Goal: Task Accomplishment & Management: Complete application form

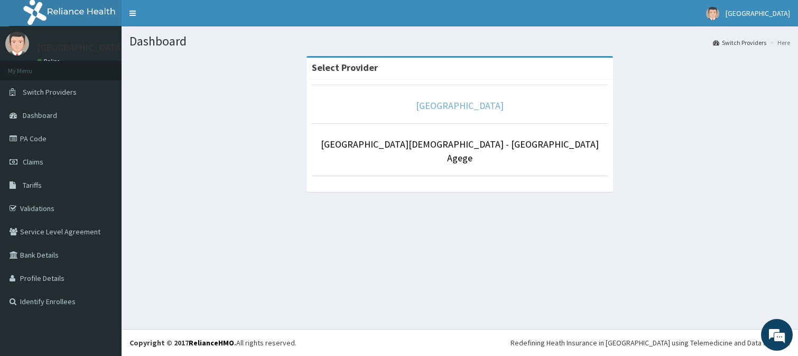
click at [466, 107] on link "[GEOGRAPHIC_DATA]" at bounding box center [460, 105] width 88 height 12
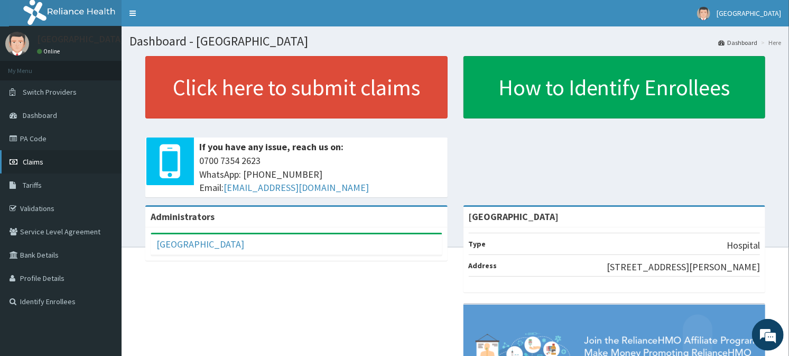
click at [38, 157] on span "Claims" at bounding box center [33, 162] width 21 height 10
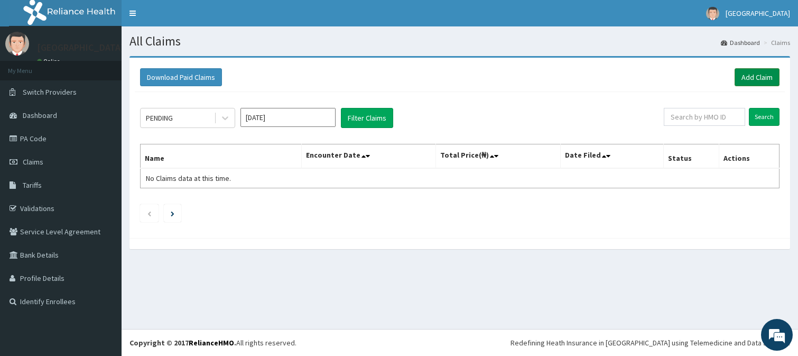
click at [751, 78] on link "Add Claim" at bounding box center [757, 77] width 45 height 18
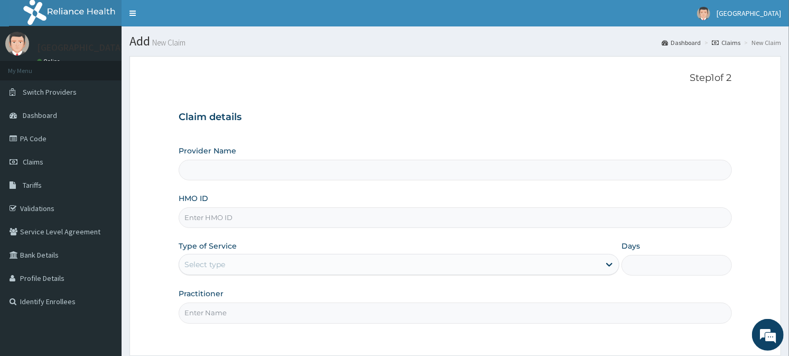
click at [347, 212] on input "HMO ID" at bounding box center [455, 217] width 553 height 21
type input "[GEOGRAPHIC_DATA]"
type input "TED/10034/C"
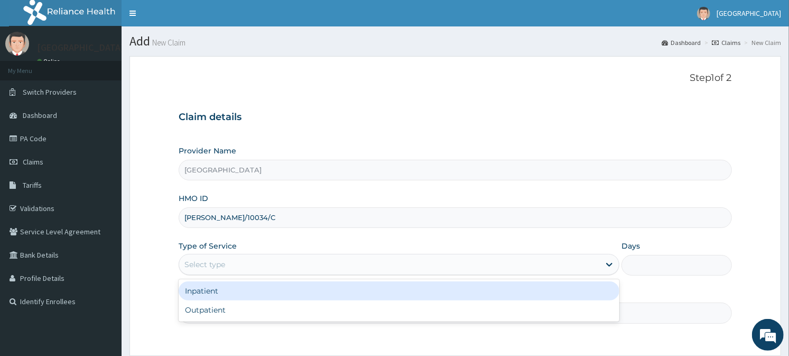
click at [258, 266] on div "Select type" at bounding box center [389, 264] width 421 height 17
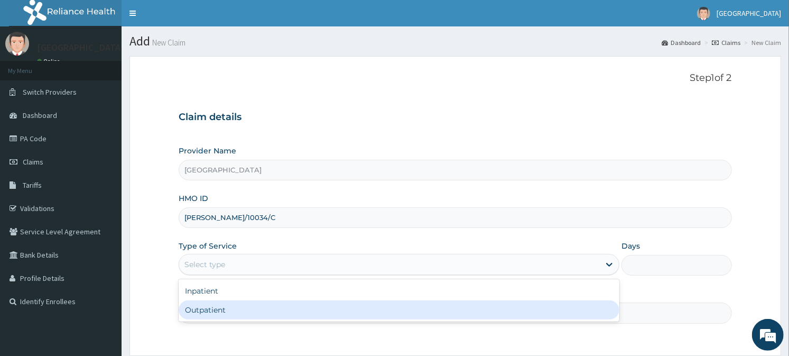
click at [233, 313] on div "Outpatient" at bounding box center [399, 309] width 441 height 19
type input "1"
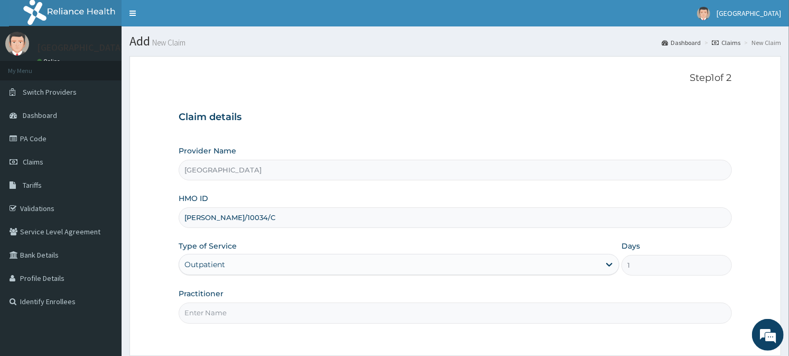
click at [227, 315] on input "Practitioner" at bounding box center [455, 312] width 553 height 21
type input "GEN"
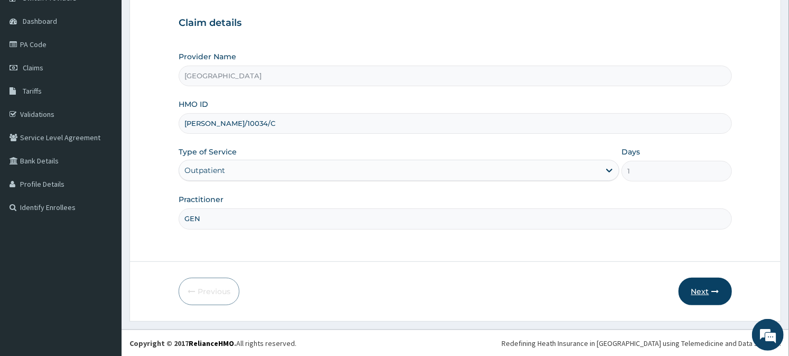
click at [719, 288] on icon "button" at bounding box center [715, 291] width 7 height 7
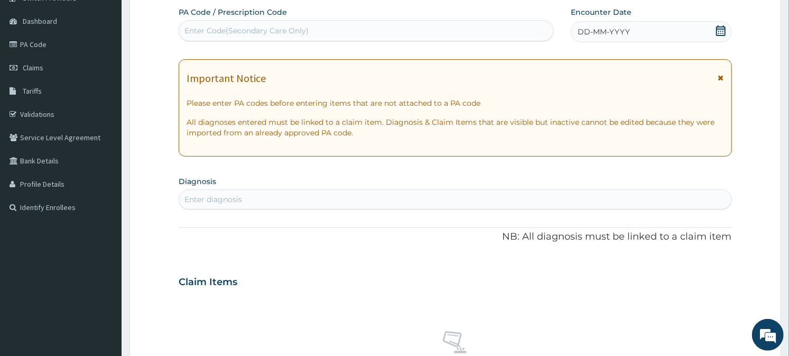
click at [720, 29] on icon at bounding box center [721, 30] width 11 height 11
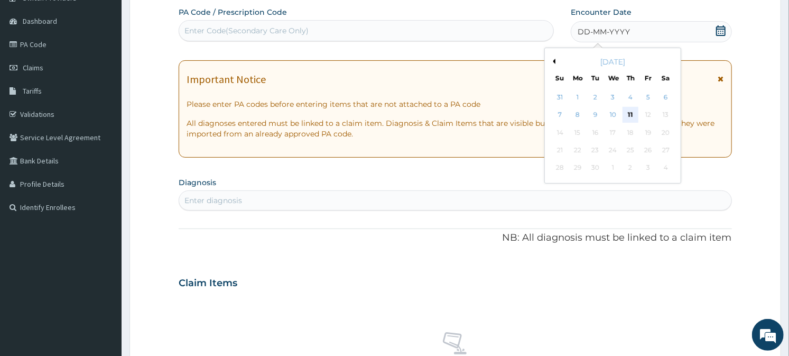
click at [627, 111] on div "11" at bounding box center [631, 115] width 16 height 16
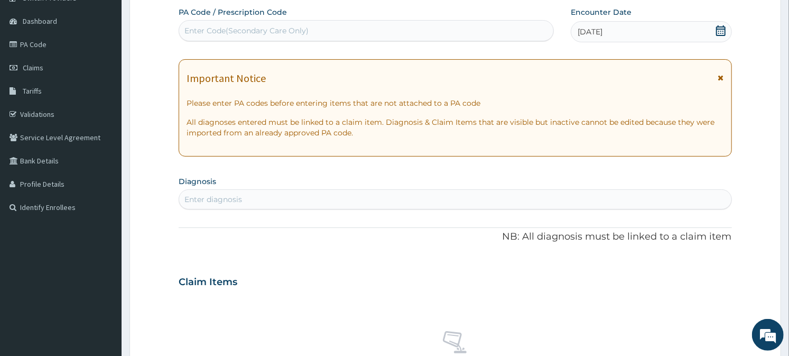
click at [299, 203] on div "Enter diagnosis" at bounding box center [455, 199] width 552 height 17
type input "MALARIA"
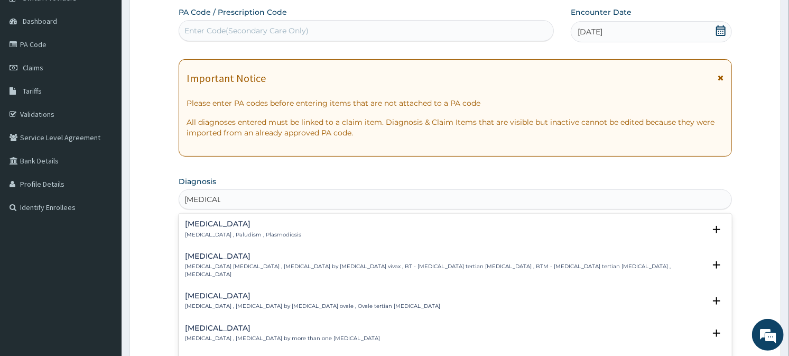
click at [212, 228] on div "Malaria Malaria , Paludism , Plasmodiosis" at bounding box center [243, 229] width 116 height 19
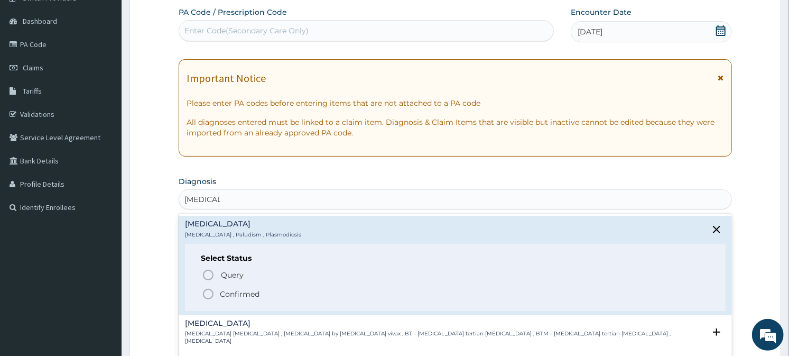
click at [210, 291] on icon "status option filled" at bounding box center [208, 294] width 13 height 13
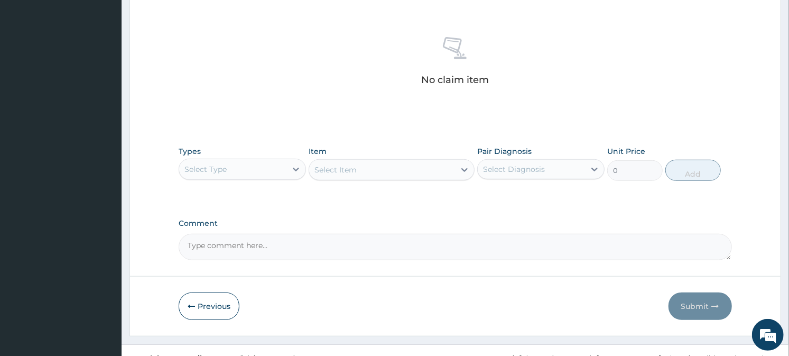
scroll to position [406, 0]
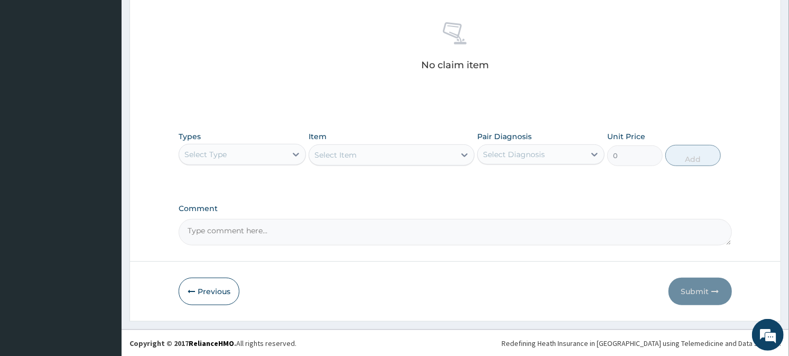
click at [277, 172] on div "Types Select Type Item Select Item Pair Diagnosis Select Diagnosis Unit Price 0…" at bounding box center [455, 156] width 553 height 61
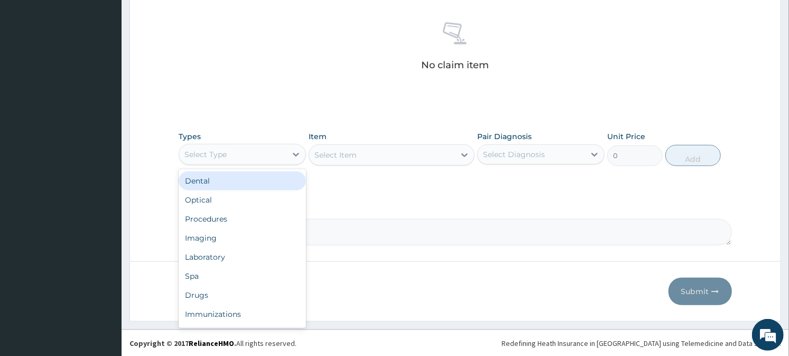
click at [272, 155] on div "Select Type" at bounding box center [232, 154] width 107 height 17
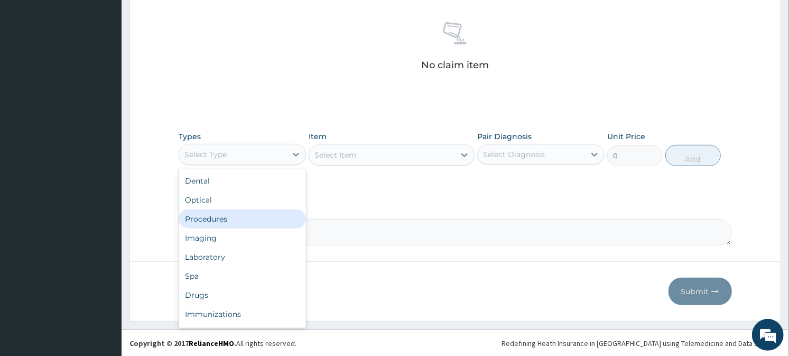
click at [252, 215] on div "Procedures" at bounding box center [242, 218] width 127 height 19
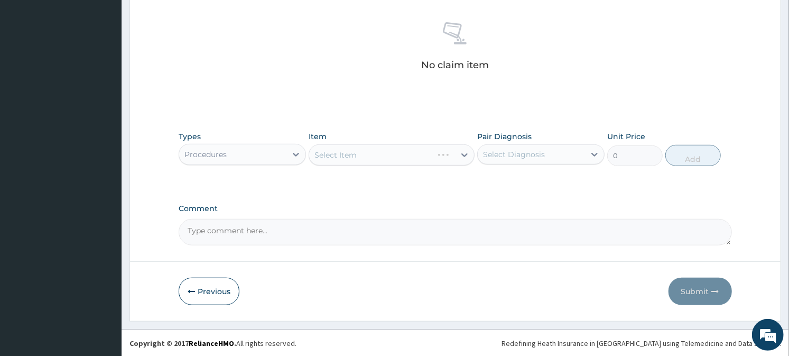
click at [504, 160] on div "Select Diagnosis" at bounding box center [531, 154] width 107 height 17
click at [507, 185] on label "[MEDICAL_DATA]" at bounding box center [528, 180] width 66 height 11
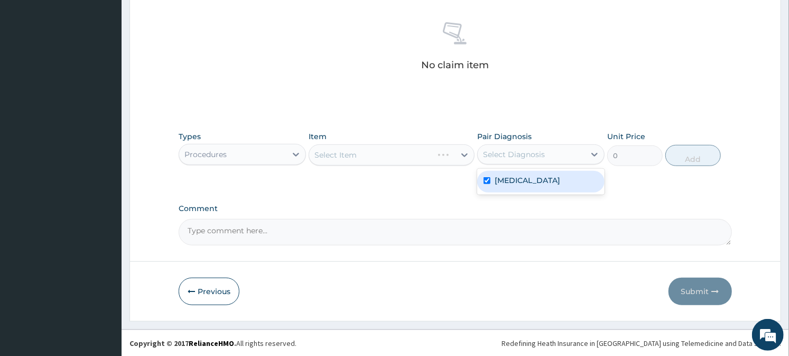
checkbox input "true"
click at [424, 159] on div "Select Item" at bounding box center [392, 154] width 166 height 21
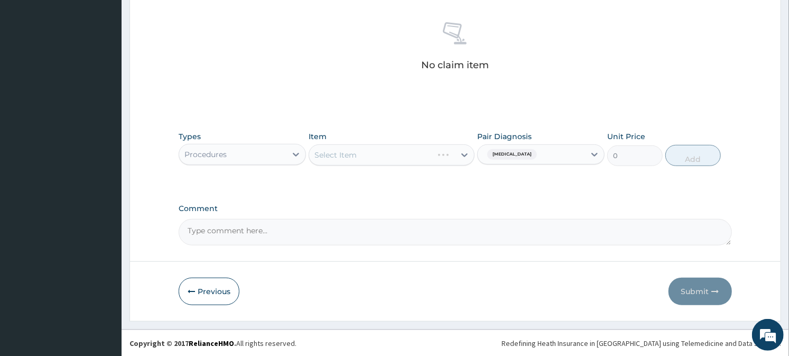
click at [442, 162] on div "Select Item" at bounding box center [392, 154] width 166 height 21
click at [442, 162] on div "Select Item" at bounding box center [382, 154] width 146 height 17
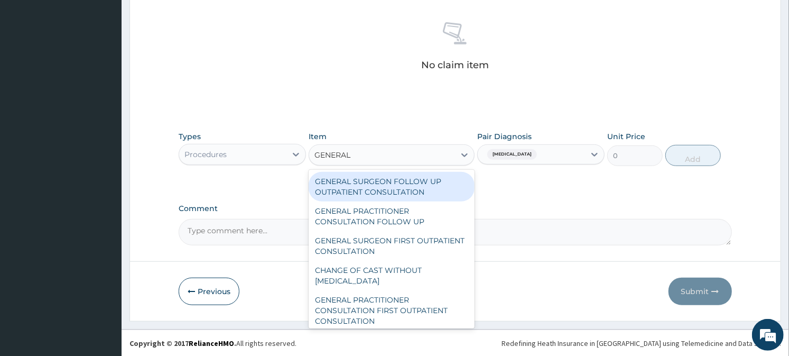
type input "GENERAL"
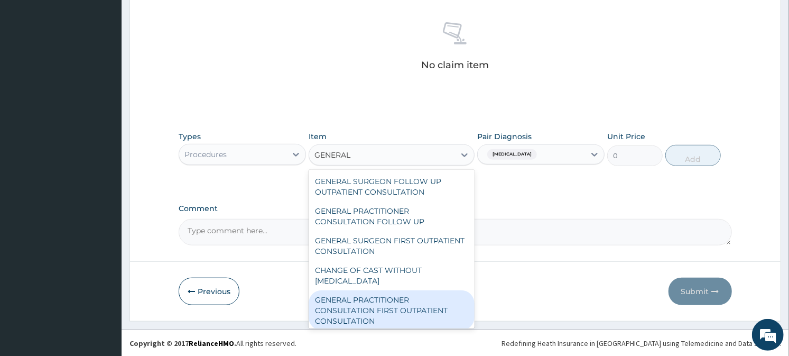
click at [399, 302] on div "GENERAL PRACTITIONER CONSULTATION FIRST OUTPATIENT CONSULTATION" at bounding box center [392, 310] width 166 height 40
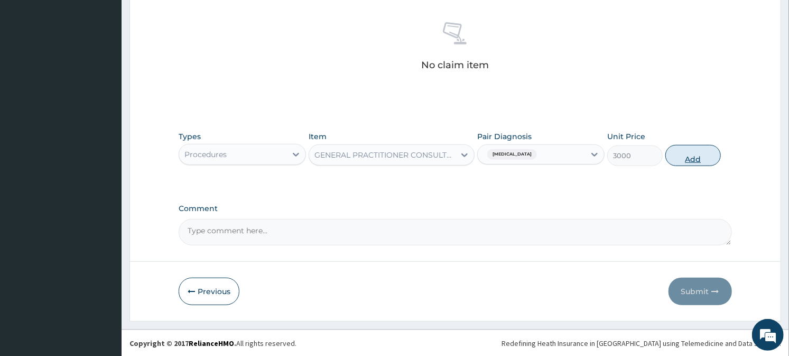
click at [671, 161] on button "Add" at bounding box center [693, 155] width 56 height 21
type input "0"
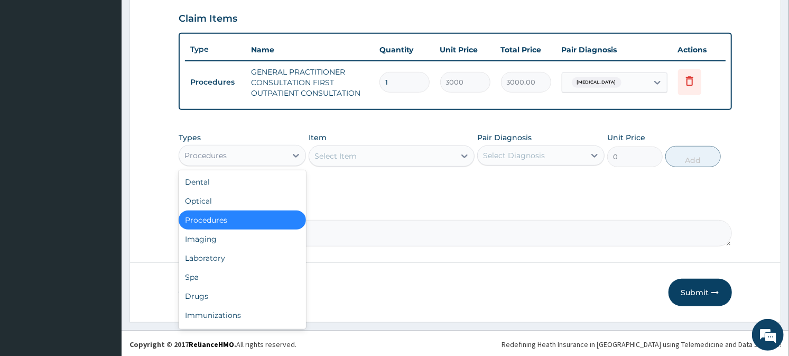
click at [246, 156] on div "Procedures" at bounding box center [232, 155] width 107 height 17
click at [211, 286] on div "Drugs" at bounding box center [242, 295] width 127 height 19
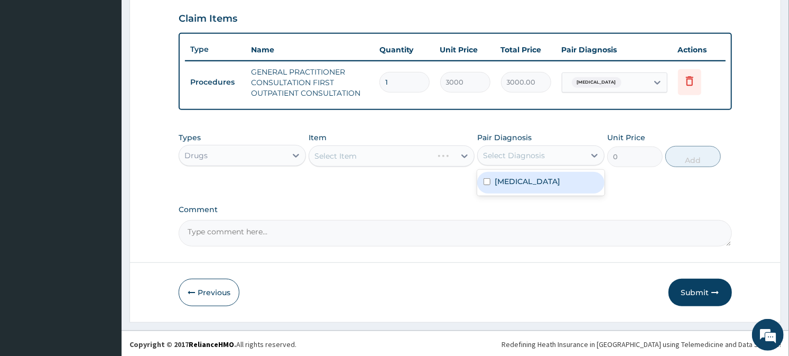
click at [501, 152] on div "Select Diagnosis" at bounding box center [514, 155] width 62 height 11
click at [507, 177] on label "[MEDICAL_DATA]" at bounding box center [528, 181] width 66 height 11
checkbox input "true"
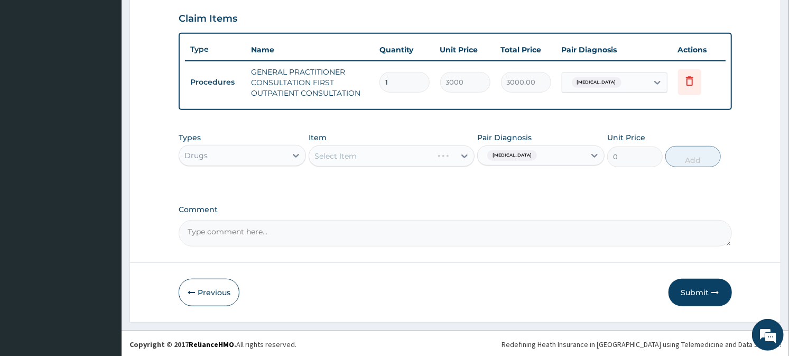
click at [376, 159] on div "Select Item" at bounding box center [392, 155] width 166 height 21
click at [376, 159] on div "Select Item" at bounding box center [382, 155] width 146 height 17
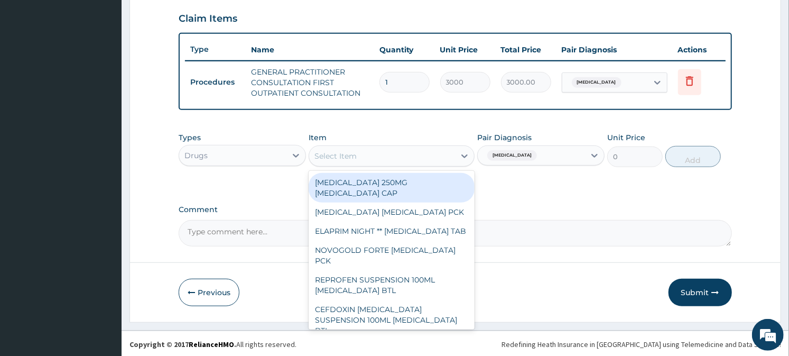
type input "A"
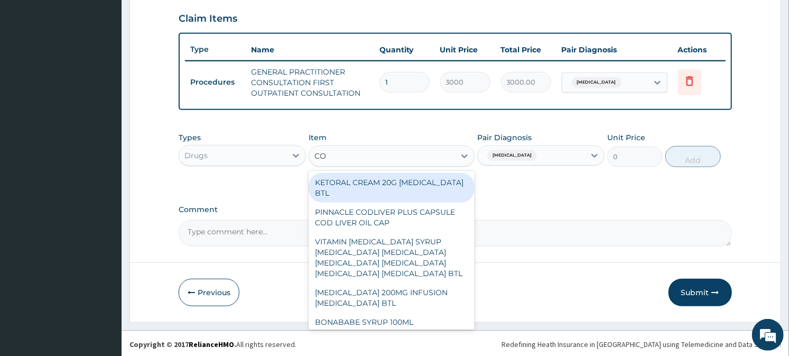
type input "COA"
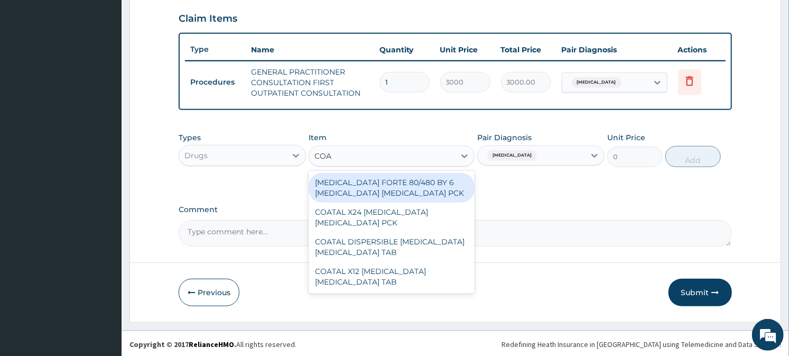
click at [360, 193] on div "[MEDICAL_DATA] FORTE 80/480 BY 6 [MEDICAL_DATA] [MEDICAL_DATA] PCK" at bounding box center [392, 188] width 166 height 30
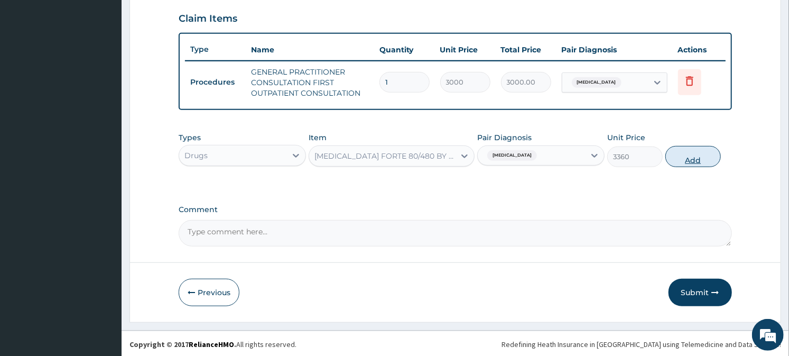
click at [701, 146] on button "Add" at bounding box center [693, 156] width 56 height 21
type input "0"
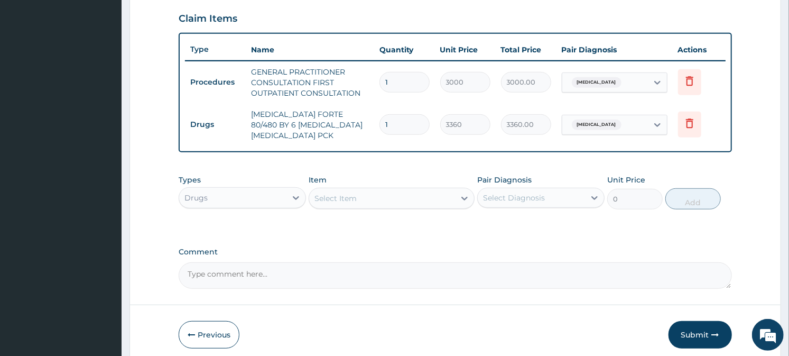
click at [429, 197] on div "Select Item" at bounding box center [382, 198] width 146 height 17
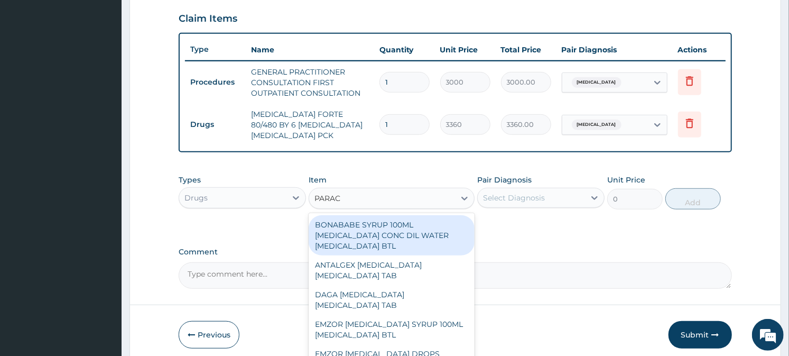
type input "PARACE"
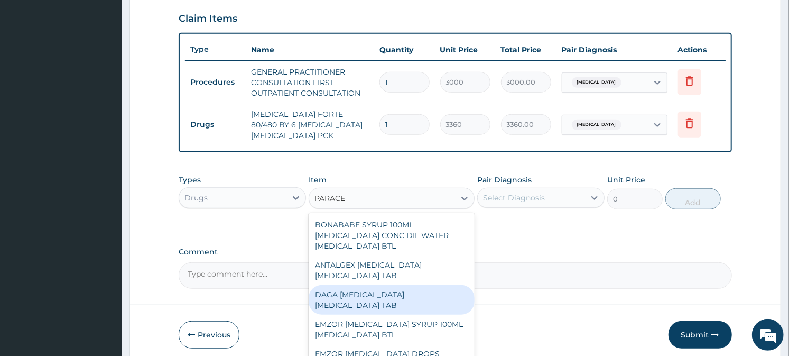
click at [356, 315] on div "DAGA [MEDICAL_DATA] [MEDICAL_DATA] TAB" at bounding box center [392, 300] width 166 height 30
type input "24"
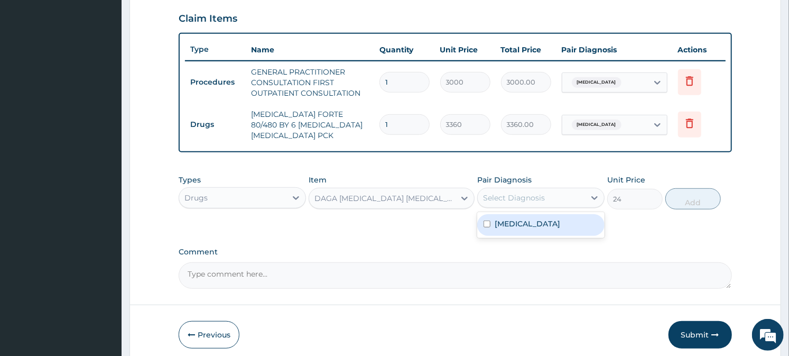
click at [580, 196] on div "Select Diagnosis" at bounding box center [531, 197] width 107 height 17
click at [559, 235] on div "[MEDICAL_DATA]" at bounding box center [540, 225] width 127 height 26
click at [571, 219] on div "[MEDICAL_DATA]" at bounding box center [540, 225] width 127 height 22
checkbox input "true"
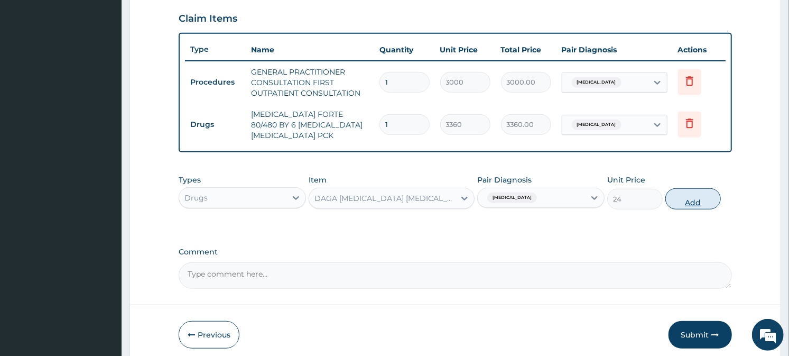
click at [688, 197] on button "Add" at bounding box center [693, 198] width 56 height 21
type input "0"
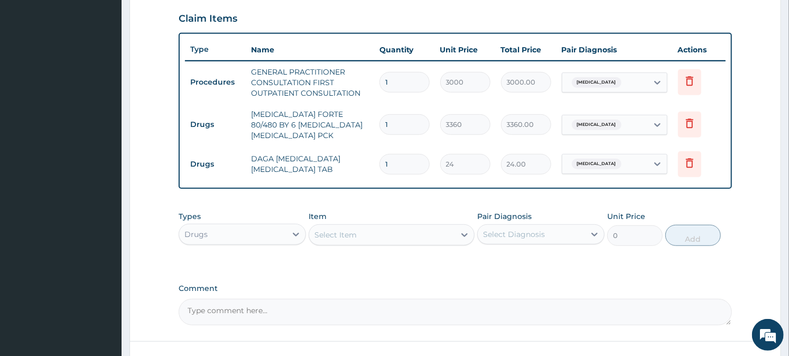
type input "0.00"
type input "9"
type input "216.00"
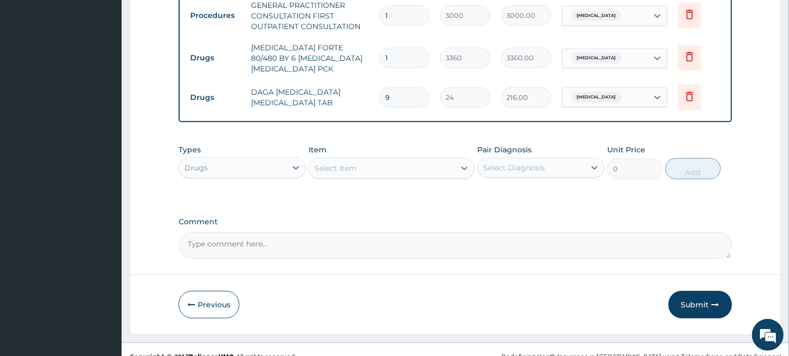
scroll to position [440, 0]
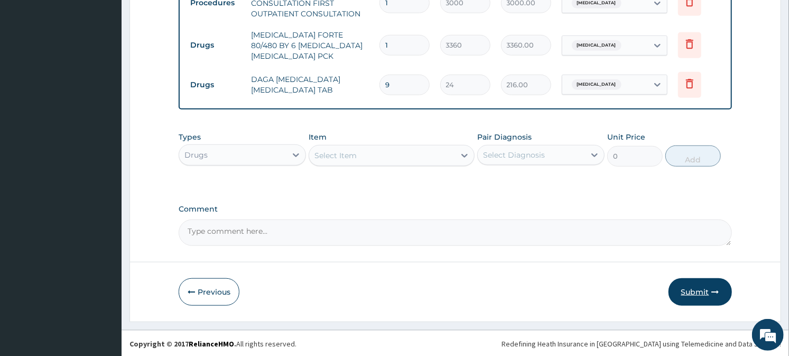
type input "9"
click at [700, 291] on button "Submit" at bounding box center [700, 291] width 63 height 27
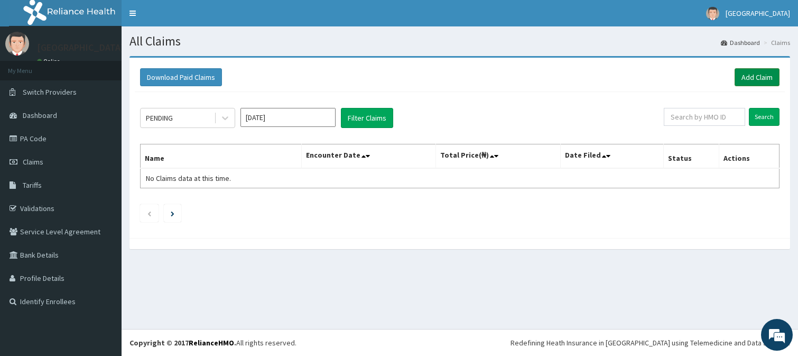
click at [756, 73] on link "Add Claim" at bounding box center [757, 77] width 45 height 18
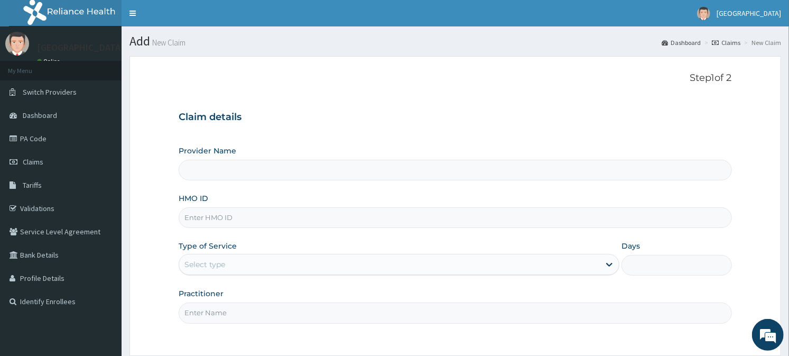
click at [265, 227] on input "HMO ID" at bounding box center [455, 217] width 553 height 21
type input "[GEOGRAPHIC_DATA]"
type input "TED/10034/E"
click at [196, 262] on div "Select type" at bounding box center [204, 264] width 41 height 11
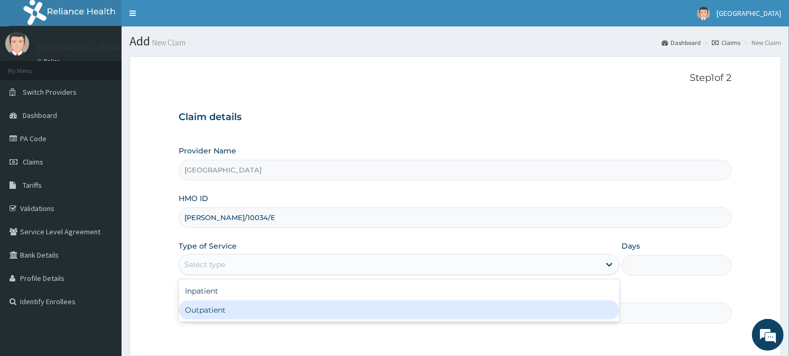
click at [210, 307] on div "Outpatient" at bounding box center [399, 309] width 441 height 19
type input "1"
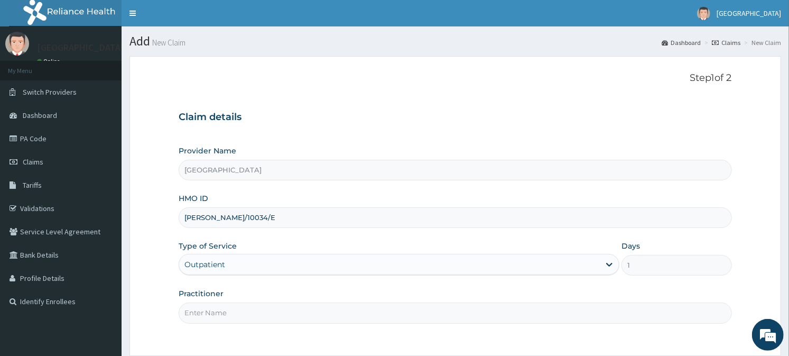
click at [212, 319] on input "Practitioner" at bounding box center [455, 312] width 553 height 21
type input "GEN"
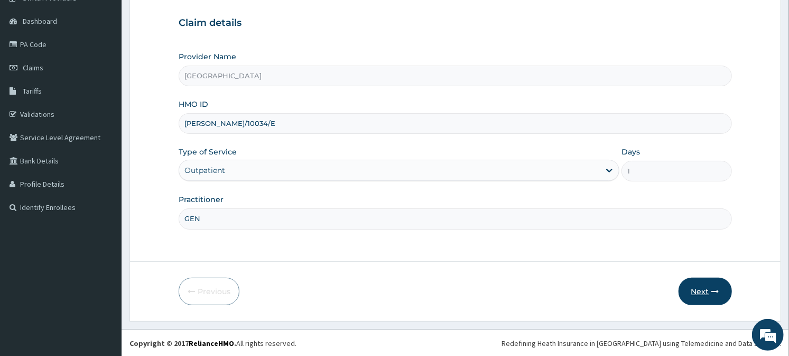
click at [716, 286] on button "Next" at bounding box center [705, 291] width 53 height 27
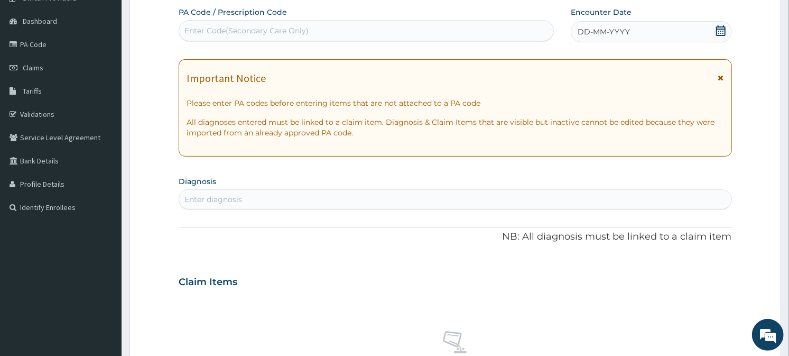
click at [722, 29] on icon at bounding box center [721, 30] width 11 height 11
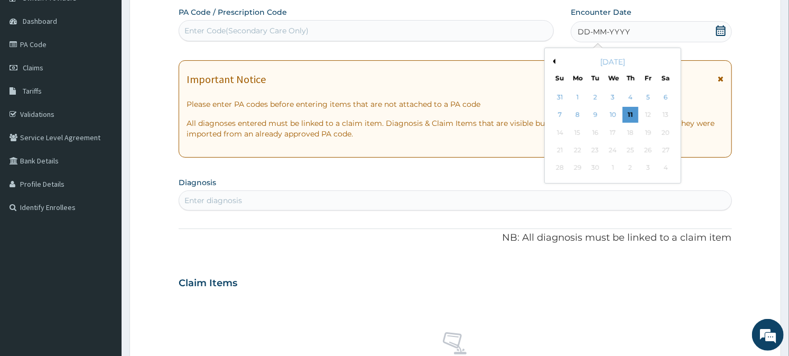
click at [722, 29] on icon at bounding box center [721, 30] width 11 height 11
click at [633, 113] on div "11" at bounding box center [631, 115] width 16 height 16
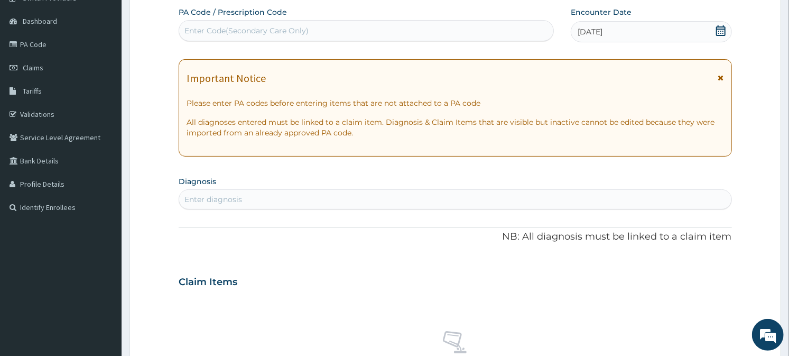
click at [203, 196] on div "Enter diagnosis" at bounding box center [213, 199] width 58 height 11
type input "MALARI"
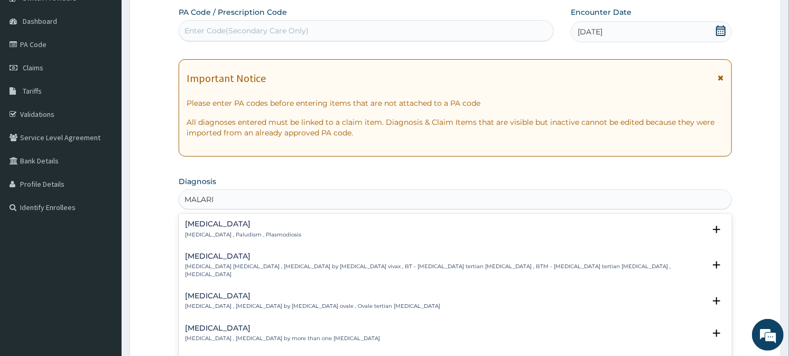
click at [203, 220] on h4 "Malaria" at bounding box center [243, 224] width 116 height 8
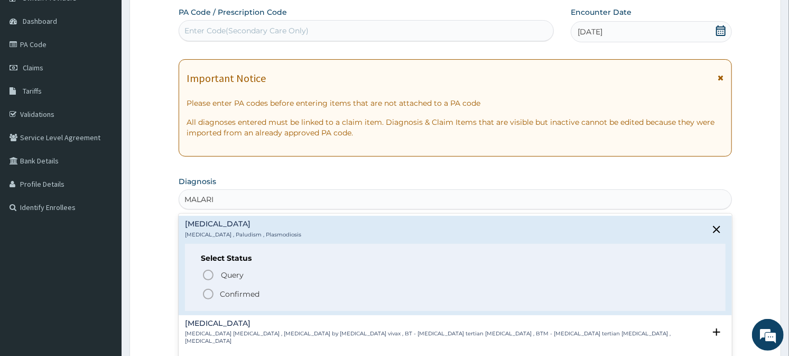
click at [207, 295] on icon "status option filled" at bounding box center [208, 294] width 13 height 13
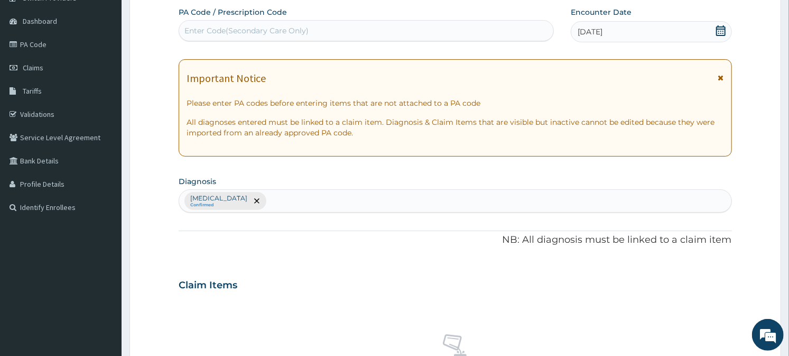
type input "E"
type input "SEPSI"
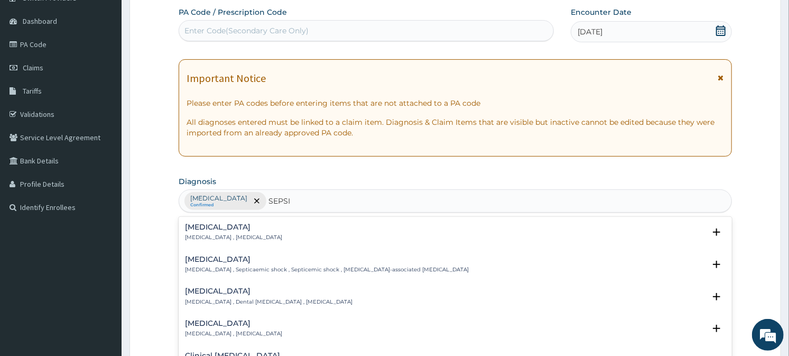
click at [200, 233] on div "Sepsis Systemic infection , Sepsis" at bounding box center [233, 232] width 97 height 19
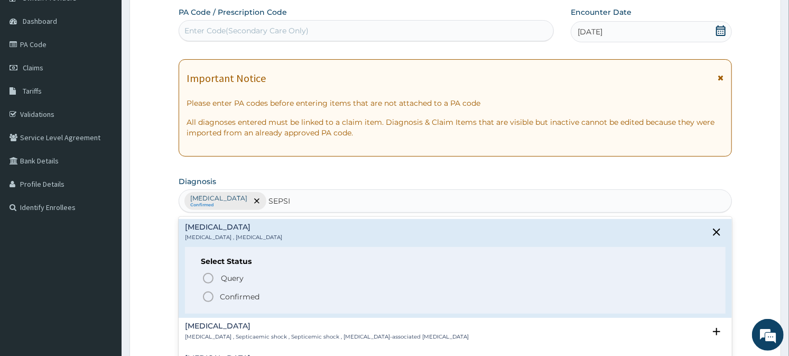
click at [209, 296] on icon "status option filled" at bounding box center [208, 296] width 13 height 13
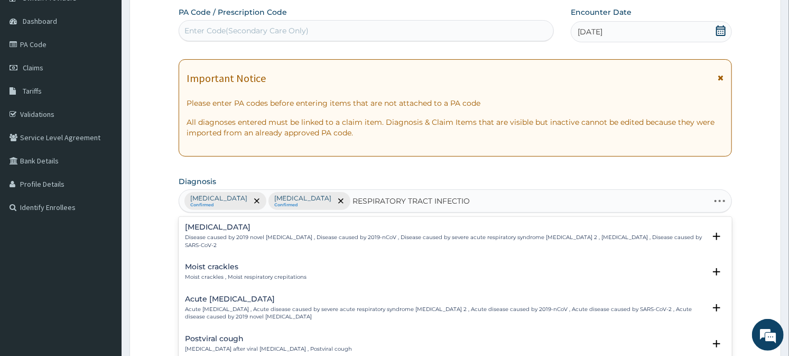
type input "RESPIRATORY TRACT INFECTION"
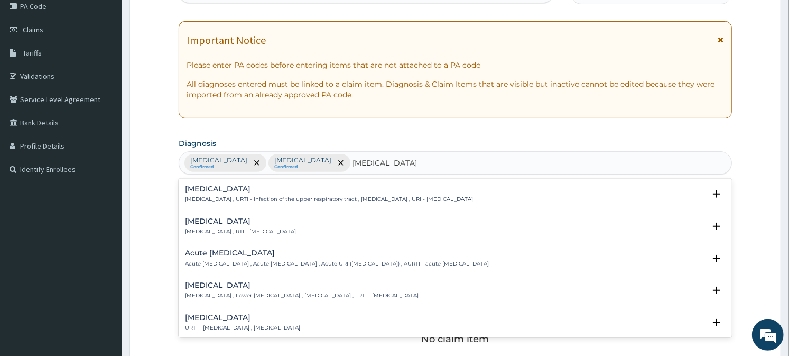
scroll to position [152, 0]
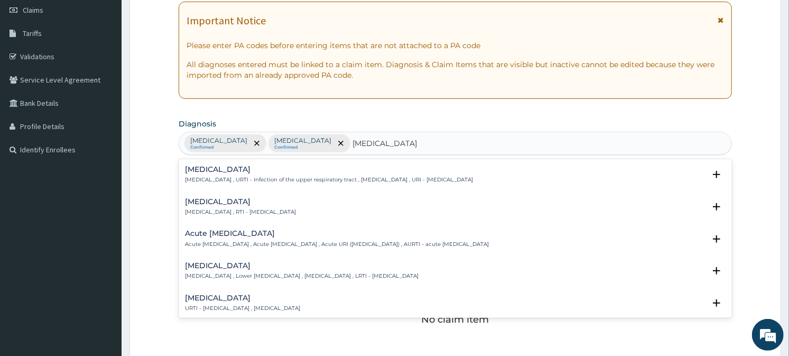
click at [226, 208] on p "Respiratory tract infection , RTI - Respiratory tract infection" at bounding box center [240, 211] width 111 height 7
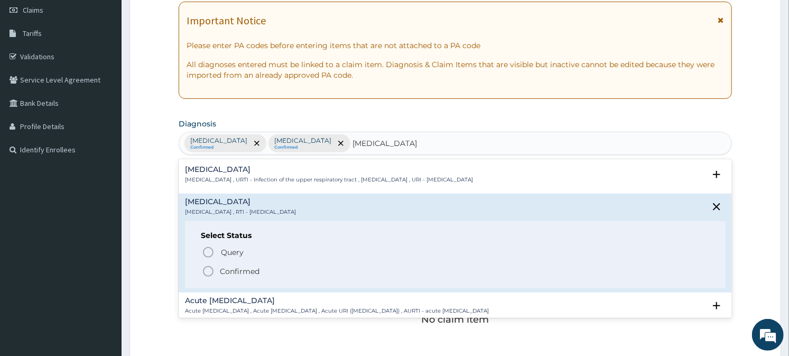
click at [208, 267] on icon "status option filled" at bounding box center [208, 271] width 13 height 13
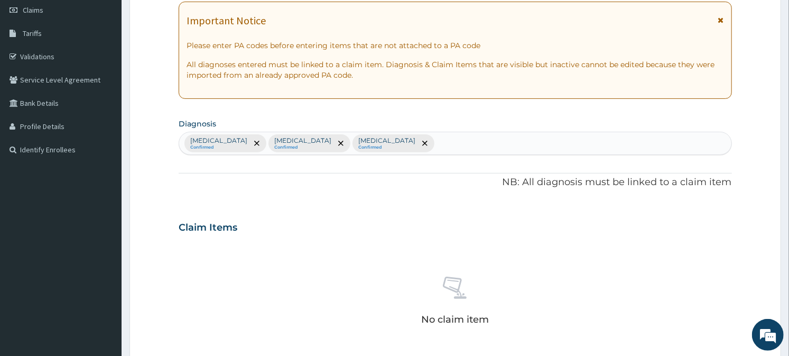
scroll to position [406, 0]
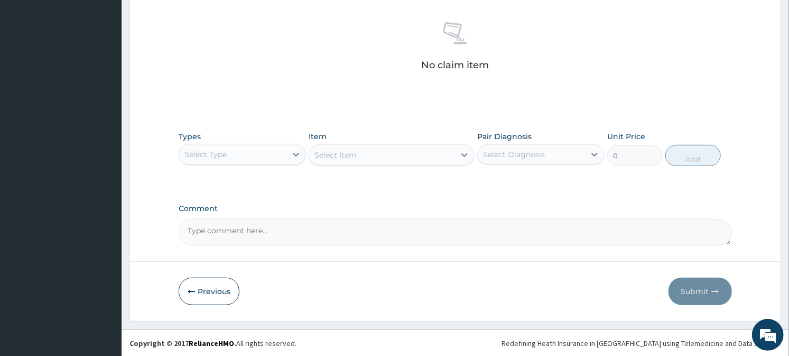
click at [255, 146] on div "Select Type" at bounding box center [232, 154] width 107 height 17
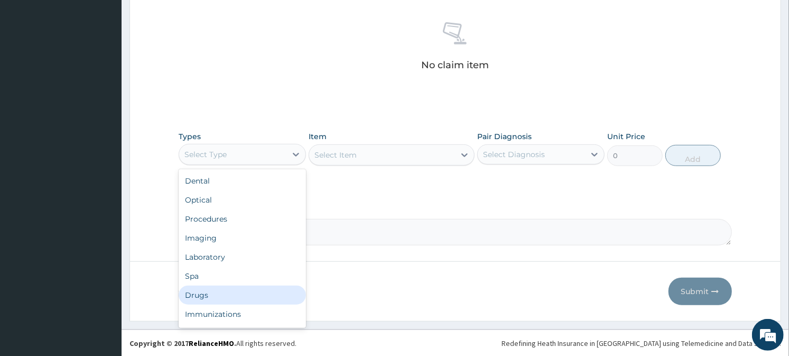
click at [208, 291] on div "Drugs" at bounding box center [242, 294] width 127 height 19
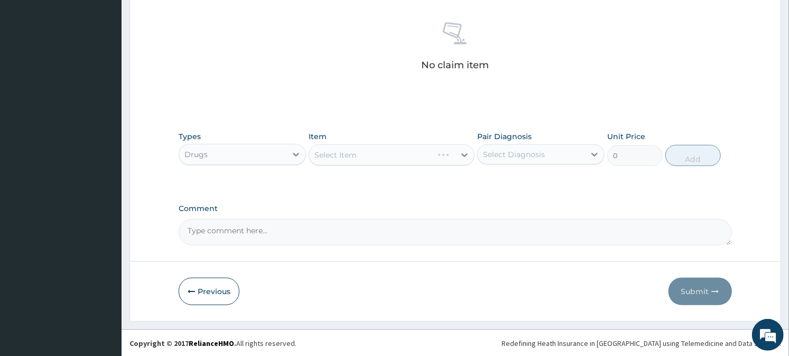
click at [347, 150] on div "Select Item" at bounding box center [392, 154] width 166 height 21
click at [347, 154] on div "Select Item" at bounding box center [392, 154] width 166 height 21
click at [347, 154] on div "Select Item" at bounding box center [336, 155] width 42 height 11
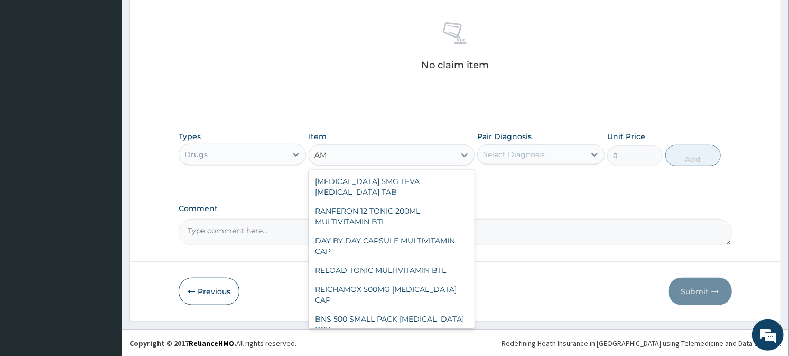
type input "A"
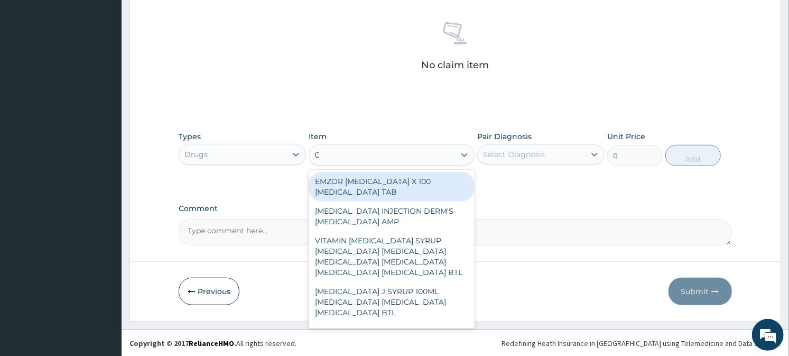
type input "C"
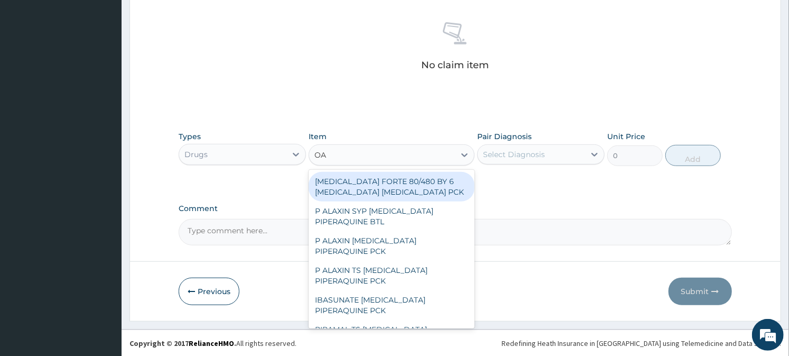
type input "O"
type input "COAR"
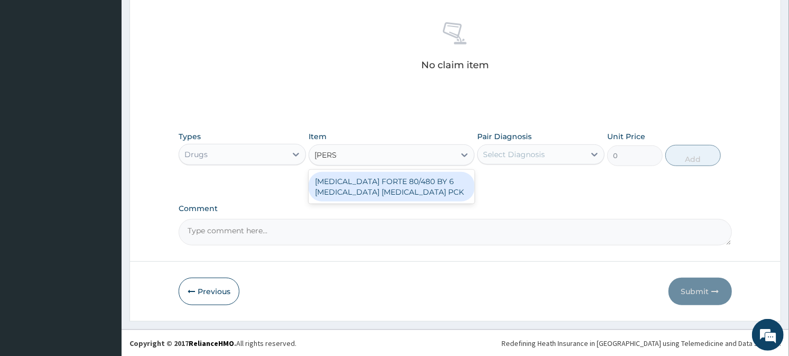
click at [356, 188] on div "COARTEM FORTE 80/480 BY 6 ARTEMETHER LUMEFANTRINE PCK" at bounding box center [392, 187] width 166 height 30
type input "3360"
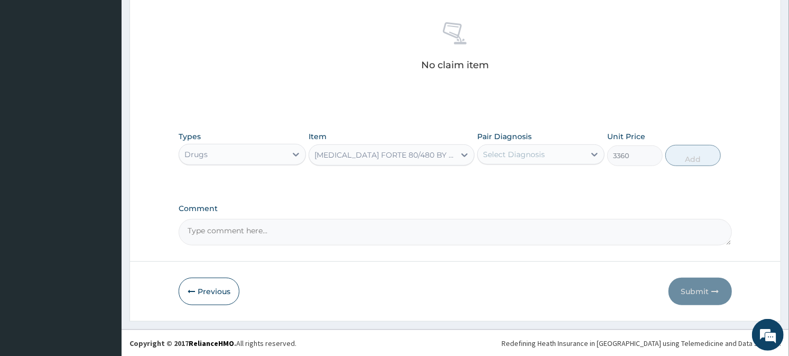
click at [556, 149] on div "Select Diagnosis" at bounding box center [531, 154] width 107 height 17
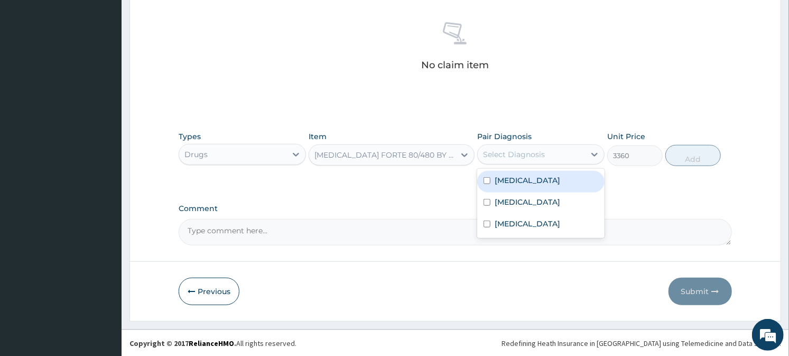
click at [541, 178] on div "Malaria" at bounding box center [540, 182] width 127 height 22
checkbox input "true"
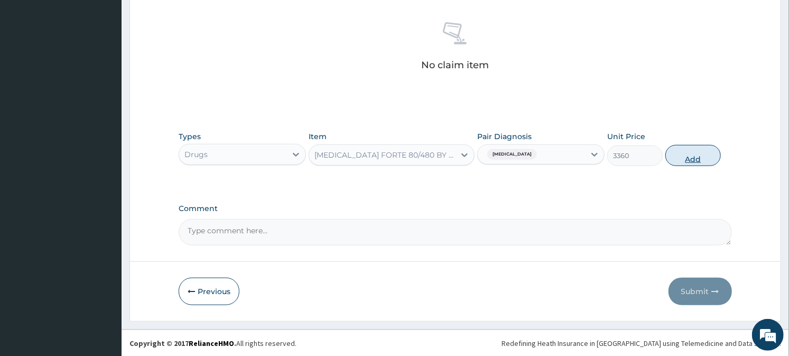
click at [678, 161] on button "Add" at bounding box center [693, 155] width 56 height 21
type input "0"
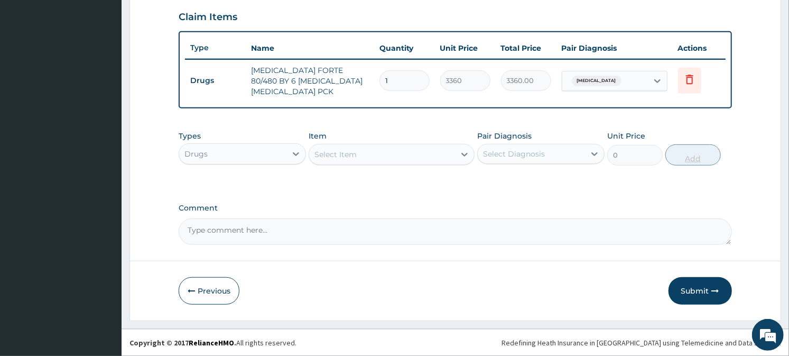
scroll to position [360, 0]
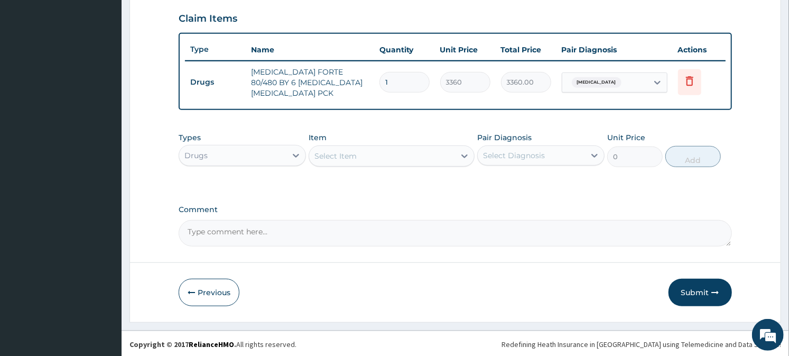
click at [387, 158] on div "Select Item" at bounding box center [382, 155] width 146 height 17
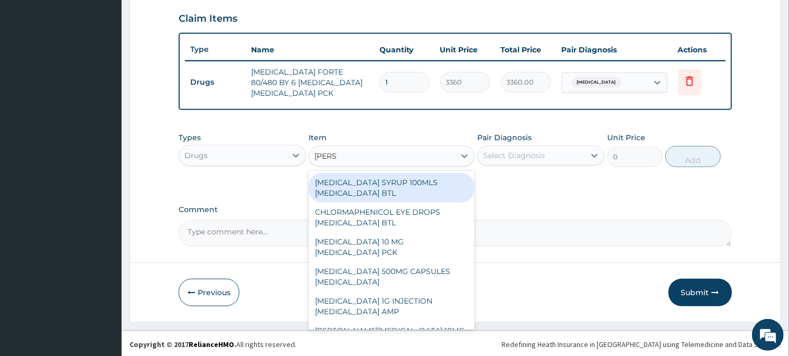
type input "LORAT"
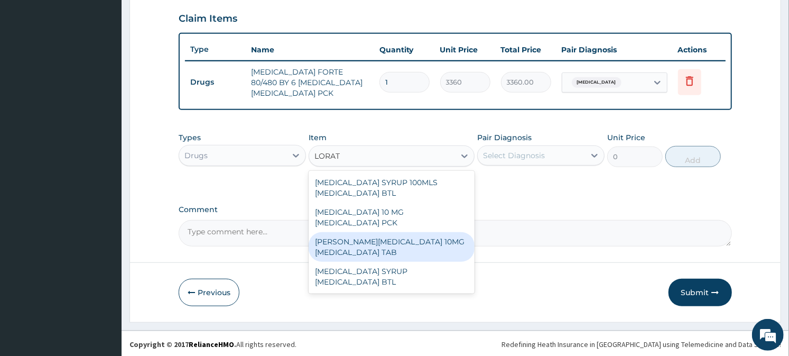
click at [382, 232] on div "LORATYN LORATADINE 10MG LORATADINE TAB" at bounding box center [392, 247] width 166 height 30
type input "54"
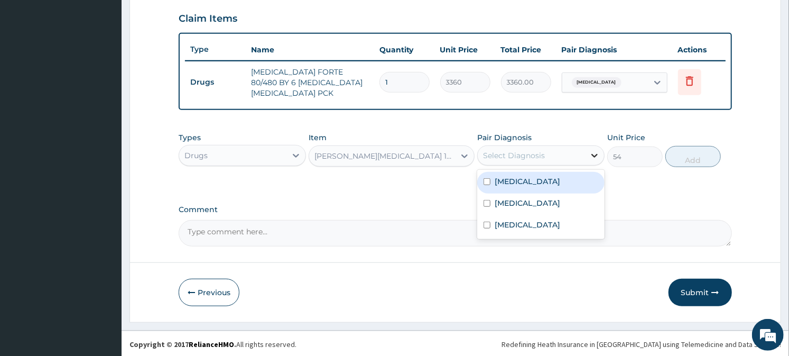
click at [590, 158] on icon at bounding box center [594, 155] width 11 height 11
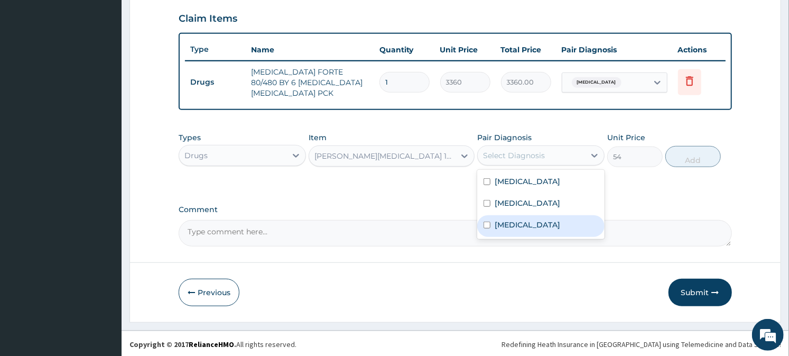
click at [546, 216] on div "Respiratory tract infection" at bounding box center [540, 226] width 127 height 22
checkbox input "true"
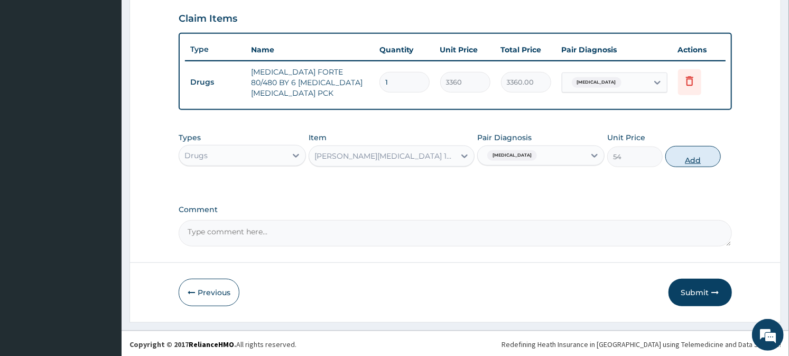
click at [705, 154] on button "Add" at bounding box center [693, 156] width 56 height 21
type input "0"
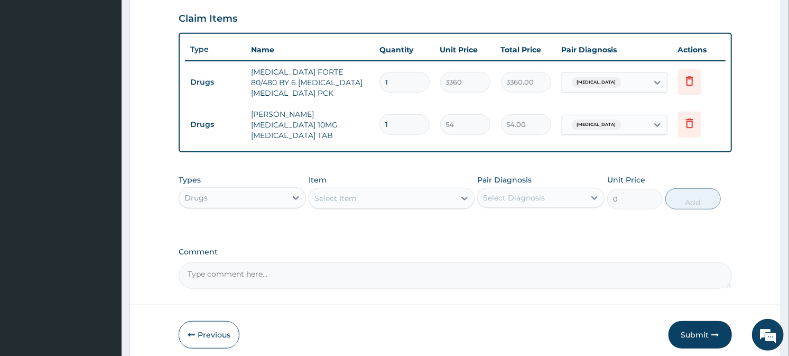
click at [321, 193] on div "Select Item" at bounding box center [336, 198] width 42 height 11
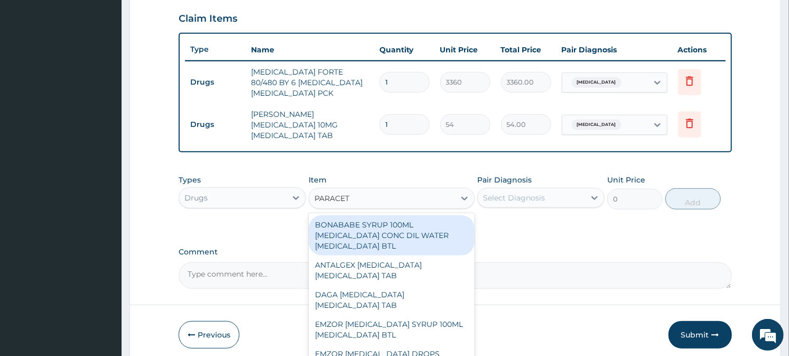
type input "PARACETA"
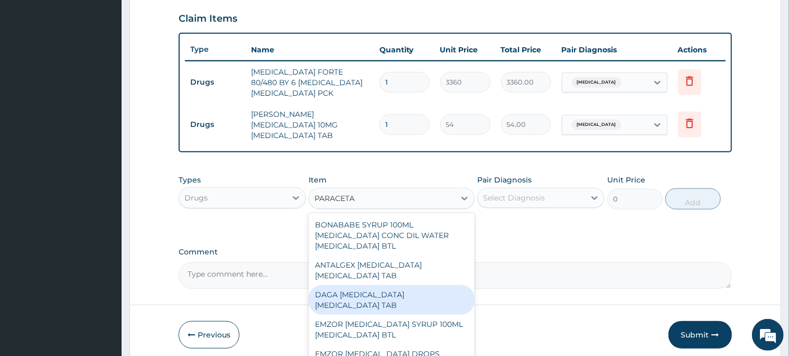
click at [344, 306] on div "DAGA PARACETAMOL ACETAMINOPHEN TAB" at bounding box center [392, 300] width 166 height 30
type input "24"
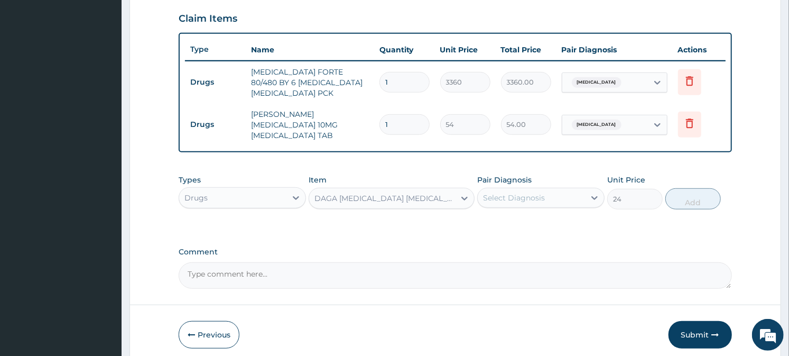
click at [584, 189] on div "Select Diagnosis" at bounding box center [531, 197] width 107 height 17
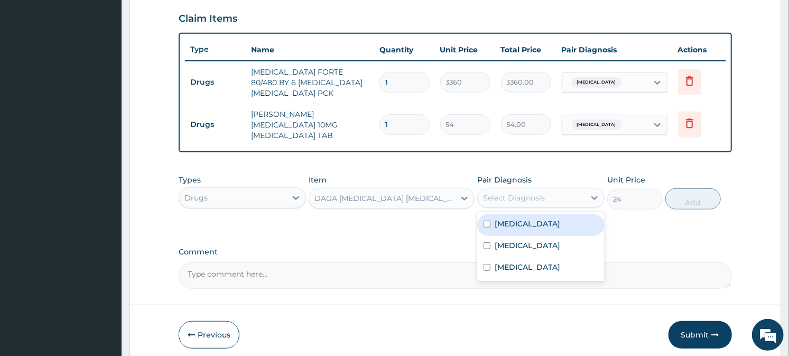
click at [549, 220] on div "Malaria" at bounding box center [540, 225] width 127 height 22
checkbox input "true"
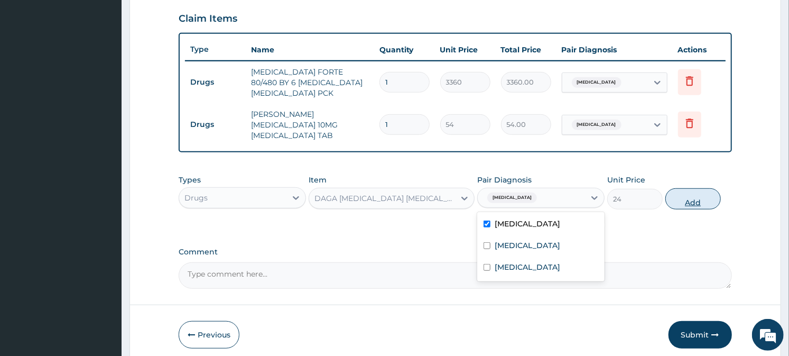
click at [685, 192] on button "Add" at bounding box center [693, 198] width 56 height 21
type input "0"
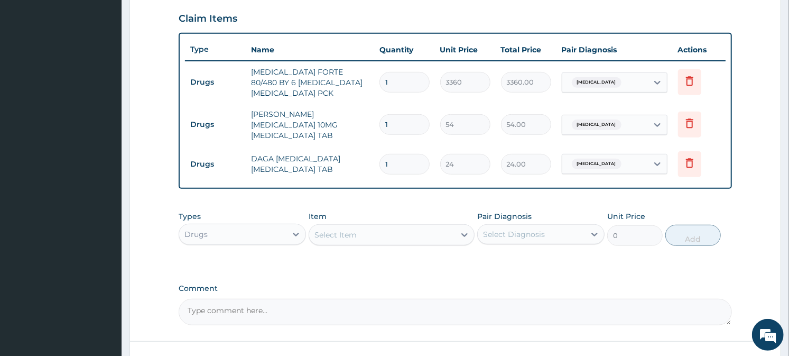
click at [455, 226] on div "Select Item" at bounding box center [382, 234] width 146 height 17
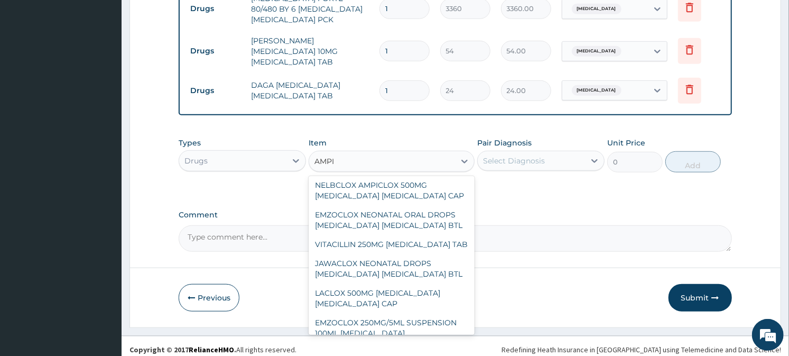
scroll to position [0, 0]
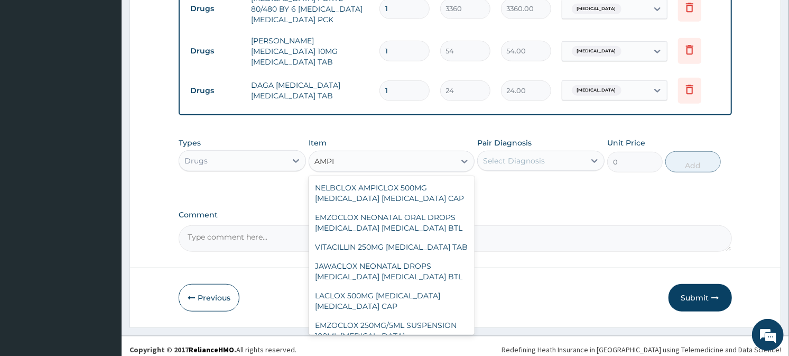
type input "AMPI"
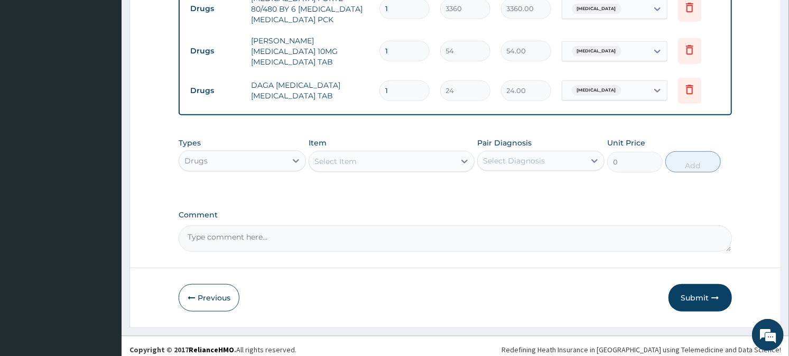
click at [383, 155] on div "Select Item" at bounding box center [382, 161] width 146 height 17
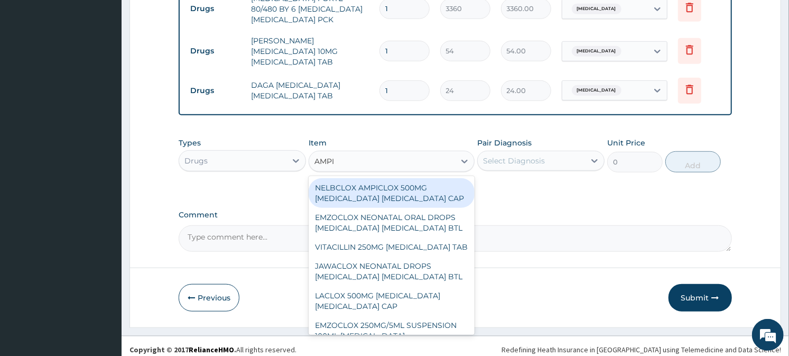
type input "AMPIC"
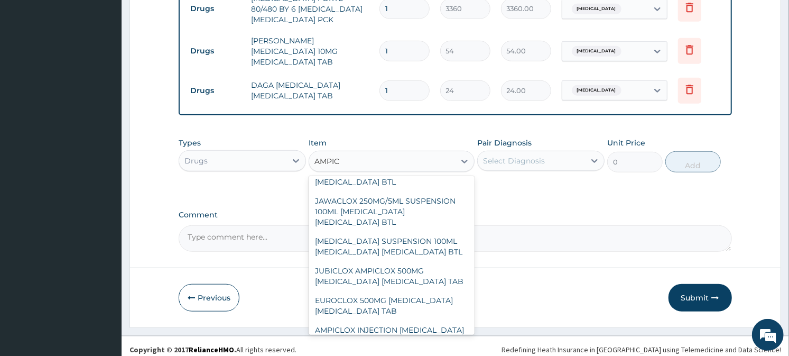
scroll to position [574, 0]
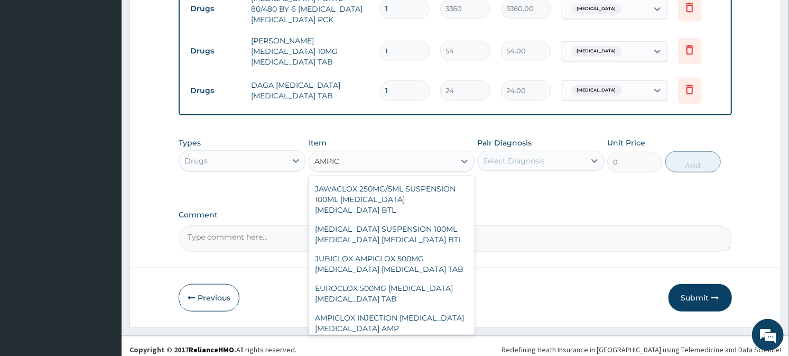
type input "120"
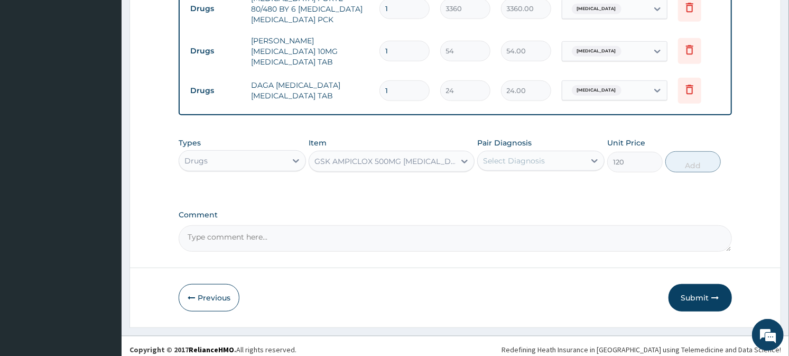
click at [570, 152] on div "Select Diagnosis" at bounding box center [531, 160] width 107 height 17
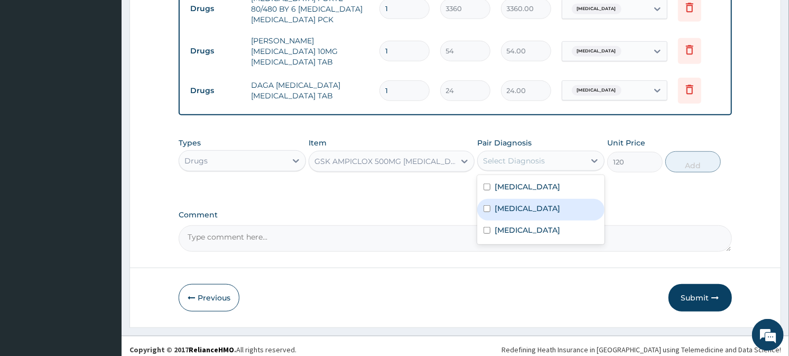
click at [546, 201] on div "Sepsis" at bounding box center [540, 210] width 127 height 22
checkbox input "true"
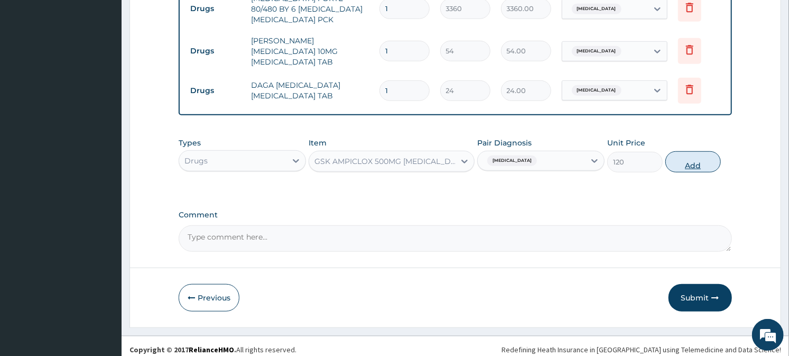
click at [678, 159] on button "Add" at bounding box center [693, 161] width 56 height 21
type input "0"
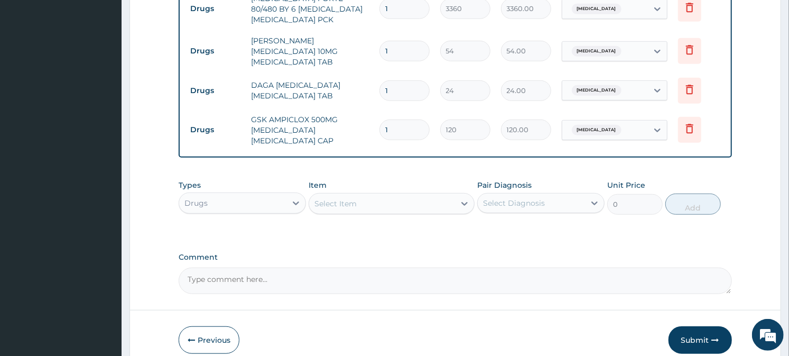
click at [270, 195] on div "Drugs" at bounding box center [232, 203] width 107 height 17
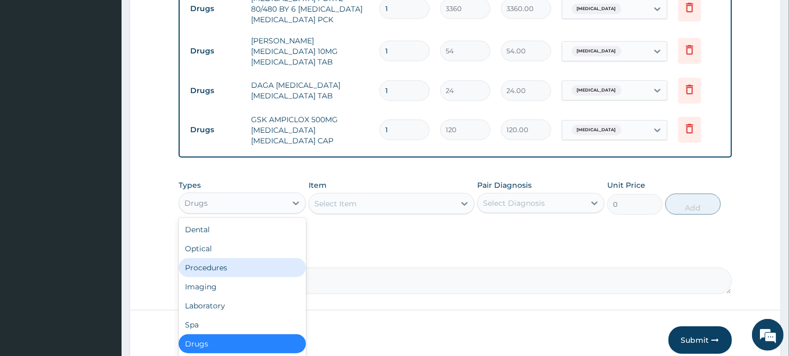
click at [218, 259] on div "Procedures" at bounding box center [242, 267] width 127 height 19
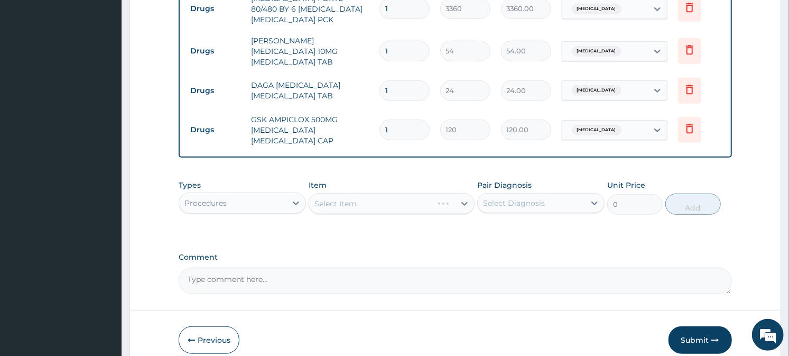
click at [390, 123] on input "1" at bounding box center [405, 129] width 50 height 21
type input "15"
type input "1800.00"
type input "15"
click at [398, 87] on input "1" at bounding box center [405, 90] width 50 height 21
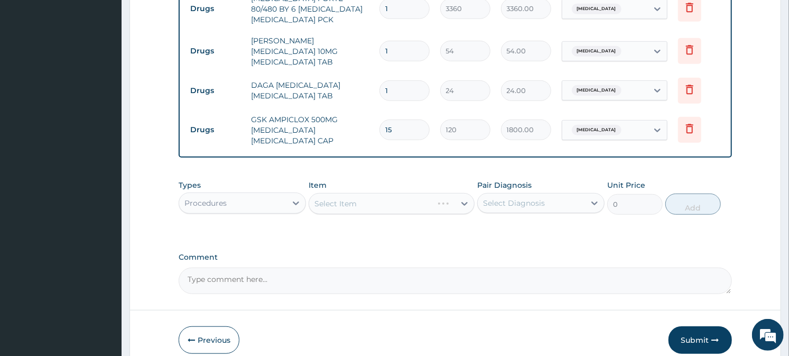
type input "18"
type input "432.00"
type input "1"
type input "24.00"
type input "0.00"
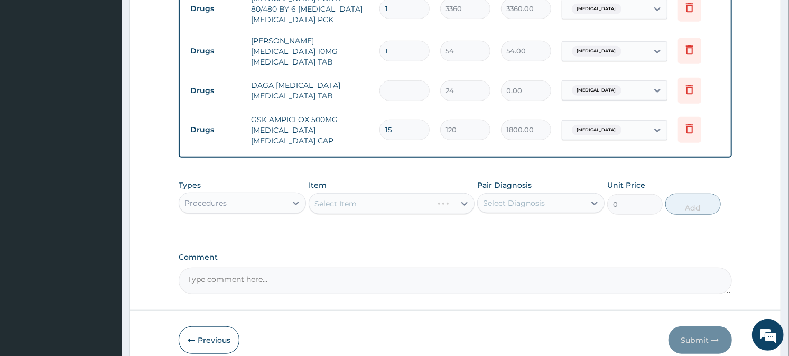
type input "2"
type input "48.00"
type input "24"
type input "576.00"
type input "24"
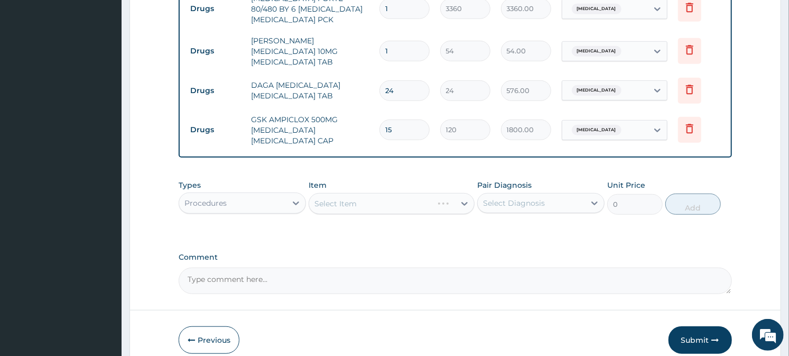
click at [403, 53] on input "1" at bounding box center [405, 51] width 50 height 21
type input "10"
type input "540.00"
type input "10"
click at [368, 195] on div "Select Item" at bounding box center [382, 203] width 146 height 17
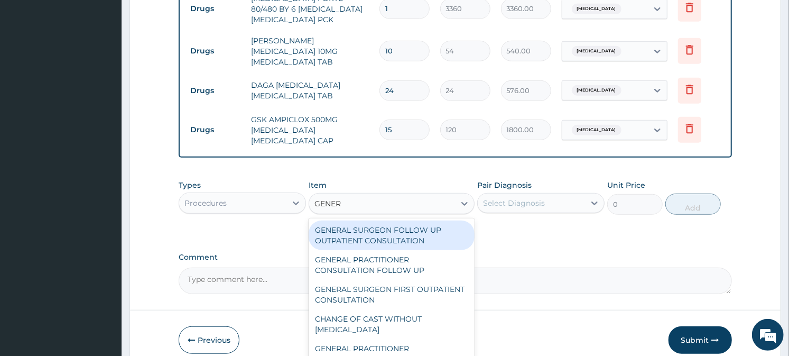
type input "GENERA"
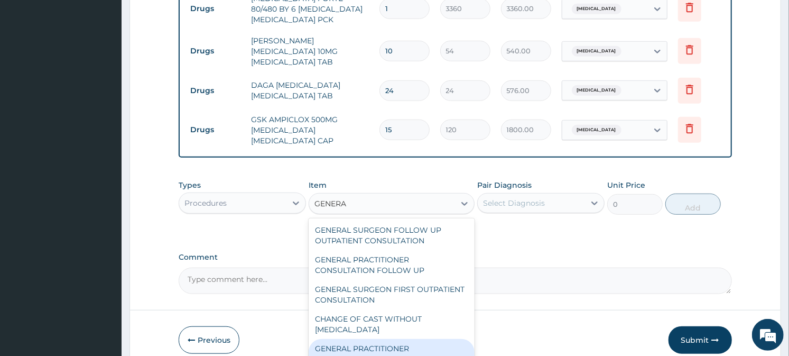
click at [348, 346] on div "GENERAL PRACTITIONER CONSULTATION FIRST OUTPATIENT CONSULTATION" at bounding box center [392, 359] width 166 height 40
type input "3000"
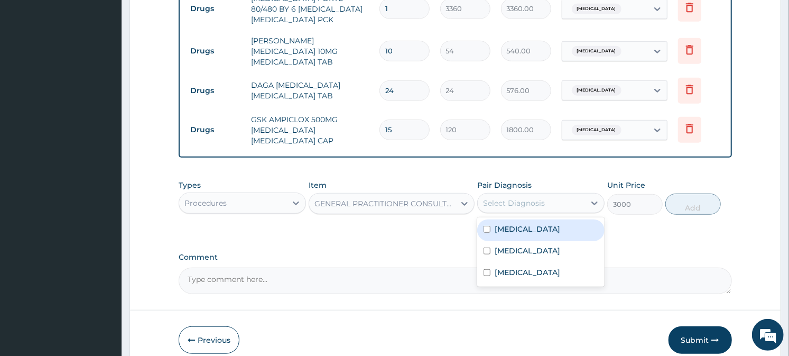
click at [567, 195] on div "Select Diagnosis" at bounding box center [531, 203] width 107 height 17
click at [541, 219] on div "Malaria" at bounding box center [540, 230] width 127 height 22
checkbox input "true"
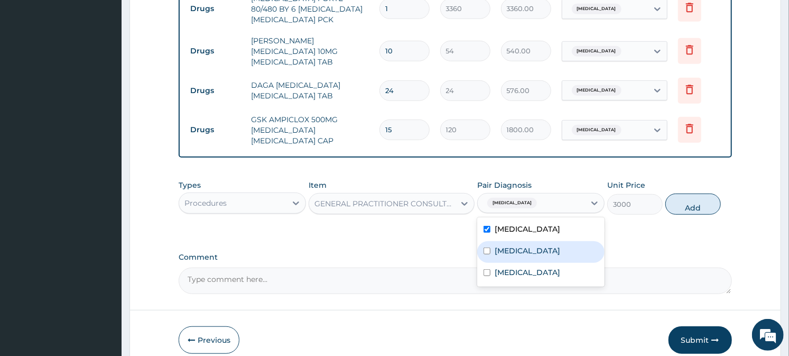
click at [537, 241] on div "Sepsis" at bounding box center [540, 252] width 127 height 22
checkbox input "true"
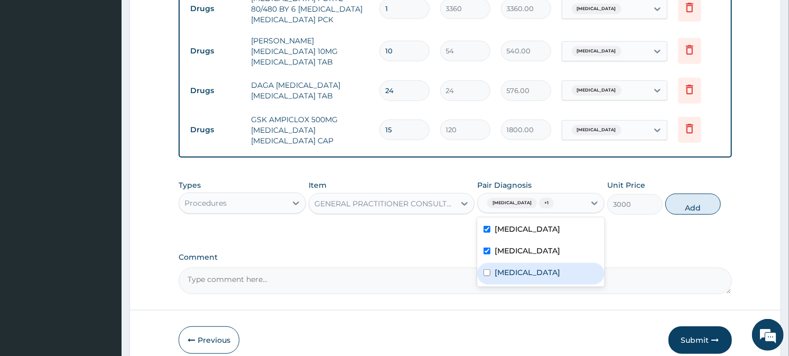
click at [537, 267] on label "Respiratory tract infection" at bounding box center [528, 272] width 66 height 11
checkbox input "true"
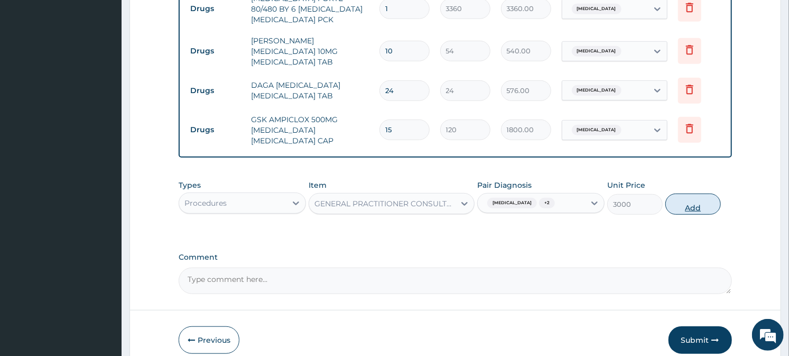
click at [705, 193] on button "Add" at bounding box center [693, 203] width 56 height 21
type input "0"
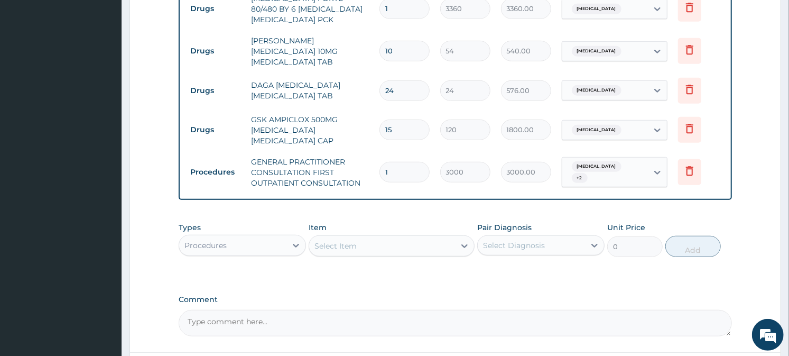
scroll to position [513, 0]
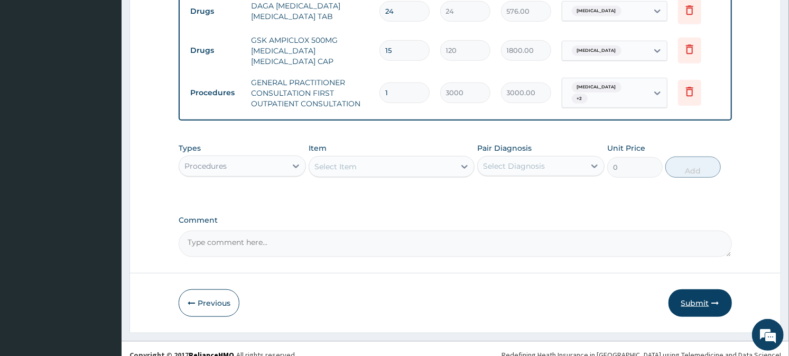
click at [705, 298] on button "Submit" at bounding box center [700, 302] width 63 height 27
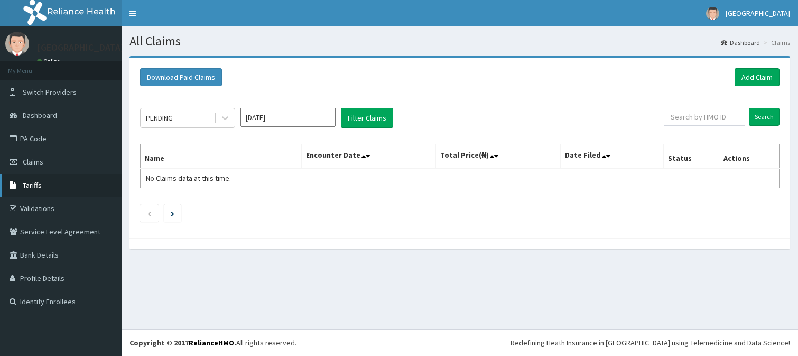
click at [56, 183] on link "Tariffs" at bounding box center [61, 184] width 122 height 23
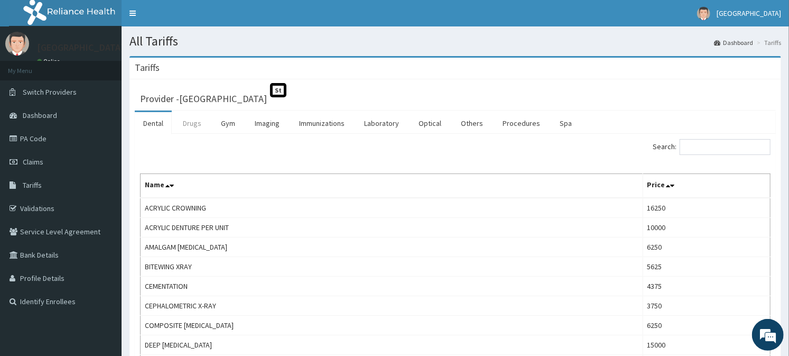
click at [189, 123] on link "Drugs" at bounding box center [191, 123] width 35 height 22
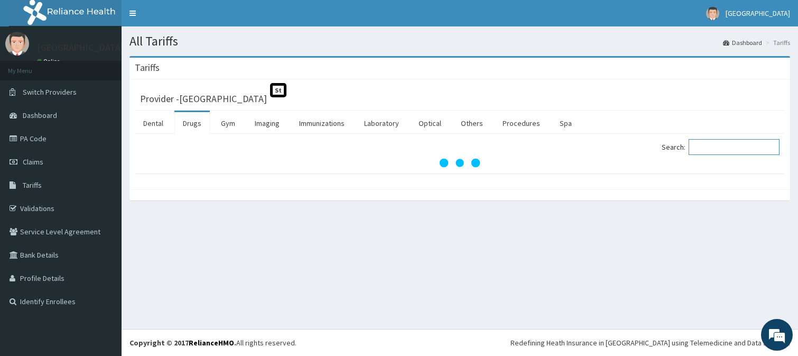
click at [768, 149] on input "Search:" at bounding box center [734, 147] width 91 height 16
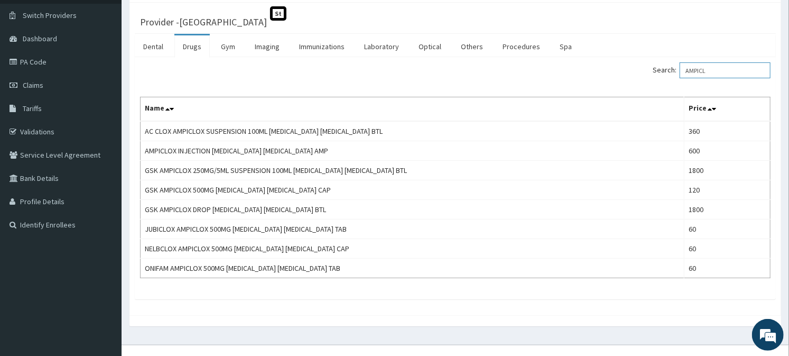
scroll to position [93, 0]
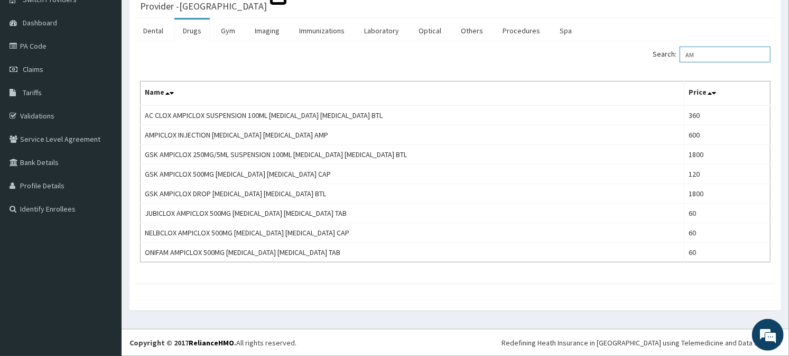
type input "A"
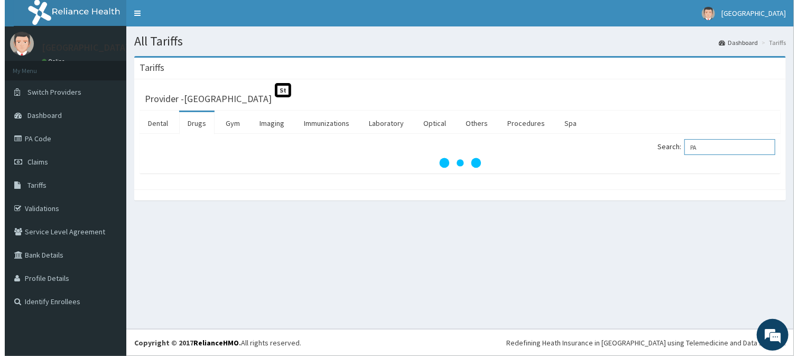
scroll to position [0, 0]
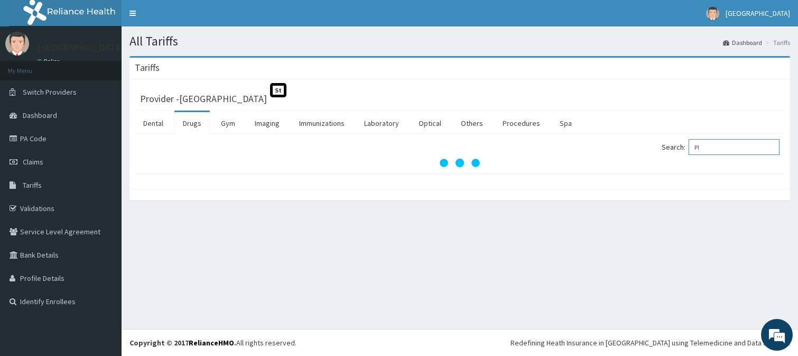
type input "P"
type input "PIRITO"
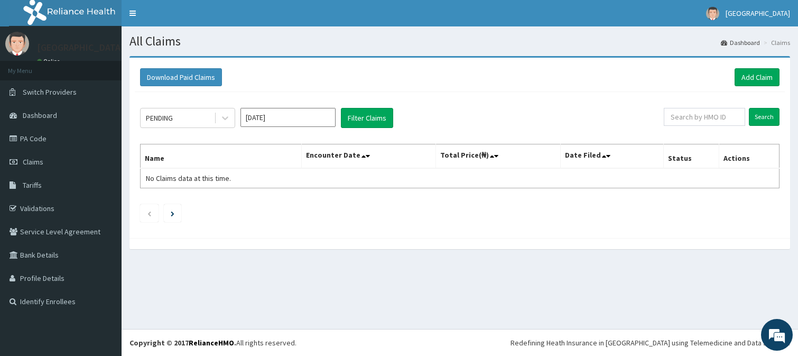
click at [705, 298] on div "All Claims Dashboard Claims Download Paid Claims Add Claim × Note you can only …" at bounding box center [460, 177] width 677 height 302
drag, startPoint x: 0, startPoint y: 0, endPoint x: 705, endPoint y: 298, distance: 765.6
click at [705, 298] on div "All Claims Dashboard Claims Download Paid Claims Add Claim × Note you can only …" at bounding box center [460, 177] width 677 height 302
click at [747, 77] on link "Add Claim" at bounding box center [757, 77] width 45 height 18
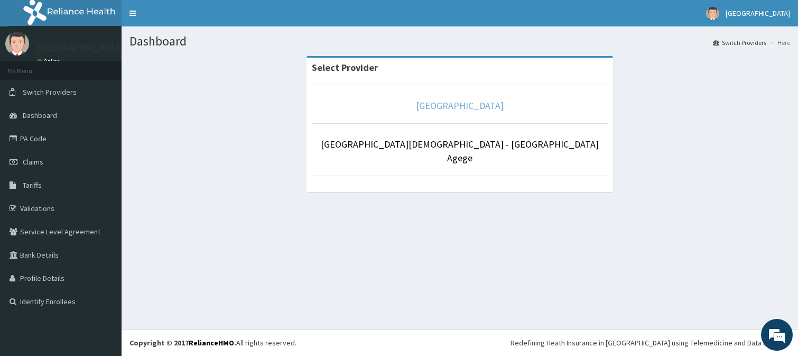
click at [479, 105] on link "[GEOGRAPHIC_DATA]" at bounding box center [460, 105] width 88 height 12
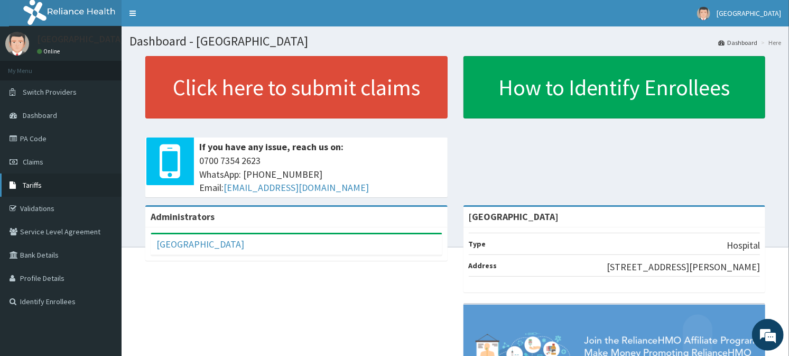
click at [60, 193] on link "Tariffs" at bounding box center [61, 184] width 122 height 23
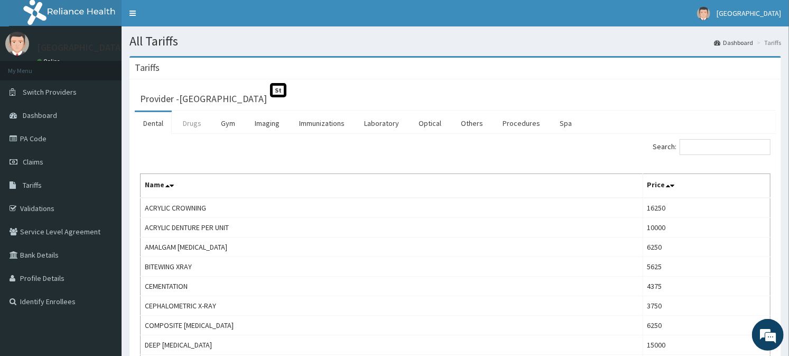
click at [193, 123] on link "Drugs" at bounding box center [191, 123] width 35 height 22
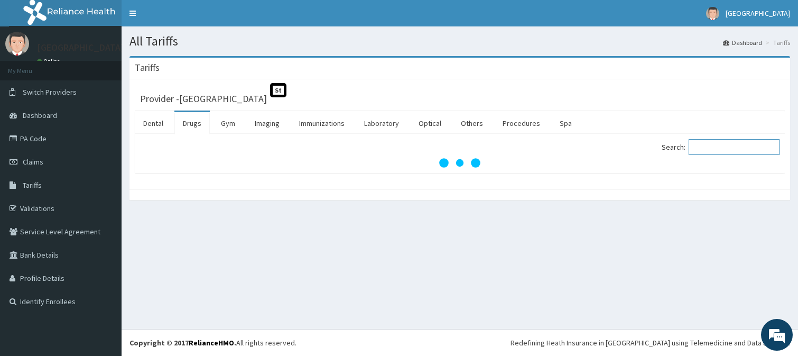
click at [709, 143] on input "Search:" at bounding box center [734, 147] width 91 height 16
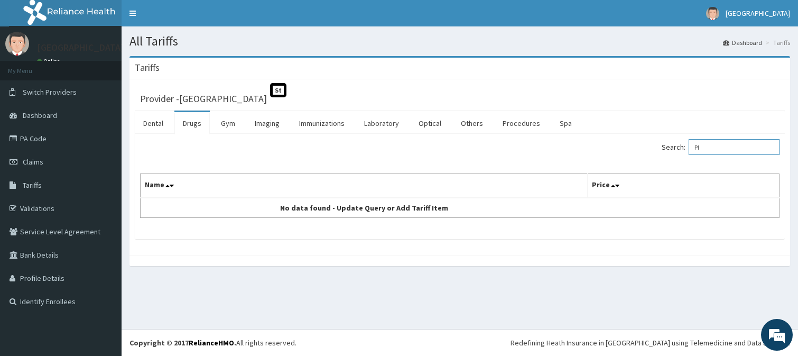
type input "P"
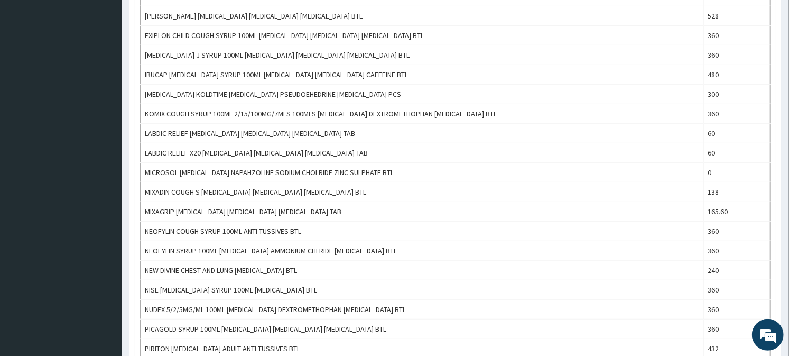
scroll to position [376, 0]
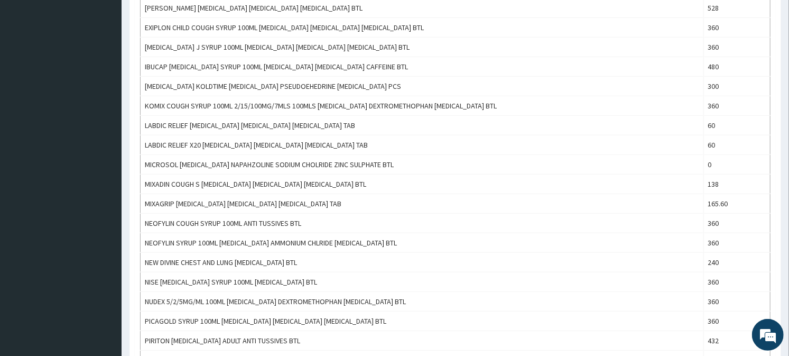
drag, startPoint x: 787, startPoint y: 265, endPoint x: 793, endPoint y: 259, distance: 9.0
click at [789, 259] on html "R EL Toggle navigation [GEOGRAPHIC_DATA] [GEOGRAPHIC_DATA] - [EMAIL_ADDRESS][DO…" at bounding box center [394, 83] width 789 height 918
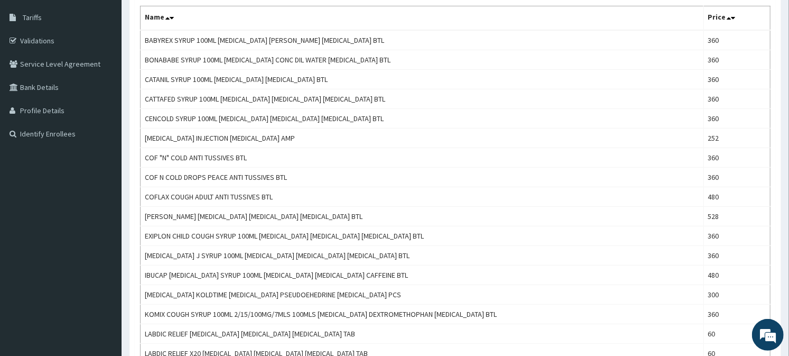
scroll to position [0, 0]
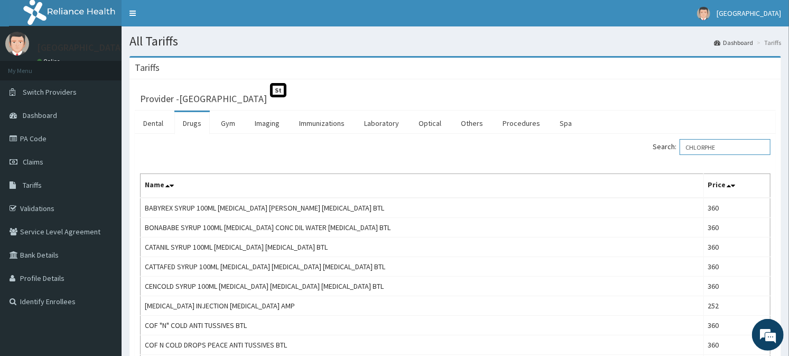
drag, startPoint x: 727, startPoint y: 145, endPoint x: 627, endPoint y: 177, distance: 104.8
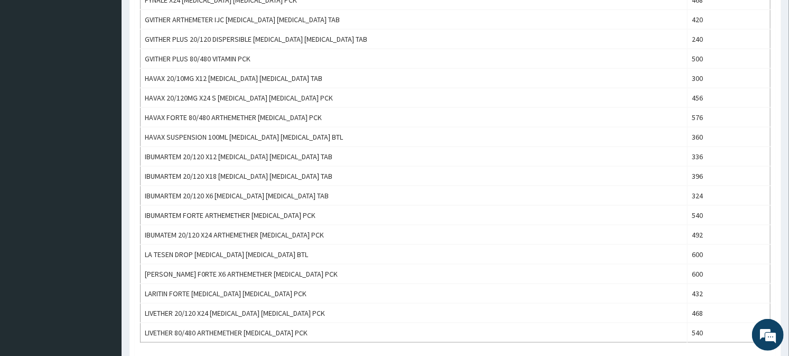
scroll to position [941, 0]
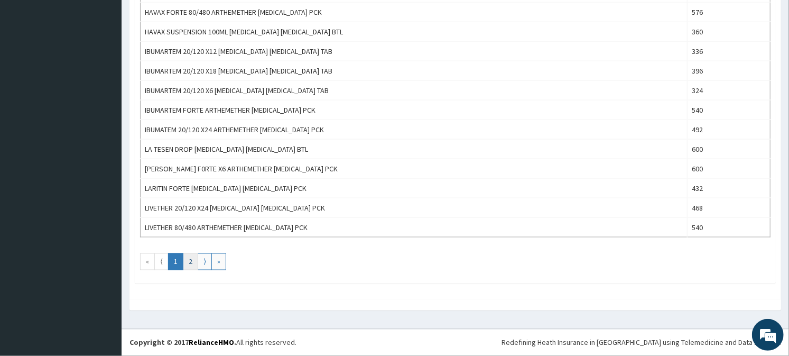
type input "ARTEMET"
click at [186, 263] on link "2" at bounding box center [190, 261] width 15 height 17
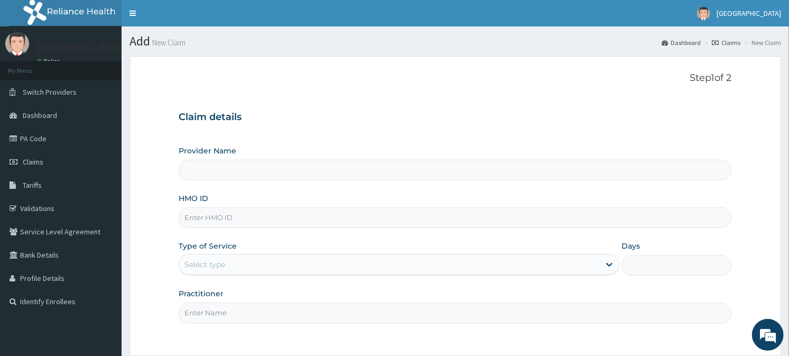
type input "[GEOGRAPHIC_DATA]"
click at [415, 220] on input "HMO ID" at bounding box center [455, 217] width 553 height 21
type input "[PERSON_NAME]/10034/B"
click at [241, 264] on div "Select type" at bounding box center [389, 264] width 421 height 17
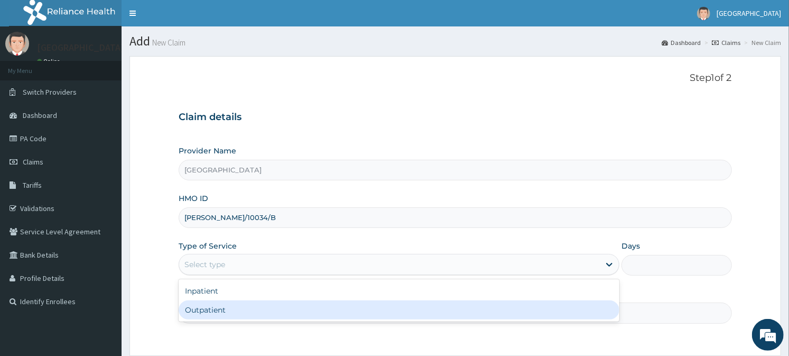
click at [213, 306] on div "Outpatient" at bounding box center [399, 309] width 441 height 19
type input "1"
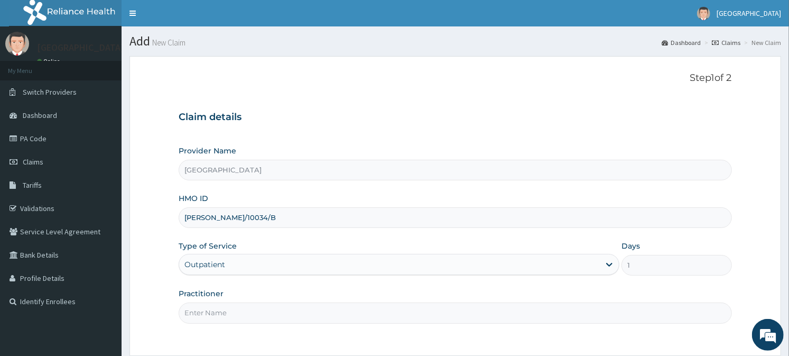
click at [224, 316] on input "Practitioner" at bounding box center [455, 312] width 553 height 21
type input "GEN"
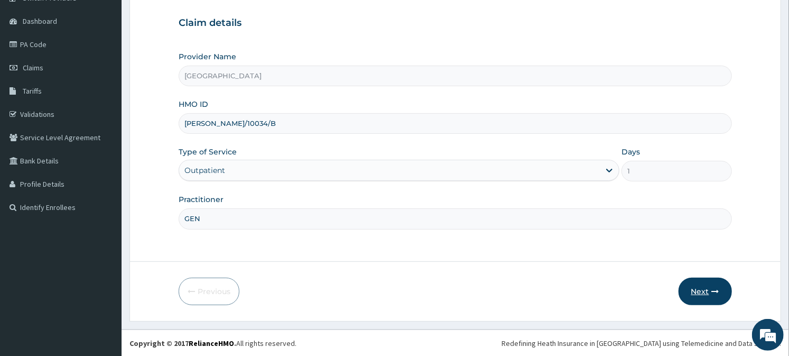
click at [722, 296] on button "Next" at bounding box center [705, 291] width 53 height 27
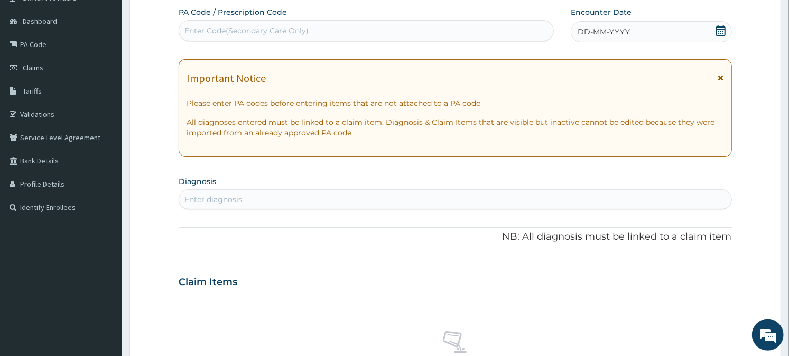
click at [720, 25] on icon at bounding box center [721, 30] width 10 height 11
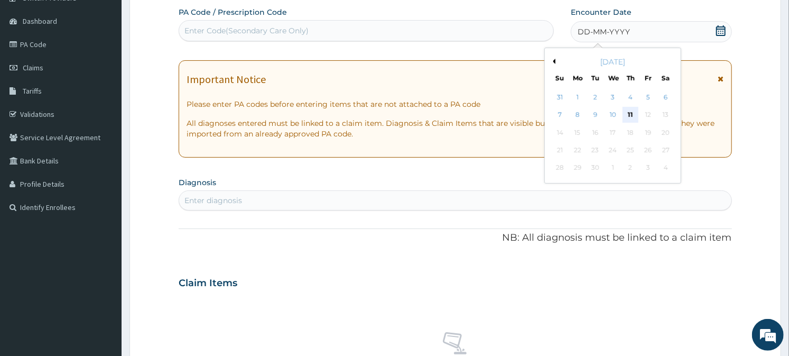
click at [625, 112] on div "11" at bounding box center [631, 115] width 16 height 16
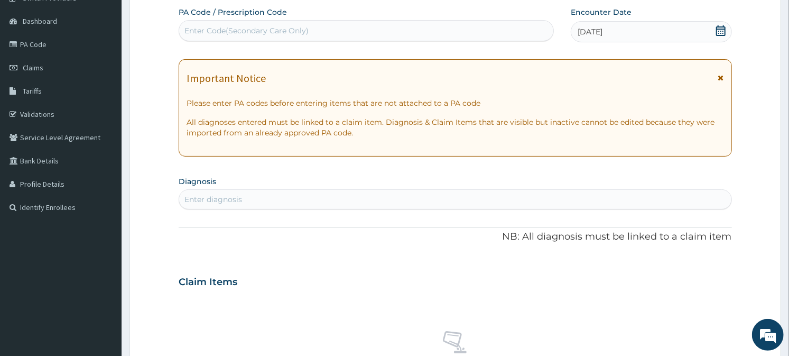
click at [259, 202] on div "Enter diagnosis" at bounding box center [455, 199] width 552 height 17
type input "MALAR"
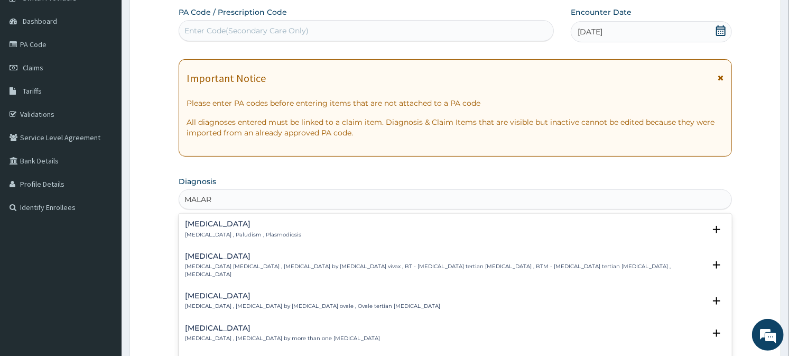
click at [238, 229] on div "Malaria Malaria , Paludism , Plasmodiosis" at bounding box center [243, 229] width 116 height 19
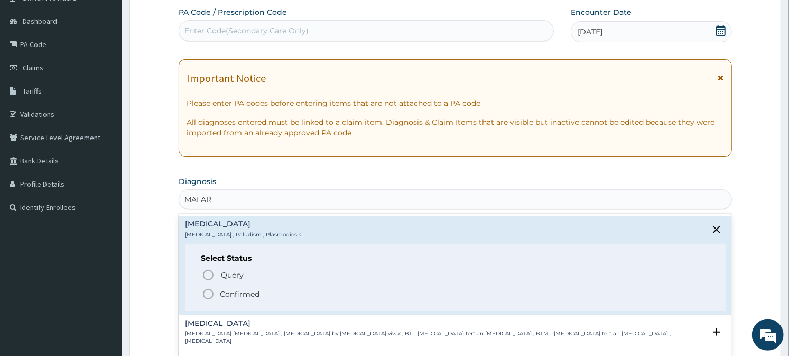
click at [209, 291] on icon "status option filled" at bounding box center [208, 294] width 13 height 13
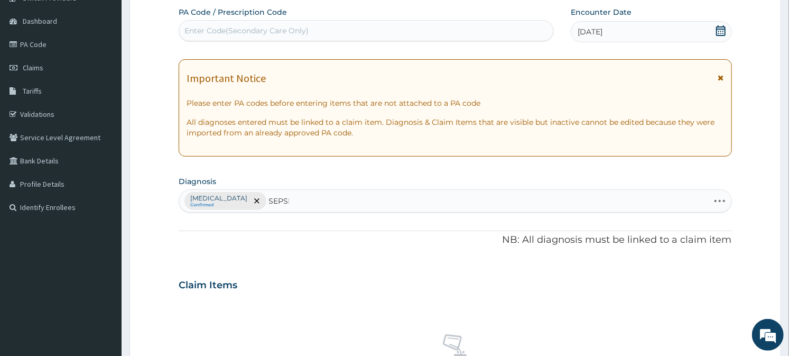
type input "SEPSIS"
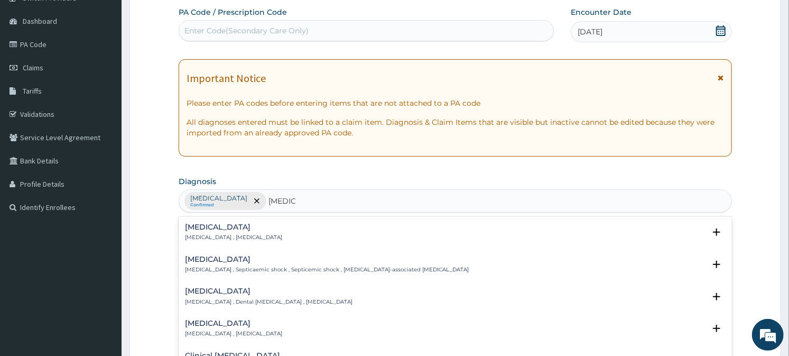
click at [205, 232] on div "[MEDICAL_DATA] [MEDICAL_DATA] , [MEDICAL_DATA]" at bounding box center [233, 232] width 97 height 19
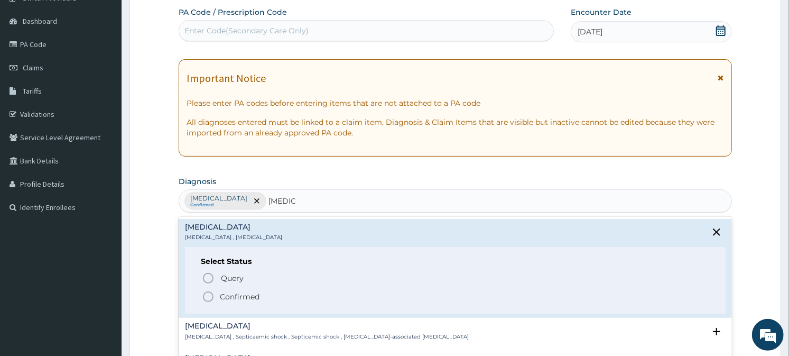
click at [207, 294] on icon "status option filled" at bounding box center [208, 296] width 13 height 13
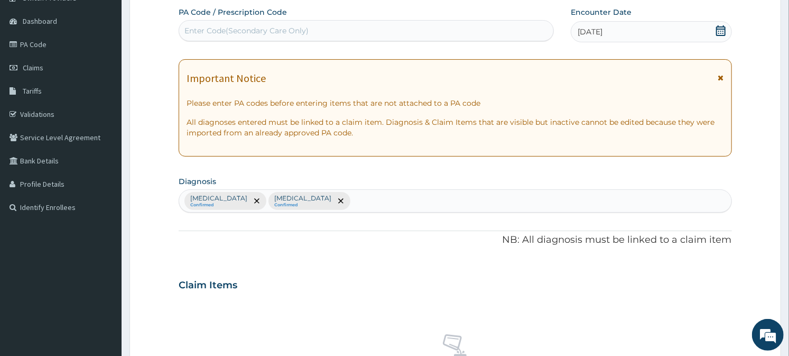
click at [249, 205] on div at bounding box center [256, 200] width 15 height 17
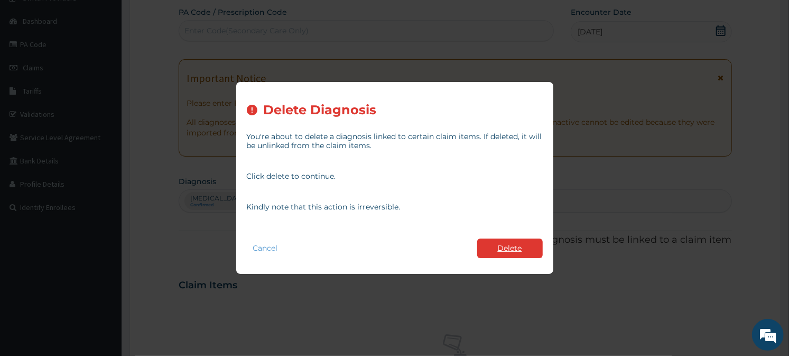
click at [500, 250] on button "Delete" at bounding box center [510, 248] width 66 height 20
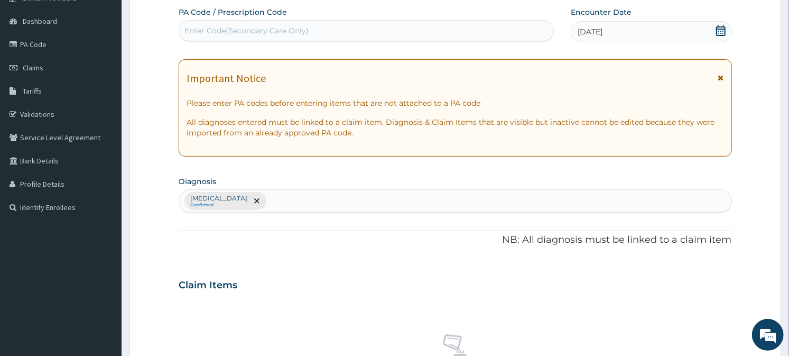
click at [303, 202] on div "Sepsis Confirmed" at bounding box center [455, 201] width 552 height 22
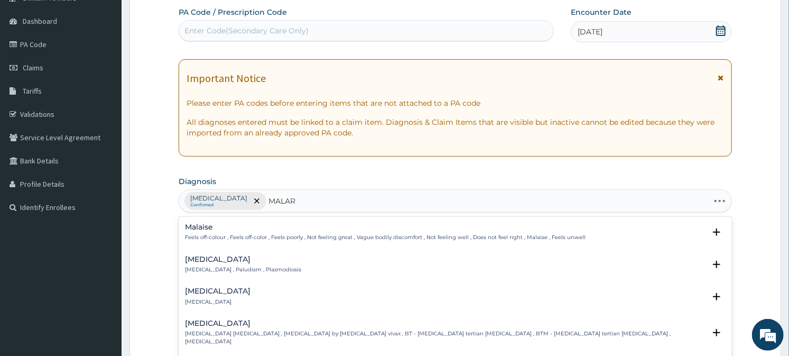
type input "MALARI"
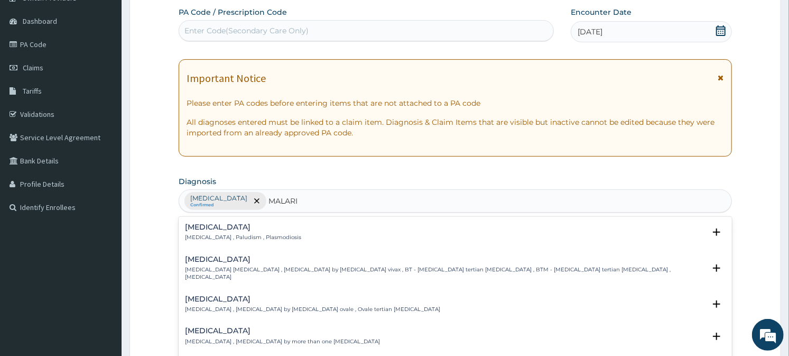
click at [199, 229] on h4 "[MEDICAL_DATA]" at bounding box center [243, 227] width 116 height 8
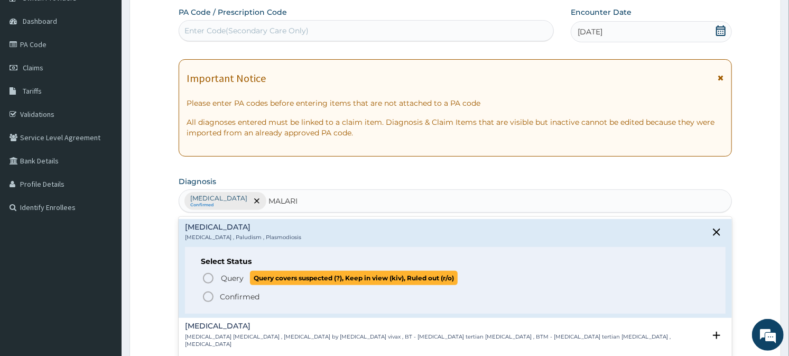
click at [209, 280] on icon "status option query" at bounding box center [208, 278] width 13 height 13
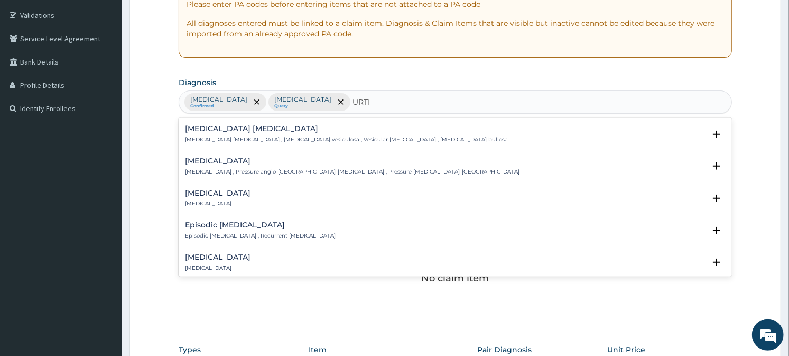
scroll to position [181, 0]
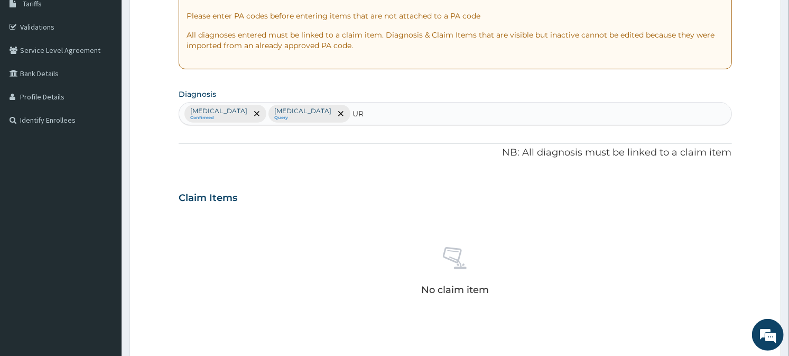
type input "U"
type input "RTI"
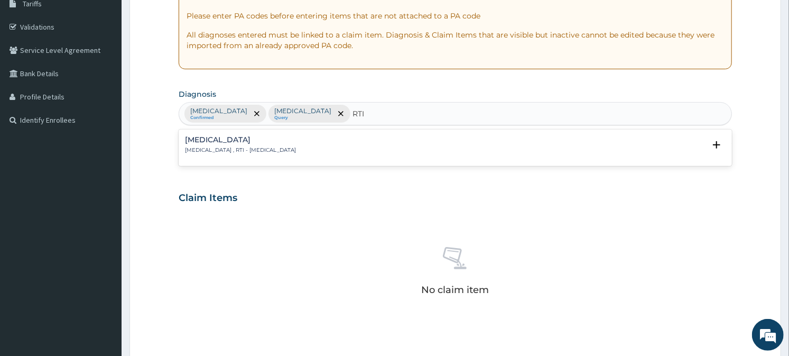
click at [257, 140] on h4 "[MEDICAL_DATA]" at bounding box center [240, 140] width 111 height 8
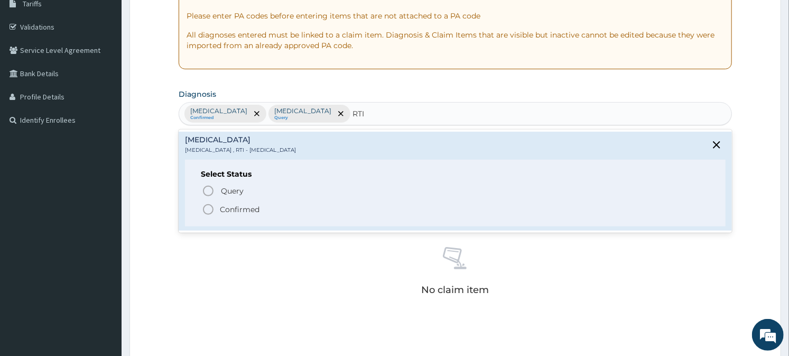
click at [209, 207] on icon "status option filled" at bounding box center [208, 209] width 13 height 13
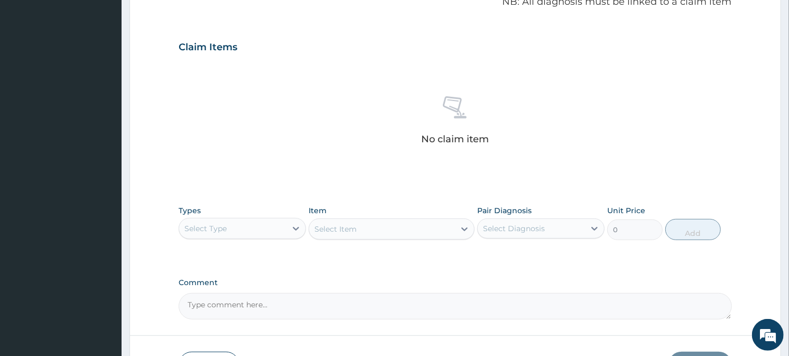
scroll to position [406, 0]
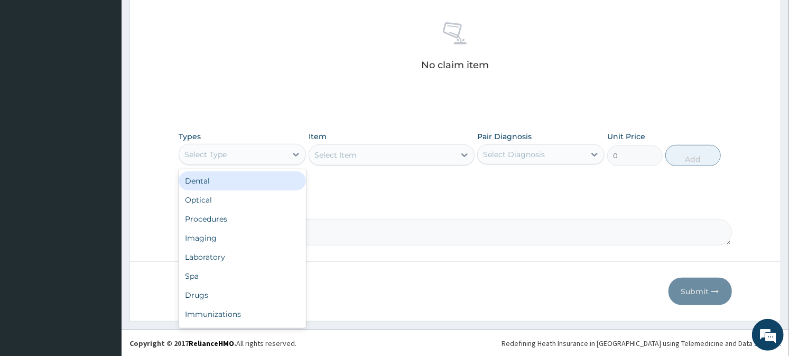
click at [285, 160] on div "Select Type" at bounding box center [232, 154] width 107 height 17
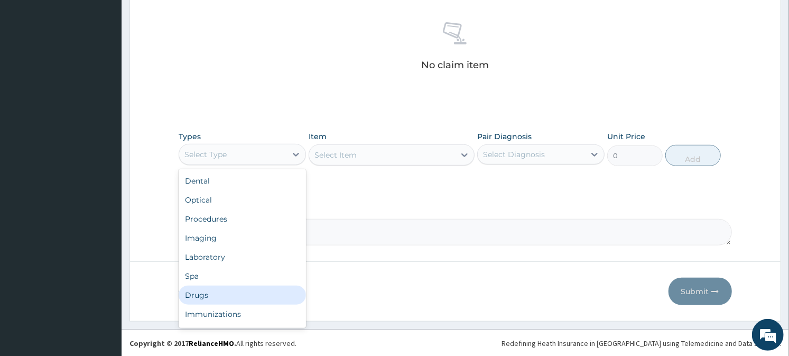
click at [194, 293] on div "Drugs" at bounding box center [242, 294] width 127 height 19
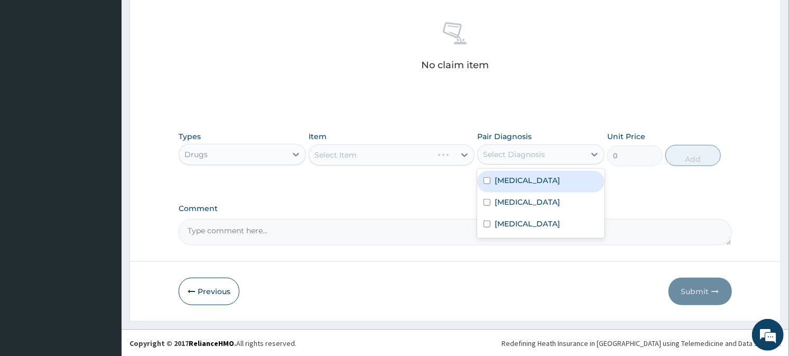
click at [531, 154] on div "Select Diagnosis" at bounding box center [514, 154] width 62 height 11
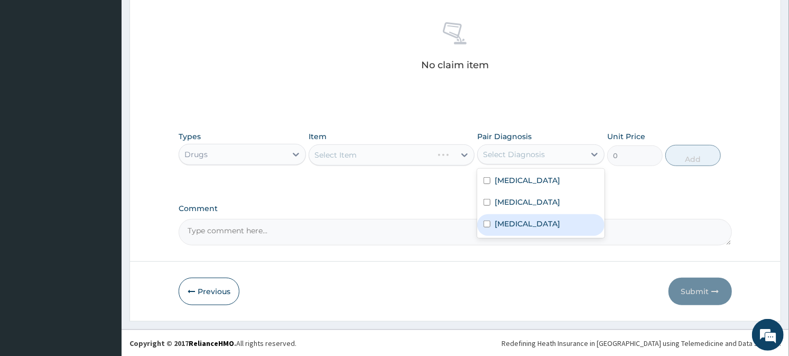
click at [520, 218] on label "[MEDICAL_DATA]" at bounding box center [528, 223] width 66 height 11
checkbox input "true"
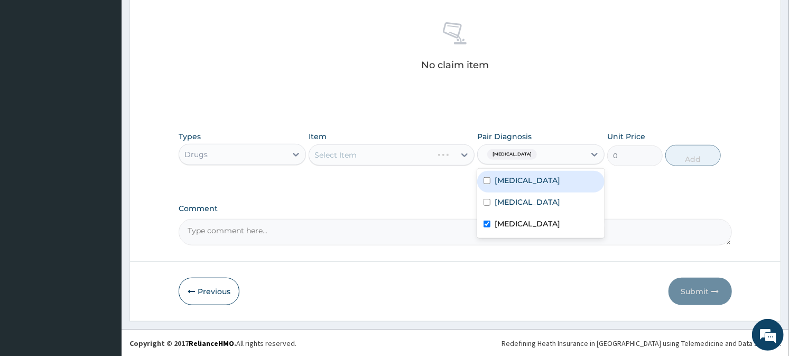
click at [358, 159] on div "Select Item" at bounding box center [392, 154] width 166 height 21
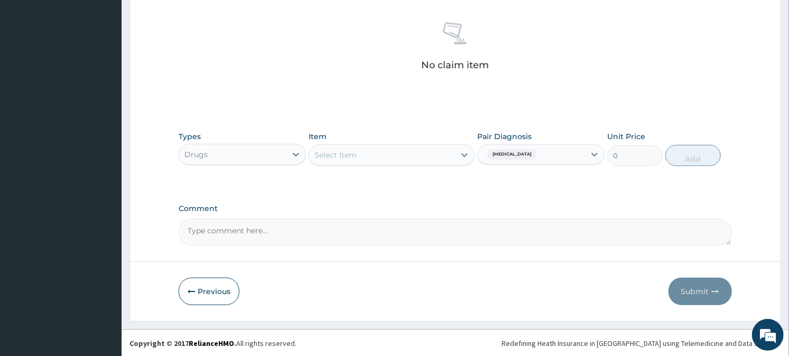
click at [358, 159] on div "Select Item" at bounding box center [382, 154] width 146 height 17
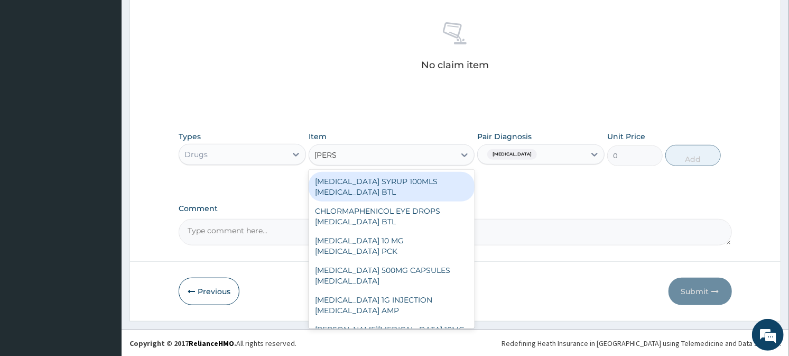
type input "LORAT"
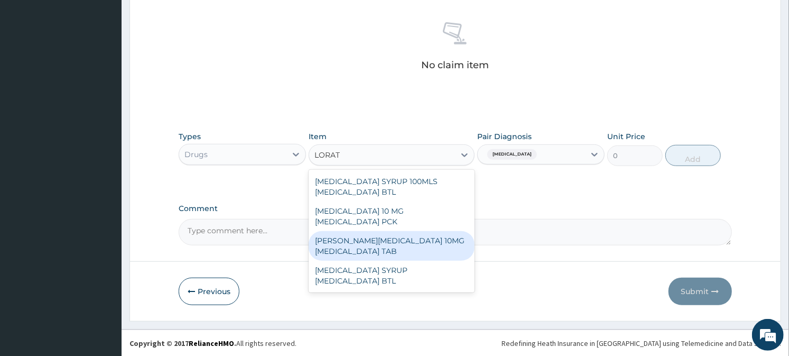
click at [357, 231] on div "[PERSON_NAME][MEDICAL_DATA] 10MG [MEDICAL_DATA] TAB" at bounding box center [392, 246] width 166 height 30
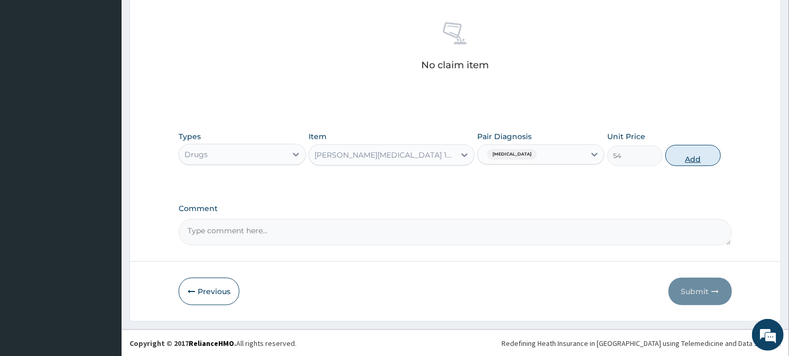
click at [693, 158] on button "Add" at bounding box center [693, 155] width 56 height 21
type input "0"
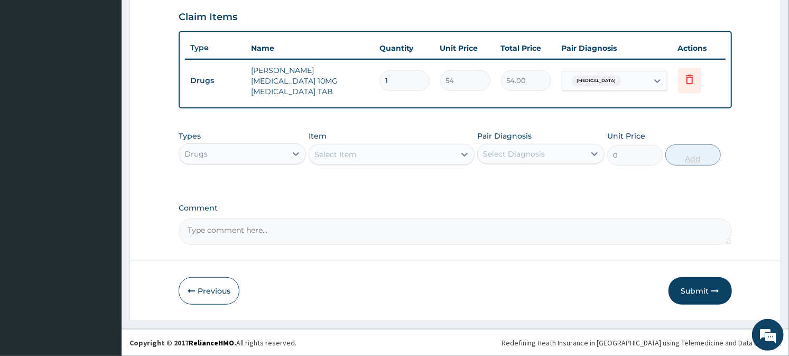
scroll to position [355, 0]
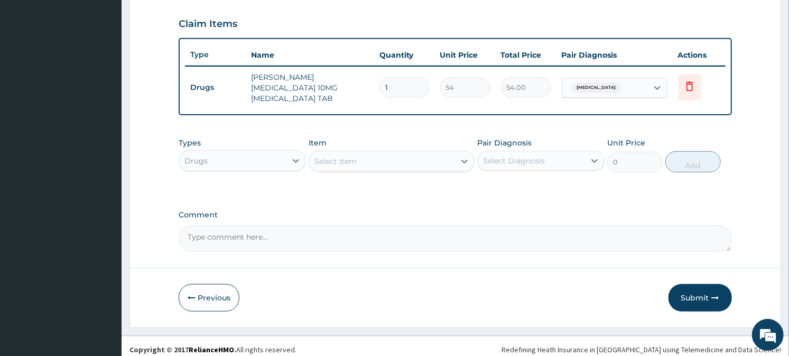
click at [384, 155] on div "Select Item" at bounding box center [382, 161] width 146 height 17
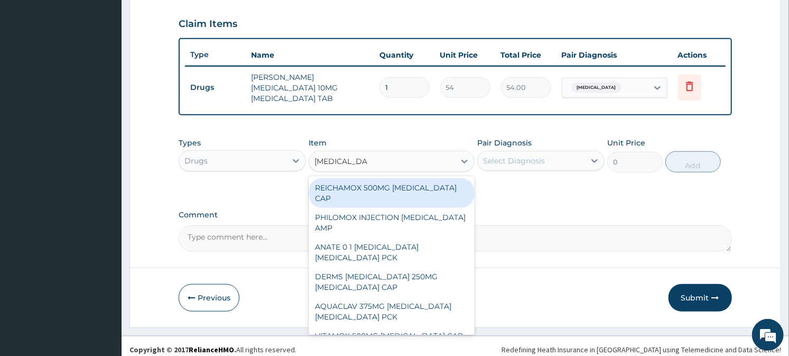
type input "[MEDICAL_DATA] 2"
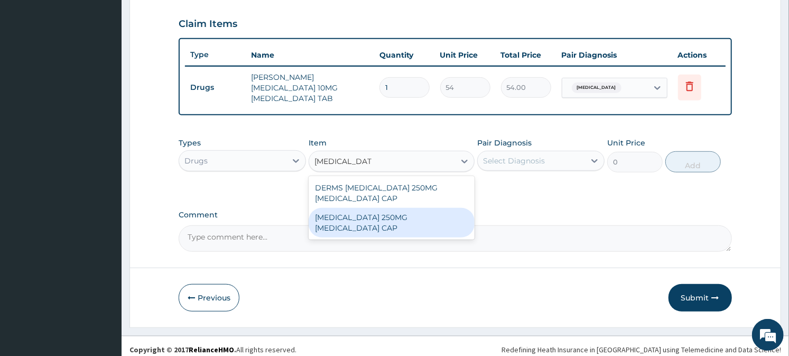
click at [383, 212] on div "[MEDICAL_DATA] 250MG [MEDICAL_DATA] CAP" at bounding box center [392, 223] width 166 height 30
type input "78"
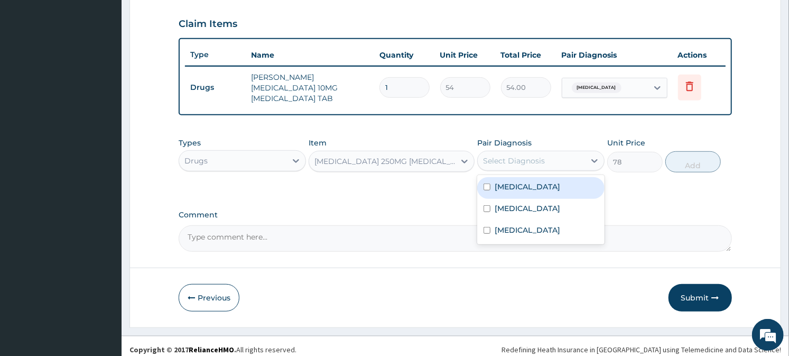
click at [575, 160] on div "Select Diagnosis" at bounding box center [531, 160] width 107 height 17
click at [542, 186] on div "[MEDICAL_DATA]" at bounding box center [540, 188] width 127 height 22
checkbox input "true"
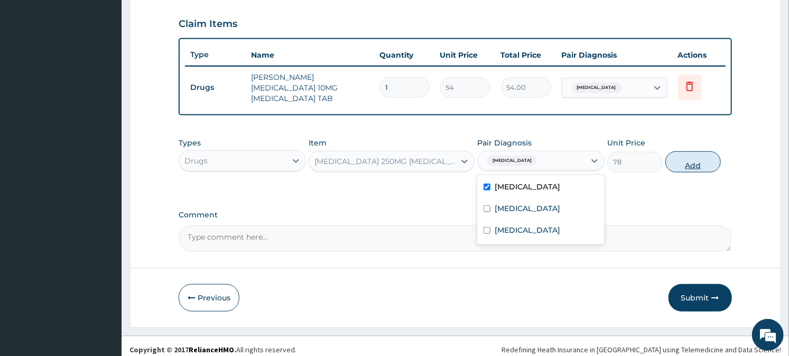
click at [696, 154] on button "Add" at bounding box center [693, 161] width 56 height 21
type input "0"
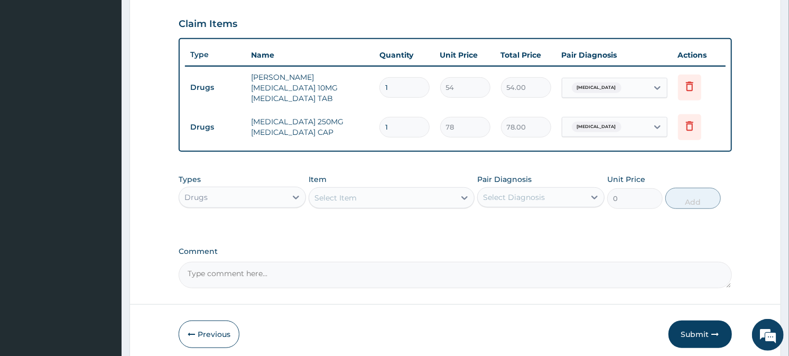
click at [339, 192] on div "Select Item" at bounding box center [336, 197] width 42 height 11
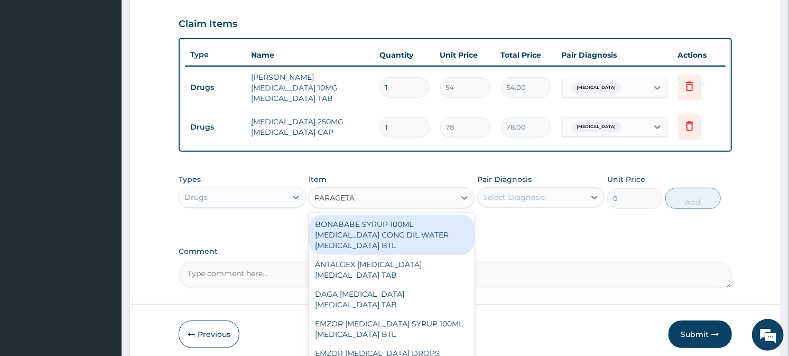
type input "PARACETAM"
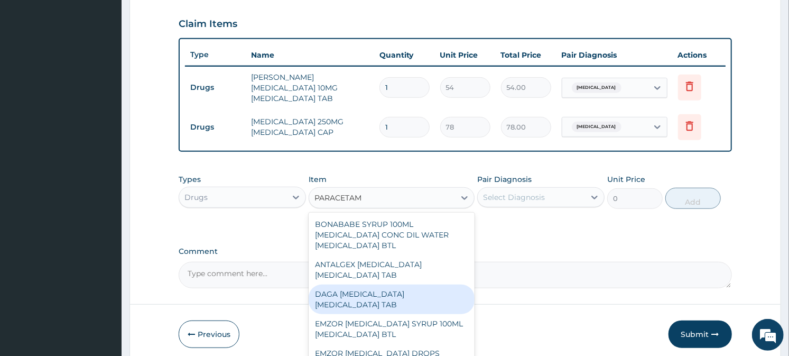
click at [373, 305] on div "DAGA [MEDICAL_DATA] [MEDICAL_DATA] TAB" at bounding box center [392, 299] width 166 height 30
type input "24"
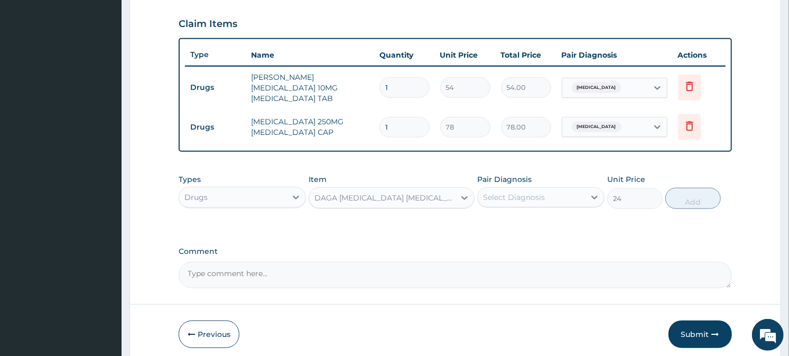
click at [545, 193] on div "Select Diagnosis" at bounding box center [531, 197] width 107 height 17
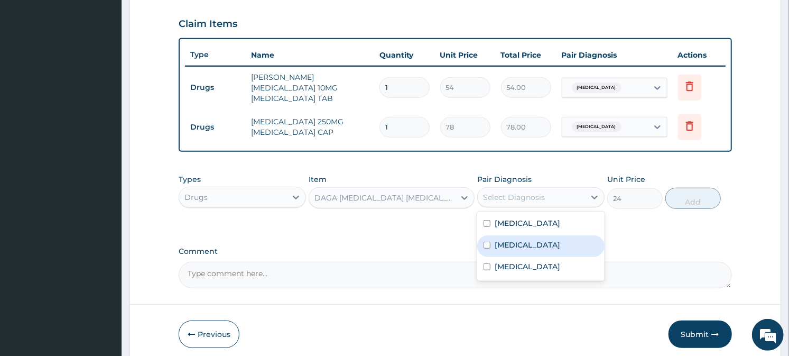
click at [511, 239] on label "[MEDICAL_DATA]" at bounding box center [528, 244] width 66 height 11
checkbox input "true"
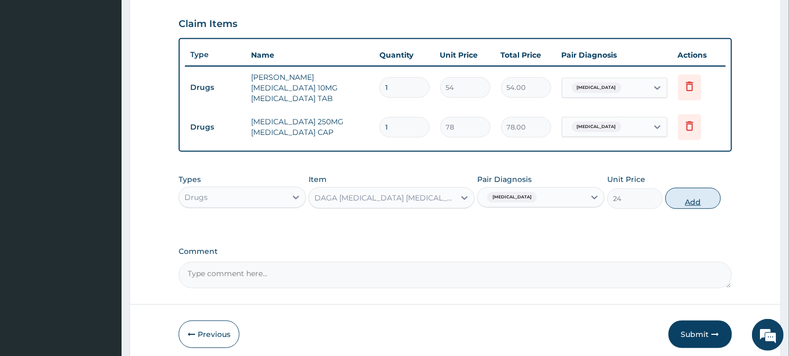
click at [709, 194] on button "Add" at bounding box center [693, 198] width 56 height 21
type input "0"
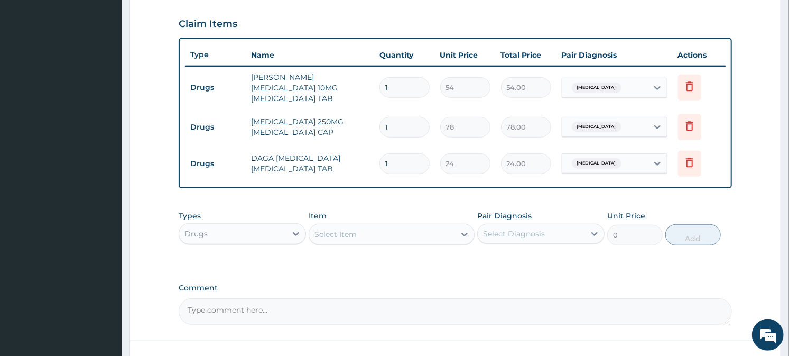
click at [341, 229] on div "Select Item" at bounding box center [336, 234] width 42 height 11
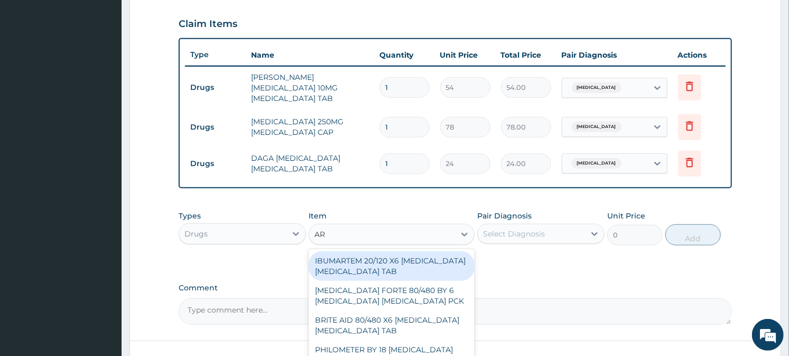
type input "A"
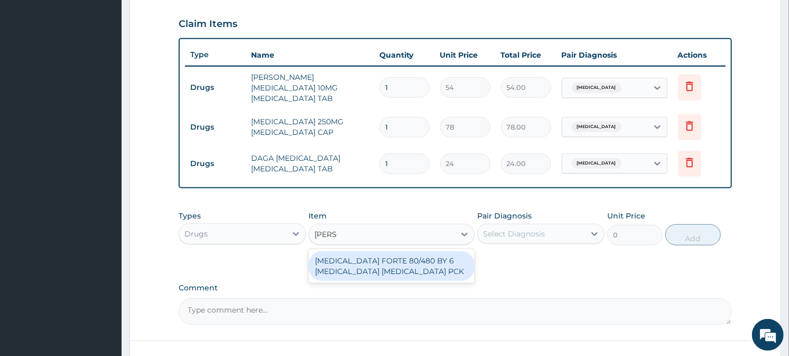
type input "COA"
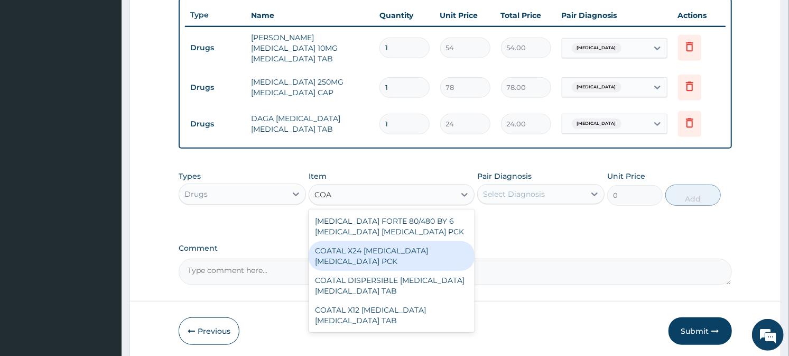
scroll to position [408, 0]
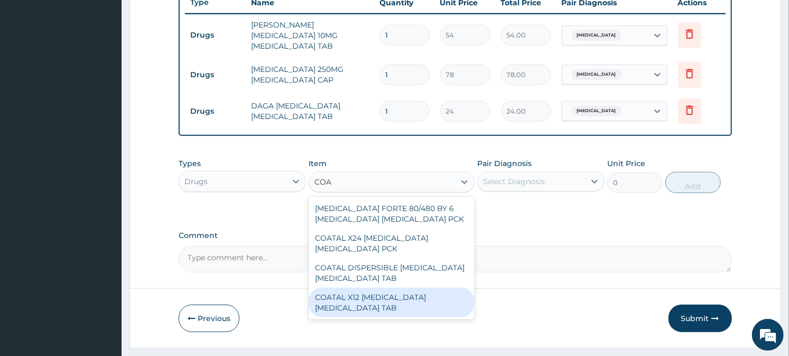
click at [371, 303] on div "COATAL X12 [MEDICAL_DATA] [MEDICAL_DATA] TAB" at bounding box center [392, 303] width 166 height 30
type input "348"
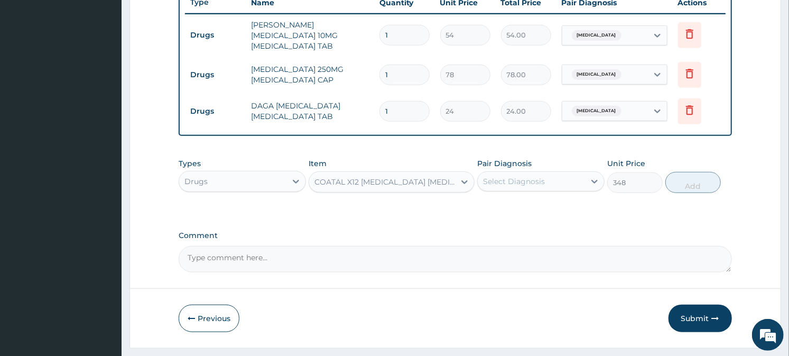
click at [451, 178] on div "COATAL X12 [MEDICAL_DATA] [MEDICAL_DATA] TAB" at bounding box center [386, 182] width 142 height 11
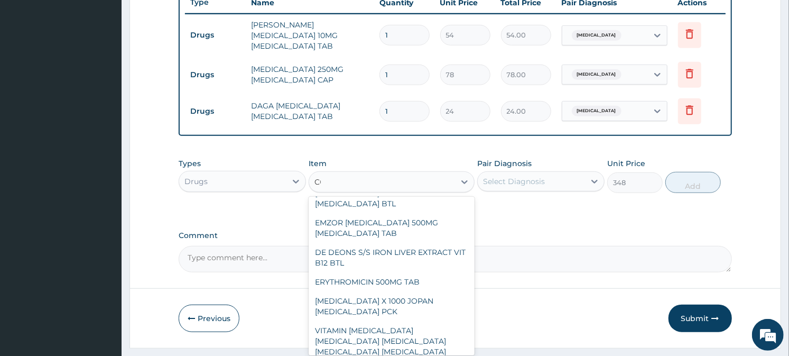
scroll to position [3521, 0]
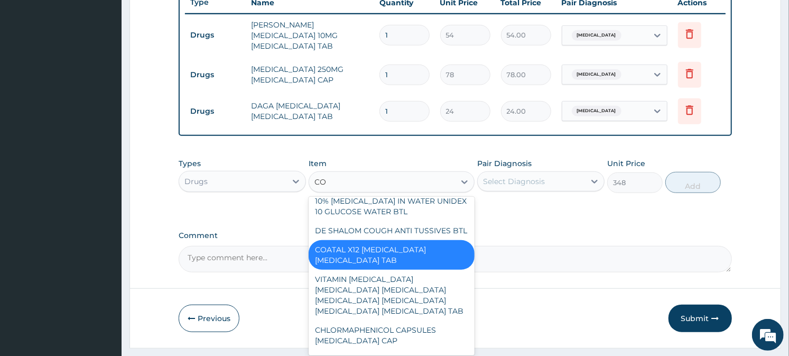
type input "COA"
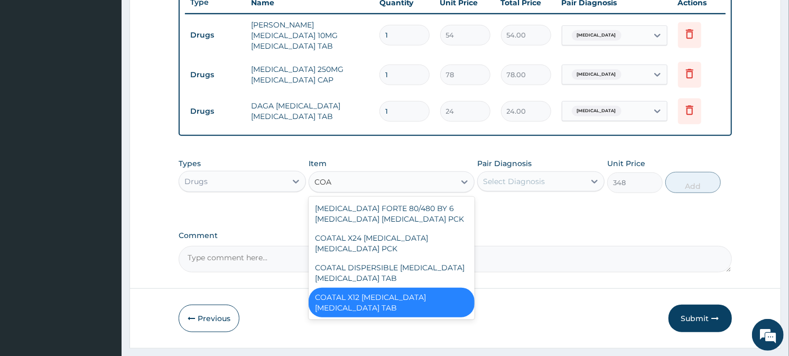
scroll to position [0, 0]
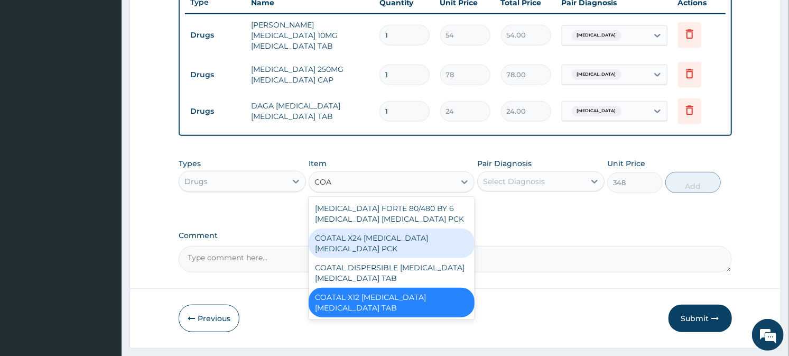
click at [378, 234] on div "COATAL X24 [MEDICAL_DATA] [MEDICAL_DATA] PCK" at bounding box center [392, 243] width 166 height 30
type input "468"
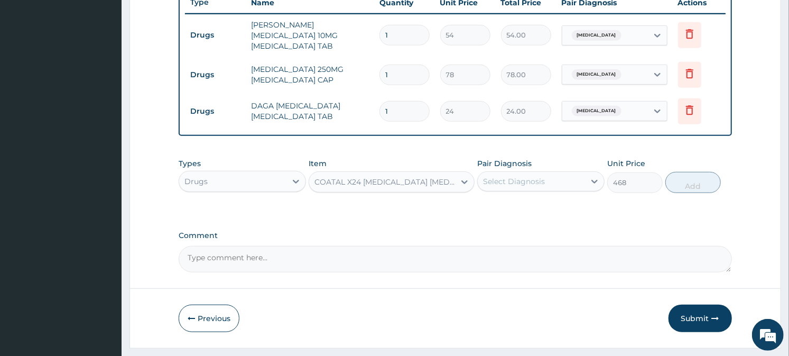
click at [427, 178] on div "COATAL X24 [MEDICAL_DATA] [MEDICAL_DATA] PCK" at bounding box center [386, 182] width 142 height 11
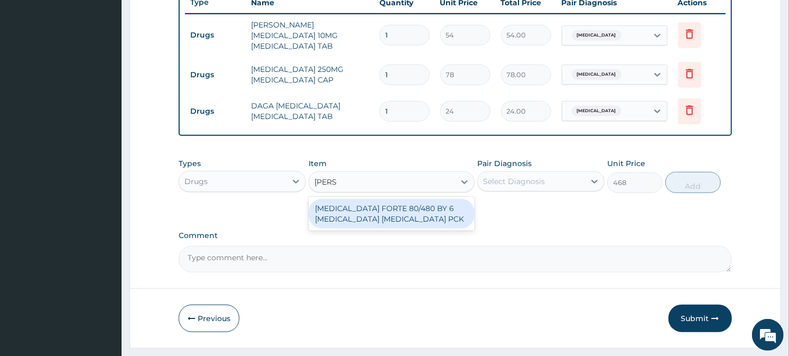
type input "COA"
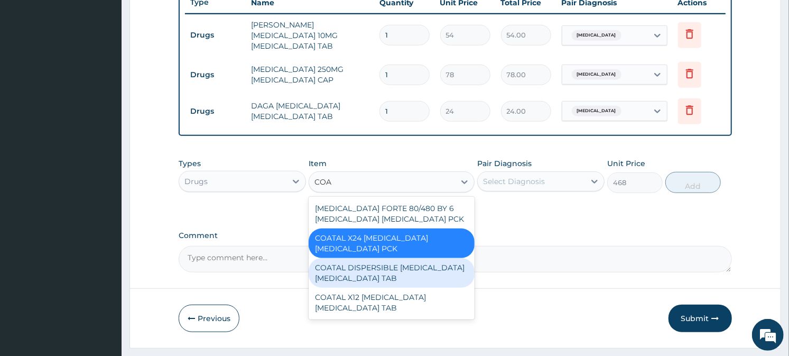
click at [416, 273] on div "COATAL DISPERSIBLE [MEDICAL_DATA] [MEDICAL_DATA] TAB" at bounding box center [392, 273] width 166 height 30
type input "240"
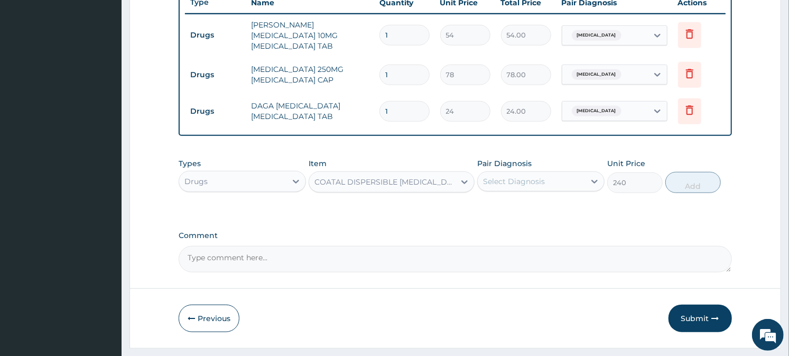
click at [450, 177] on div "COATAL DISPERSIBLE [MEDICAL_DATA] [MEDICAL_DATA] TAB" at bounding box center [386, 182] width 142 height 11
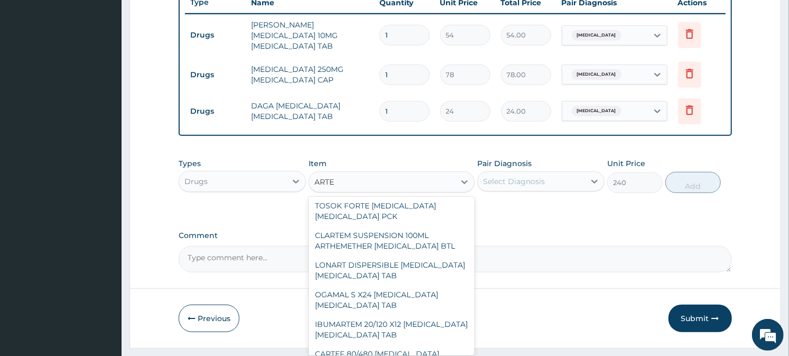
scroll to position [447, 0]
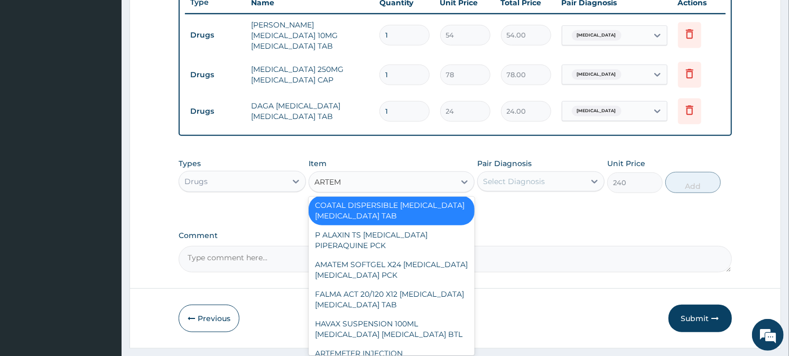
type input "ARTEME"
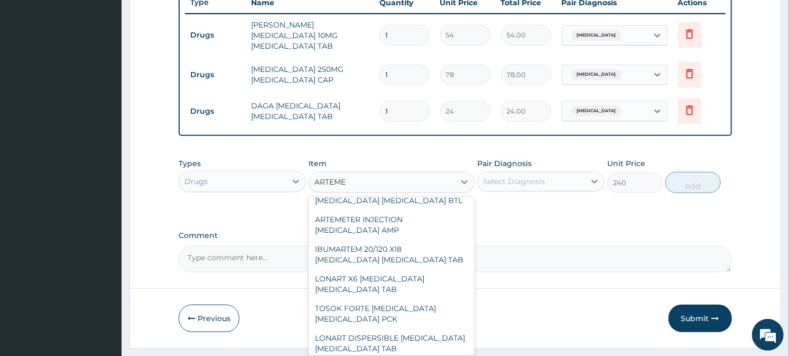
scroll to position [501, 0]
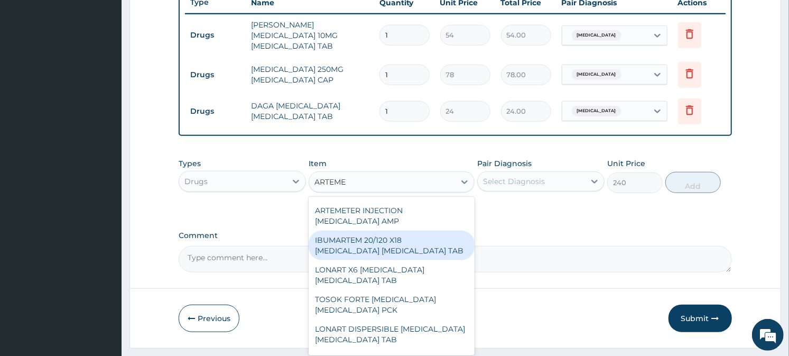
click at [426, 242] on div "IBUMARTEM 20/120 X18 [MEDICAL_DATA] [MEDICAL_DATA] TAB" at bounding box center [392, 245] width 166 height 30
type input "396"
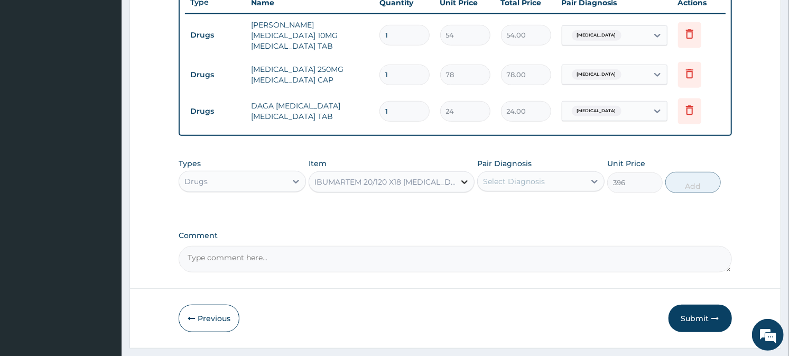
click at [463, 177] on icon at bounding box center [464, 182] width 11 height 11
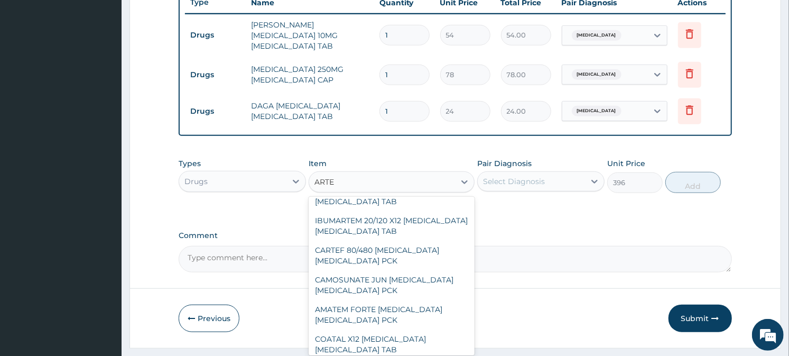
scroll to position [810, 0]
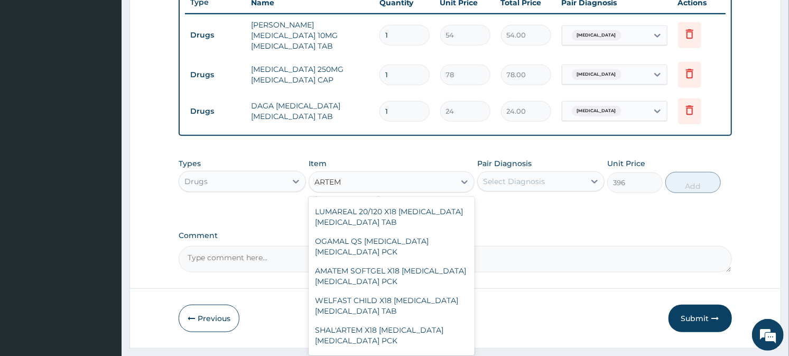
type input "ARTEME"
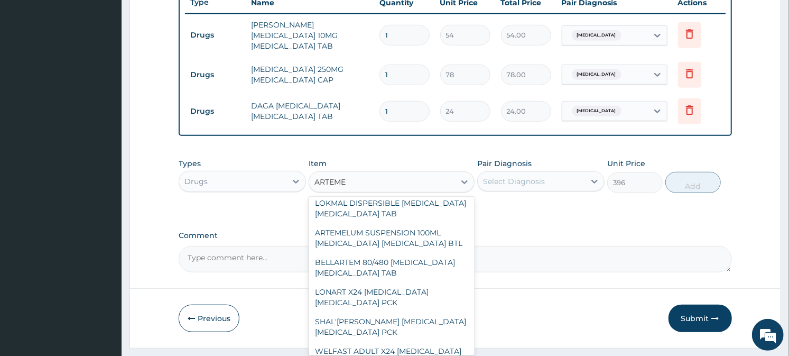
scroll to position [1881, 0]
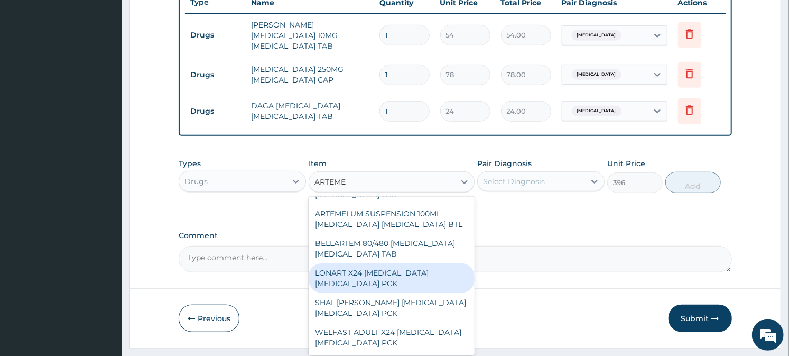
click at [400, 284] on div "LONART X24 ARTEMETHER LUMEFANTRINE PCK" at bounding box center [392, 278] width 166 height 30
type input "732"
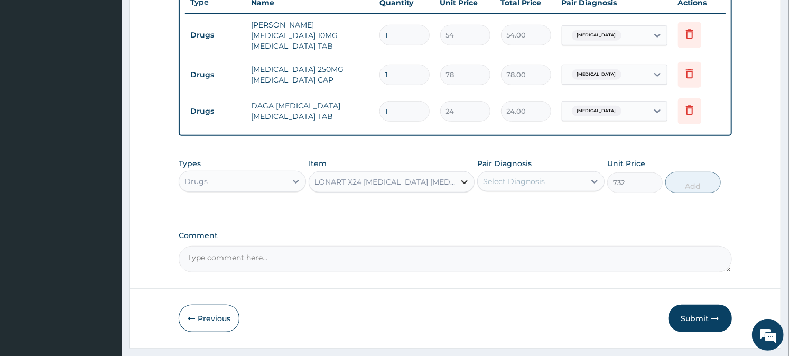
click at [465, 177] on icon at bounding box center [464, 182] width 11 height 11
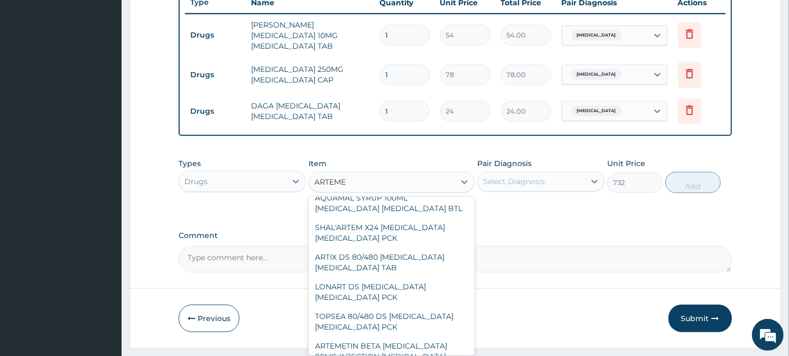
scroll to position [0, 0]
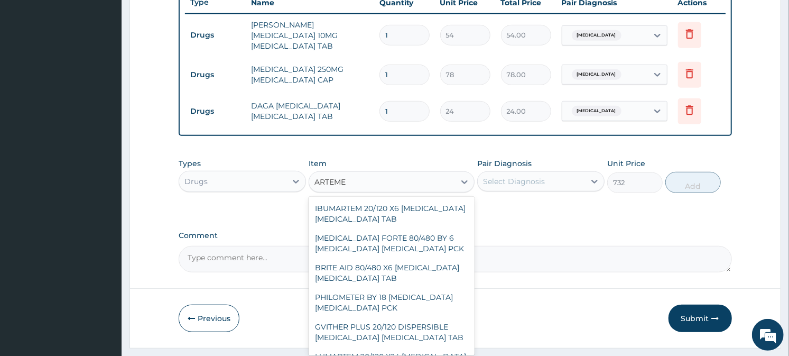
type input "ARTEME"
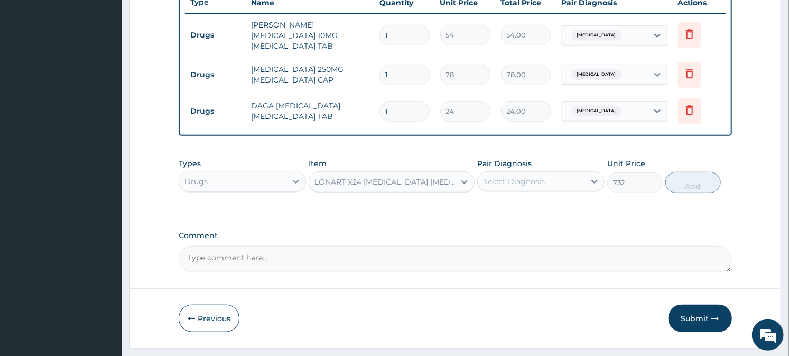
click at [435, 177] on div "LONART X24 ARTEMETHER LUMEFANTRINE PCK" at bounding box center [386, 182] width 142 height 11
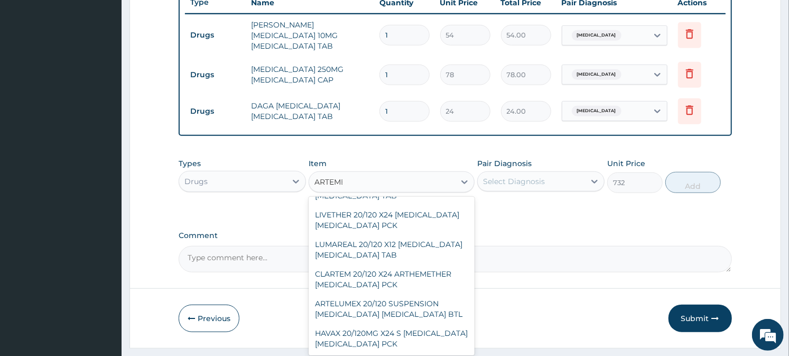
scroll to position [1906, 0]
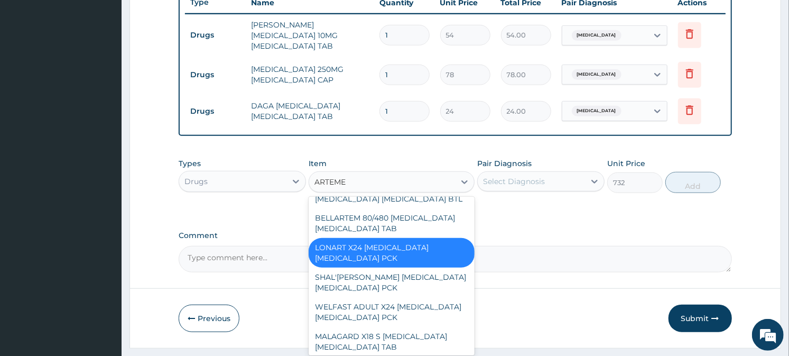
type input "ARTEMET"
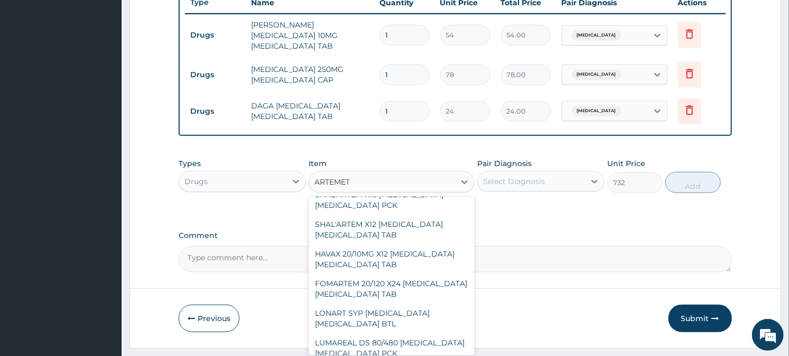
scroll to position [1565, 0]
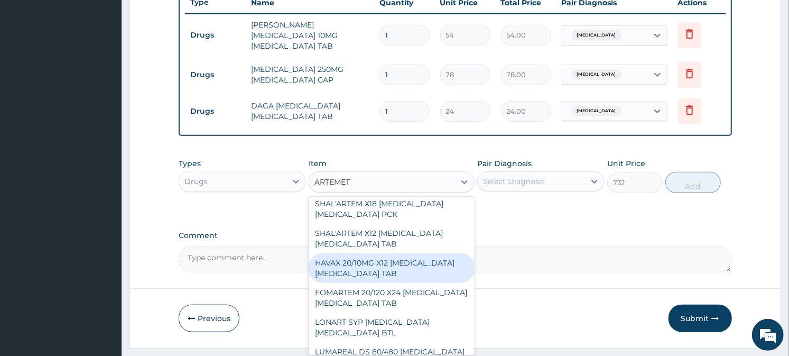
click at [424, 270] on div "HAVAX 20/10MG X12 ARTEMETHER LUMEFANTRINE TAB" at bounding box center [392, 268] width 166 height 30
type input "300"
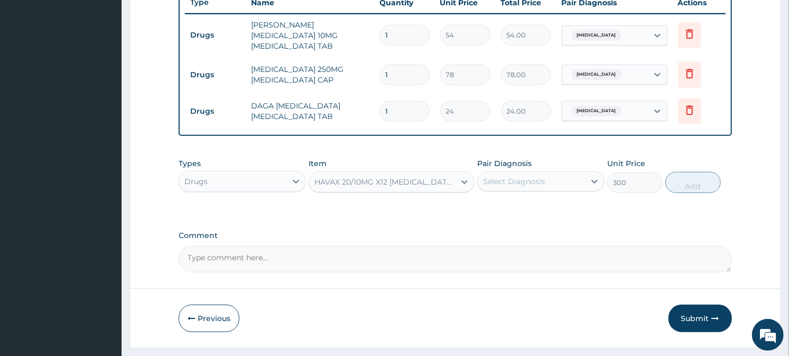
click at [571, 173] on div "Select Diagnosis" at bounding box center [531, 181] width 107 height 17
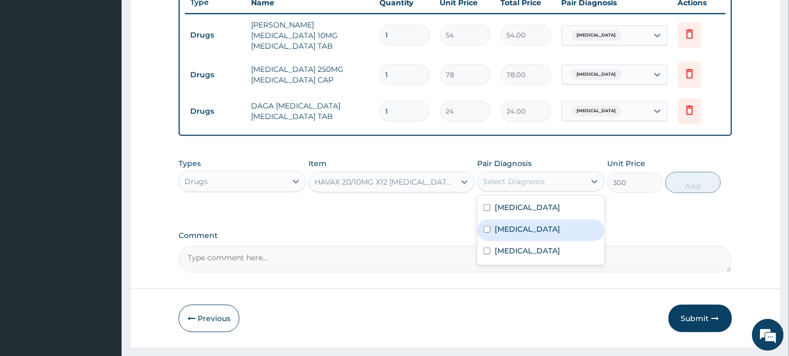
click at [546, 224] on div "Malaria" at bounding box center [540, 230] width 127 height 22
checkbox input "true"
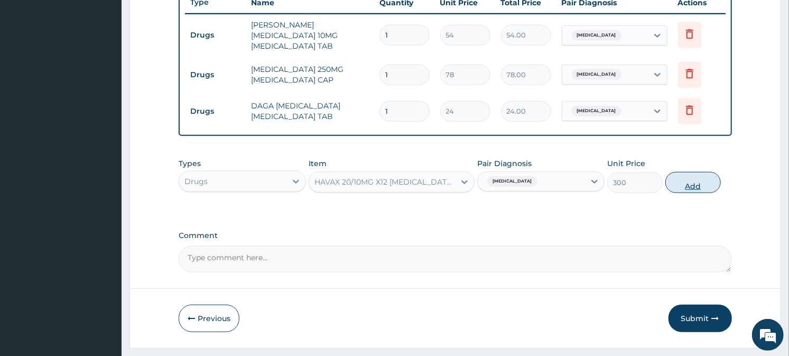
click at [689, 172] on button "Add" at bounding box center [693, 182] width 56 height 21
type input "0"
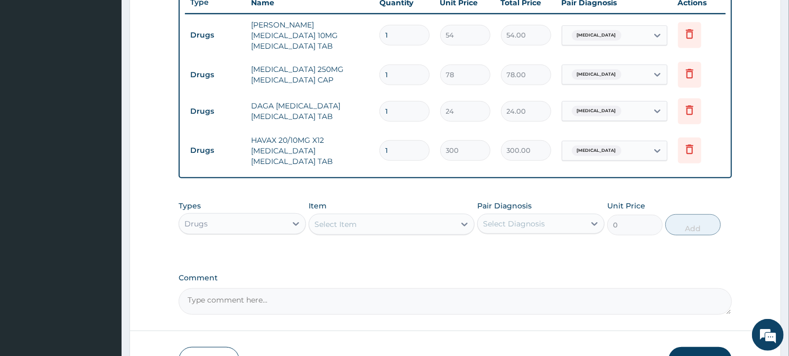
click at [272, 224] on div "Drugs" at bounding box center [232, 223] width 107 height 17
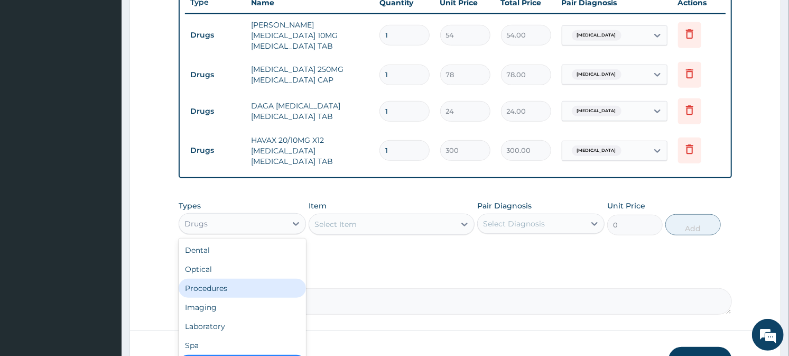
click at [230, 283] on div "Procedures" at bounding box center [242, 288] width 127 height 19
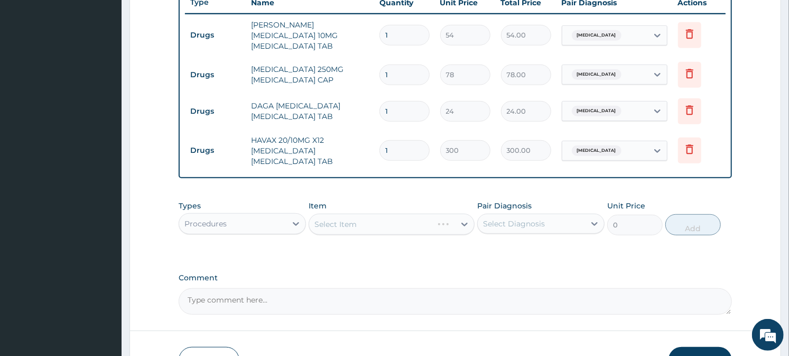
click at [410, 30] on input "1" at bounding box center [405, 35] width 50 height 21
type input "0.00"
type input "6"
type input "324.00"
type input "6"
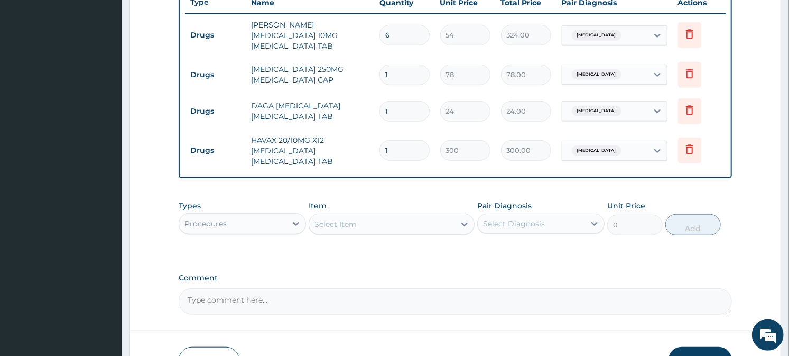
click at [400, 66] on input "1" at bounding box center [405, 74] width 50 height 21
type input "10"
type input "780.00"
type input "10"
click at [395, 116] on td "1" at bounding box center [404, 111] width 61 height 31
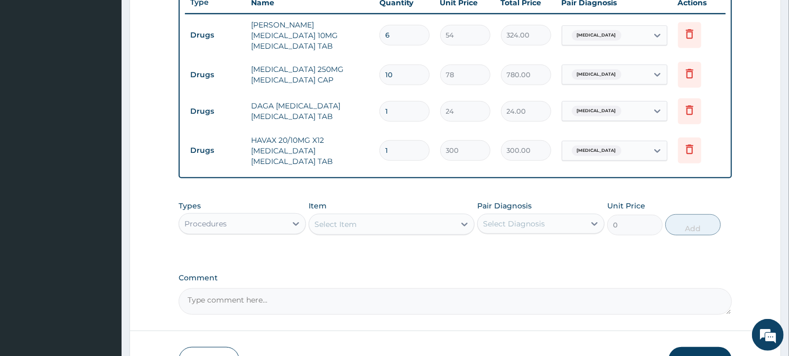
click at [395, 105] on input "1" at bounding box center [405, 111] width 50 height 21
type input "0.00"
type input "9"
type input "216.00"
type input "9"
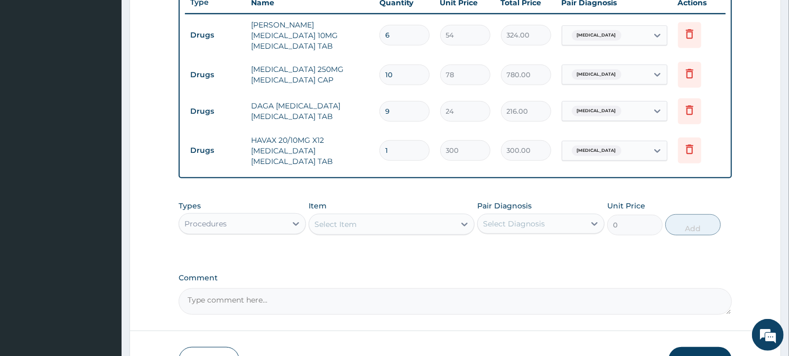
click at [389, 146] on input "1" at bounding box center [405, 150] width 50 height 21
type input "12"
type input "3600.00"
type input "12"
click at [363, 223] on div "Select Item" at bounding box center [382, 224] width 146 height 17
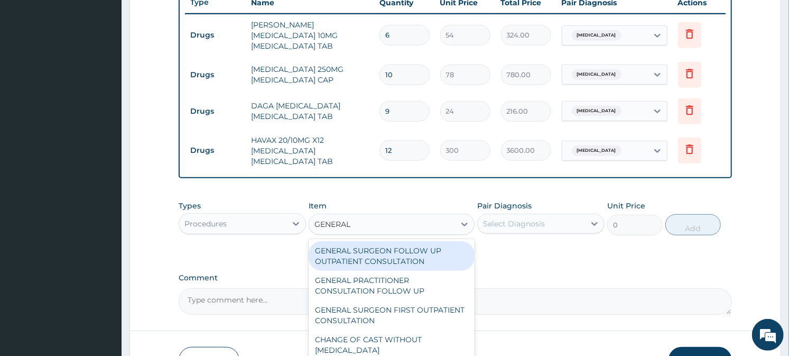
type input "GENERAL P"
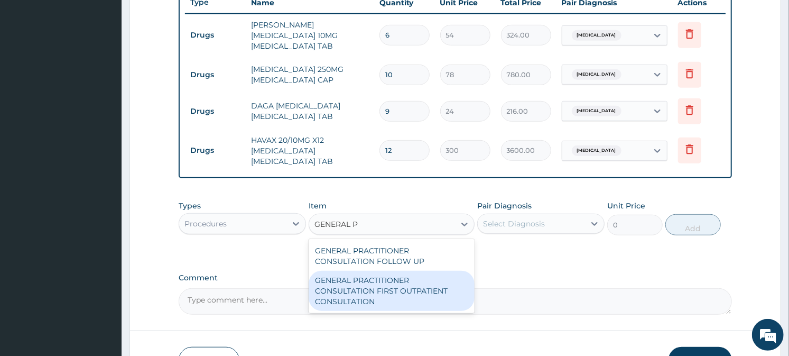
click at [364, 291] on div "GENERAL PRACTITIONER CONSULTATION FIRST OUTPATIENT CONSULTATION" at bounding box center [392, 291] width 166 height 40
type input "3000"
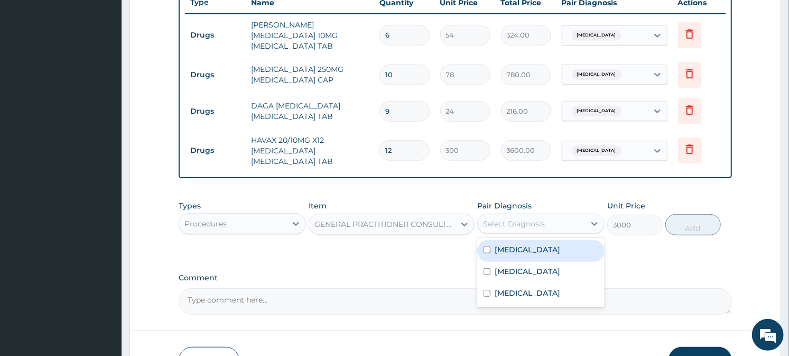
click at [521, 218] on div "Select Diagnosis" at bounding box center [514, 223] width 62 height 11
click at [523, 240] on div "Sepsis" at bounding box center [540, 251] width 127 height 22
checkbox input "true"
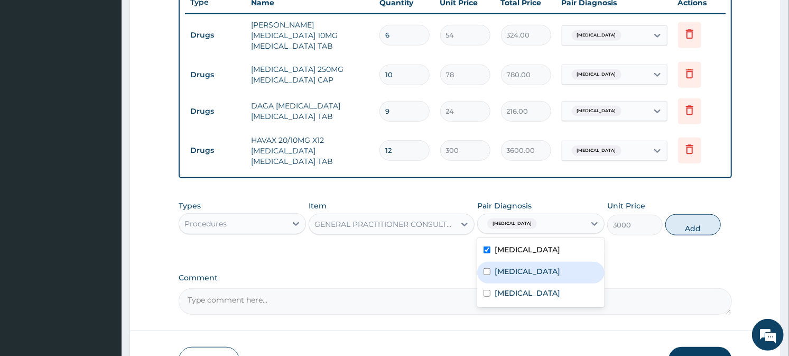
click at [520, 266] on label "Malaria" at bounding box center [528, 271] width 66 height 11
checkbox input "true"
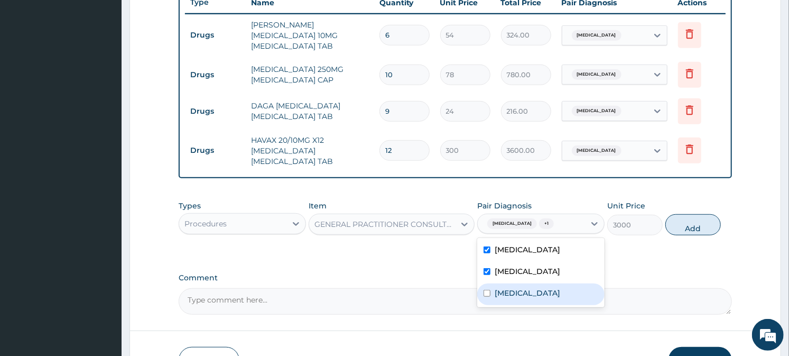
click at [528, 296] on div "Respiratory tract infection" at bounding box center [540, 294] width 127 height 22
checkbox input "true"
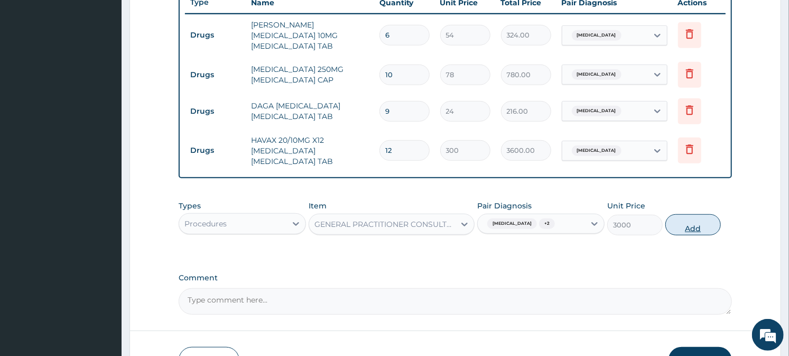
click at [713, 215] on button "Add" at bounding box center [693, 224] width 56 height 21
type input "0"
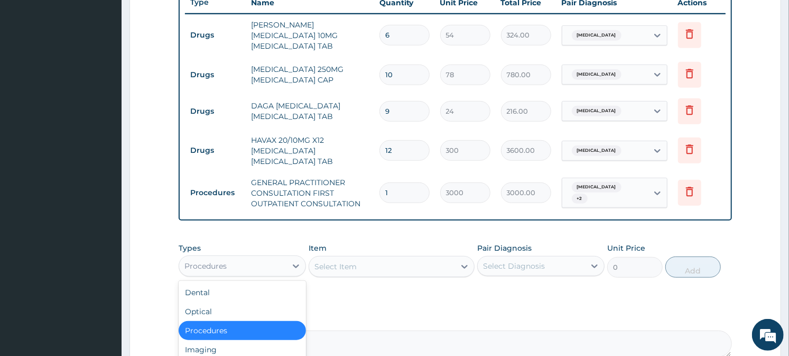
click at [262, 265] on div "Procedures" at bounding box center [232, 265] width 107 height 17
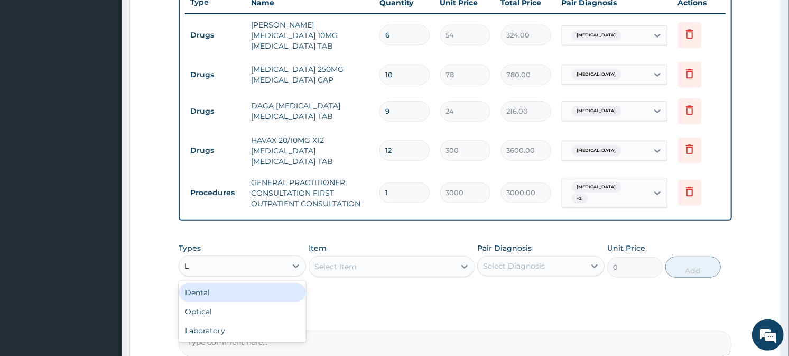
type input "LA"
click at [256, 288] on div "Laboratory" at bounding box center [242, 292] width 127 height 19
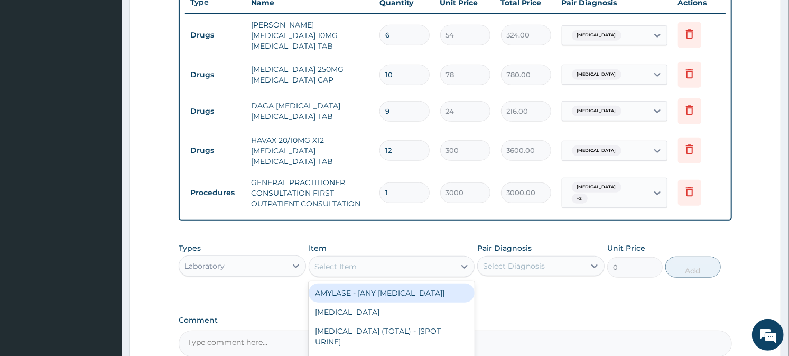
click at [453, 263] on div "Select Item" at bounding box center [382, 266] width 146 height 17
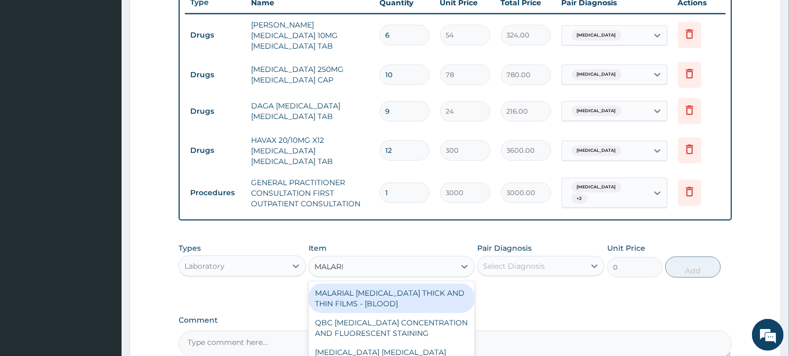
type input "MALARIA"
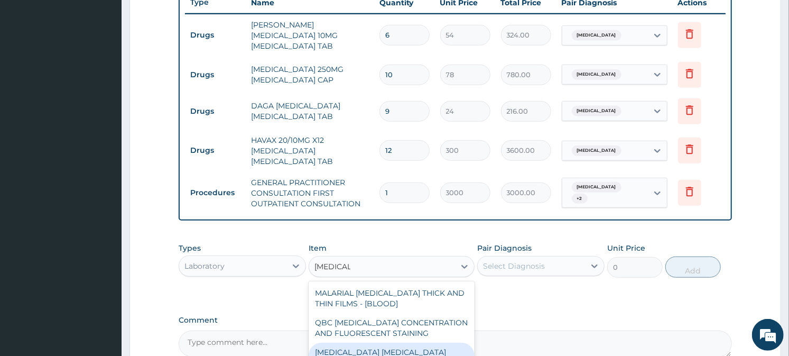
click at [397, 346] on div "MALARIA PARASITE COMBO(BLOOD FILM+ ANTIBODY, IGG) [BLOOD]" at bounding box center [392, 363] width 166 height 40
type input "2000"
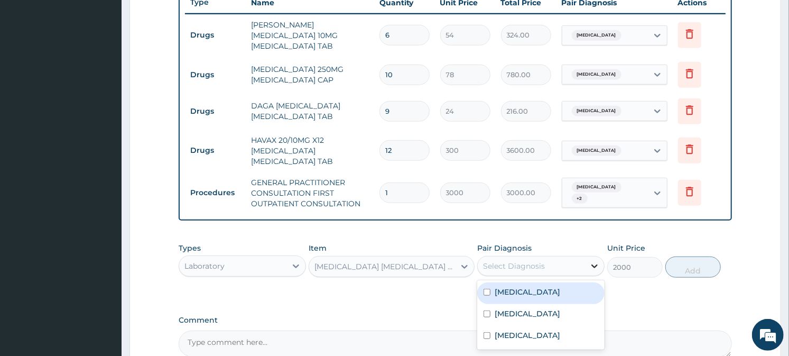
click at [589, 261] on icon at bounding box center [594, 266] width 11 height 11
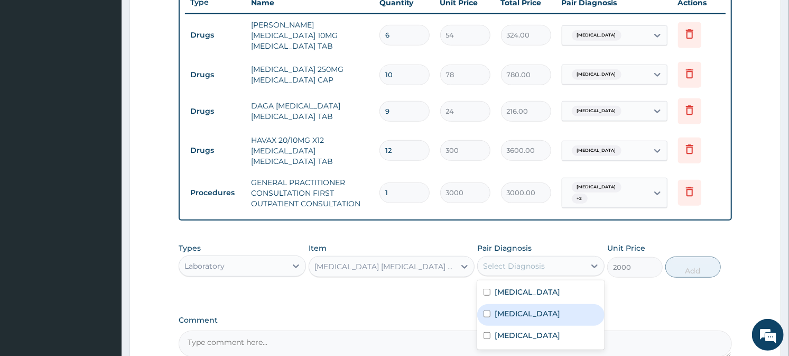
click at [550, 304] on div "Malaria" at bounding box center [540, 315] width 127 height 22
checkbox input "true"
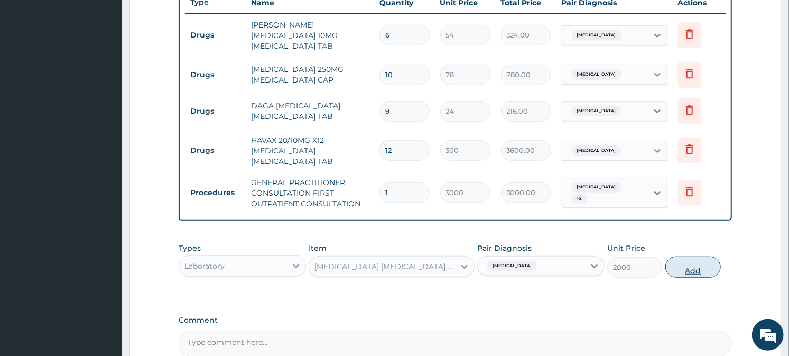
click at [715, 262] on button "Add" at bounding box center [693, 266] width 56 height 21
type input "0"
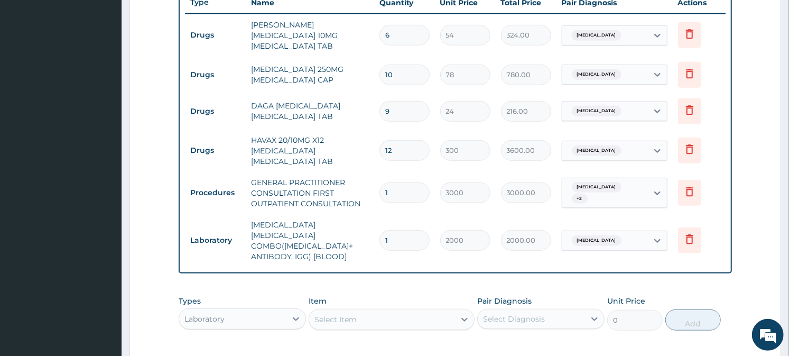
scroll to position [556, 0]
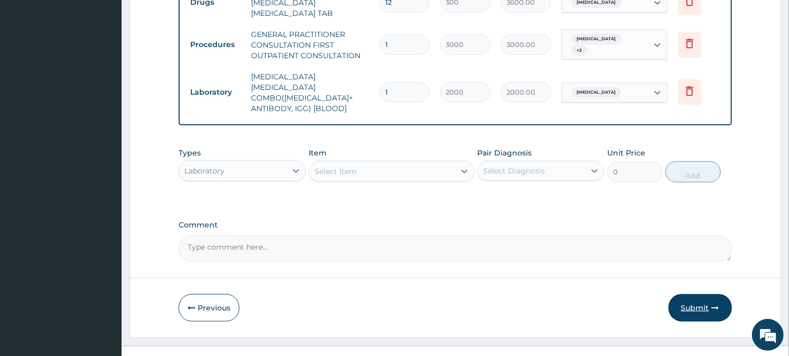
click at [714, 299] on button "Submit" at bounding box center [700, 307] width 63 height 27
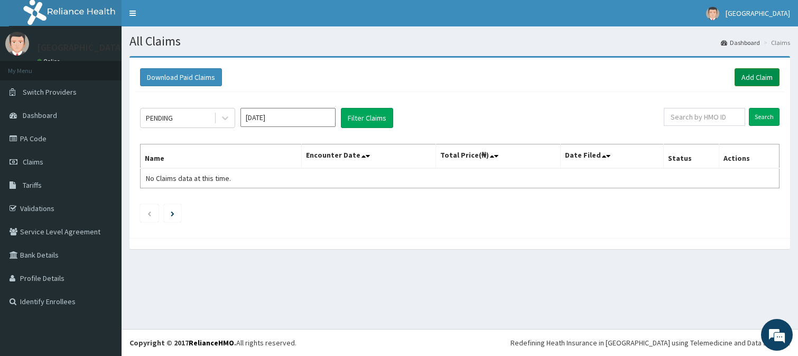
click at [750, 76] on link "Add Claim" at bounding box center [757, 77] width 45 height 18
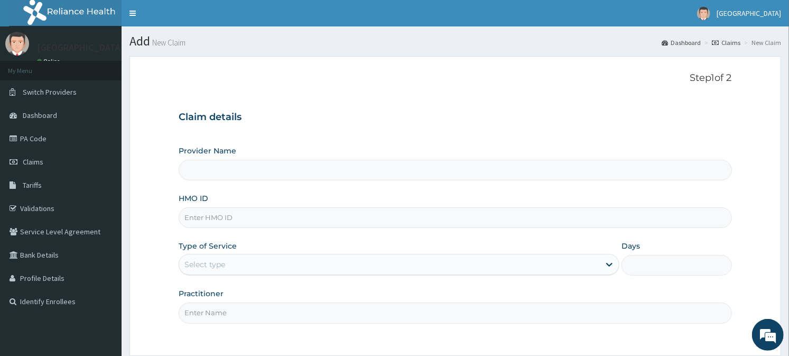
click at [223, 217] on input "HMO ID" at bounding box center [455, 217] width 553 height 21
type input "[GEOGRAPHIC_DATA]"
type input "[PERSON_NAME]/10034/D"
click at [262, 262] on div "Select type" at bounding box center [389, 264] width 421 height 17
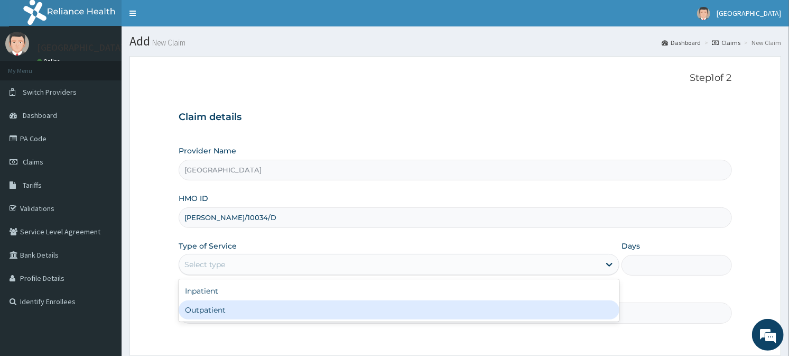
click at [205, 320] on div "Inpatient Outpatient" at bounding box center [399, 300] width 441 height 42
click at [205, 313] on div "Outpatient" at bounding box center [399, 309] width 441 height 19
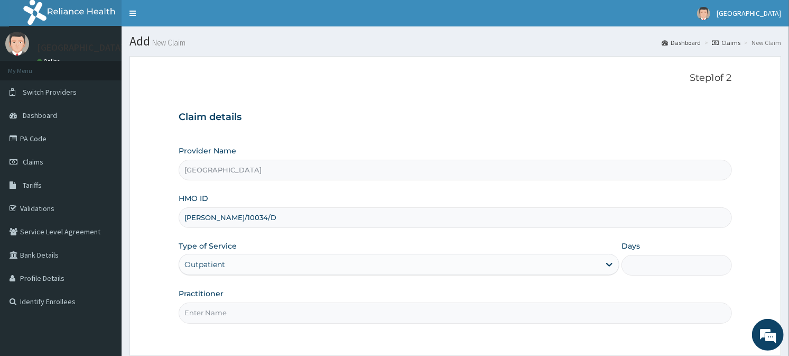
type input "1"
click at [214, 315] on input "Practitioner" at bounding box center [455, 312] width 553 height 21
type input "GEN"
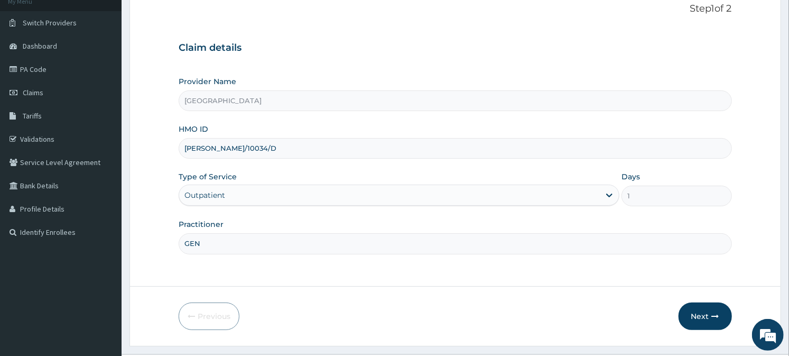
scroll to position [94, 0]
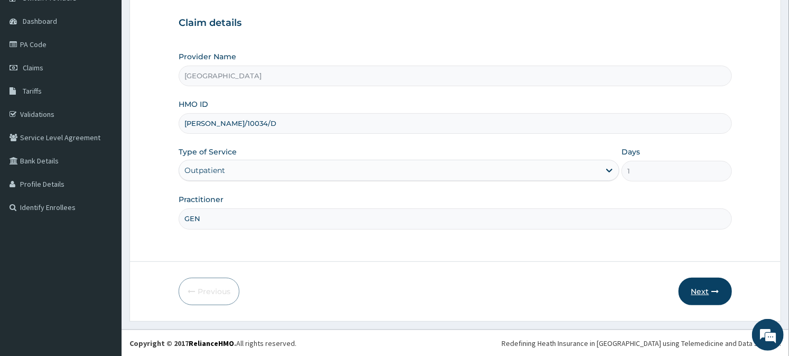
click at [712, 283] on button "Next" at bounding box center [705, 291] width 53 height 27
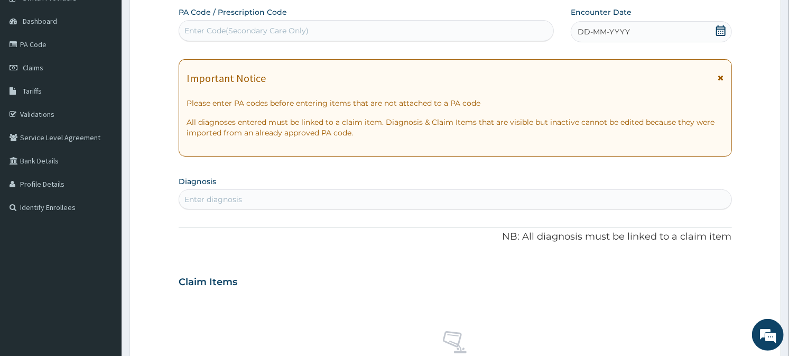
click at [719, 26] on icon at bounding box center [721, 30] width 10 height 11
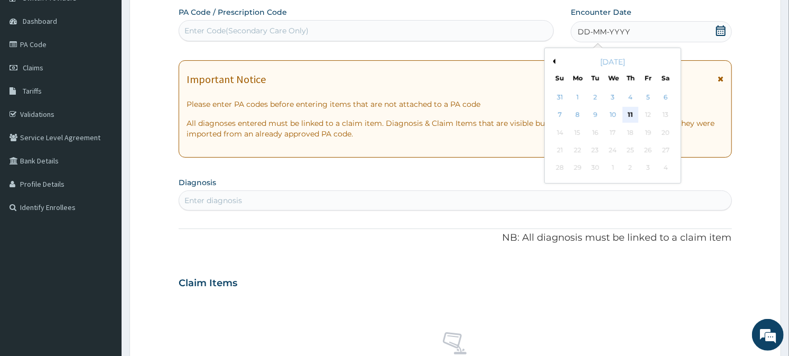
click at [627, 110] on div "11" at bounding box center [631, 115] width 16 height 16
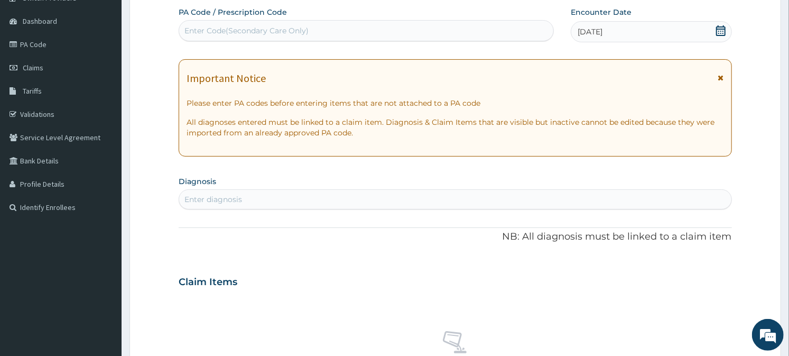
click at [495, 204] on div "Enter diagnosis" at bounding box center [455, 199] width 552 height 17
type input "MALARI"
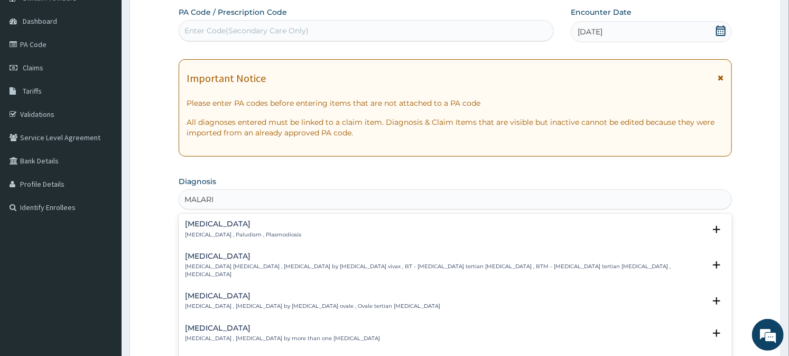
click at [194, 233] on p "[MEDICAL_DATA] , Paludism , Plasmodiosis" at bounding box center [243, 234] width 116 height 7
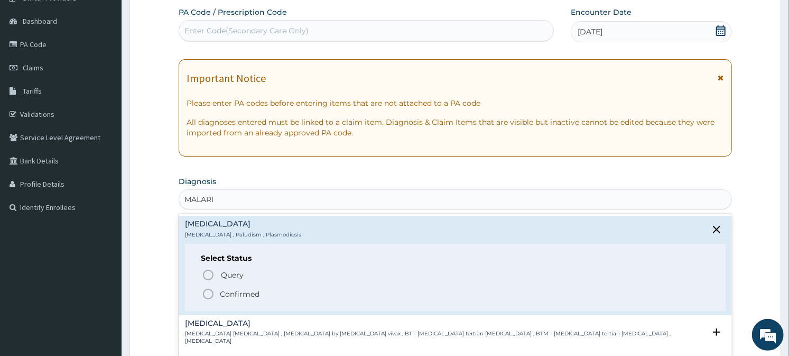
click at [209, 291] on icon "status option filled" at bounding box center [208, 294] width 13 height 13
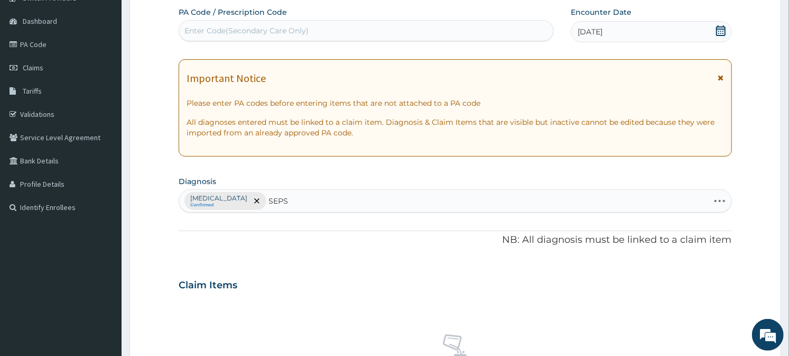
type input "SEPSI"
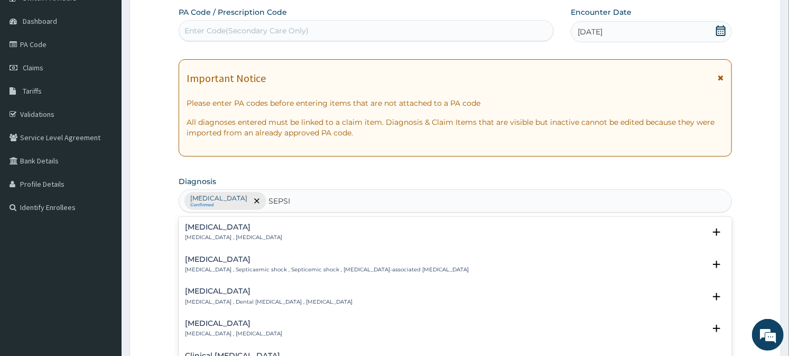
click at [189, 220] on div "[MEDICAL_DATA] [MEDICAL_DATA] , [MEDICAL_DATA] Select Status Query Query covers…" at bounding box center [455, 235] width 553 height 32
click at [192, 232] on div "[MEDICAL_DATA] [MEDICAL_DATA] , [MEDICAL_DATA]" at bounding box center [233, 232] width 97 height 19
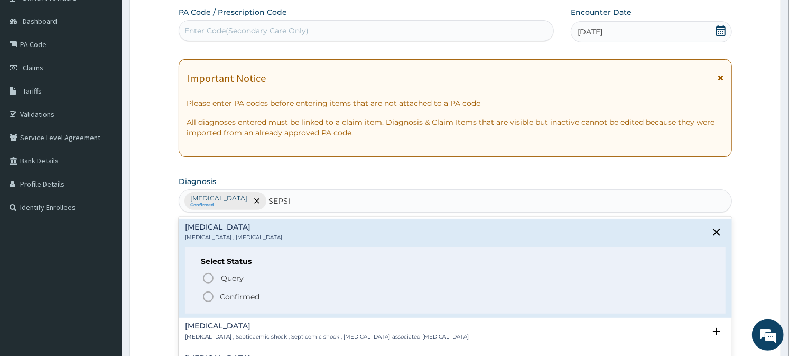
click at [208, 296] on icon "status option filled" at bounding box center [208, 296] width 13 height 13
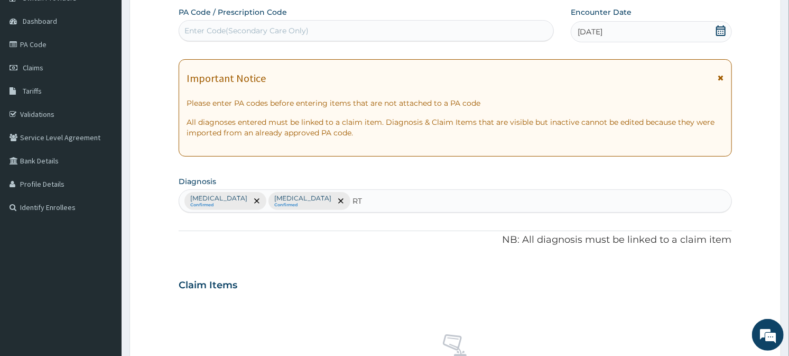
type input "RTI"
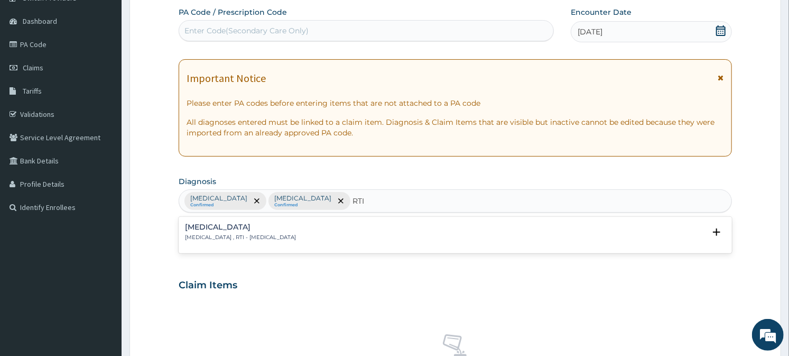
click at [201, 237] on p "[MEDICAL_DATA] , RTI - [MEDICAL_DATA]" at bounding box center [240, 237] width 111 height 7
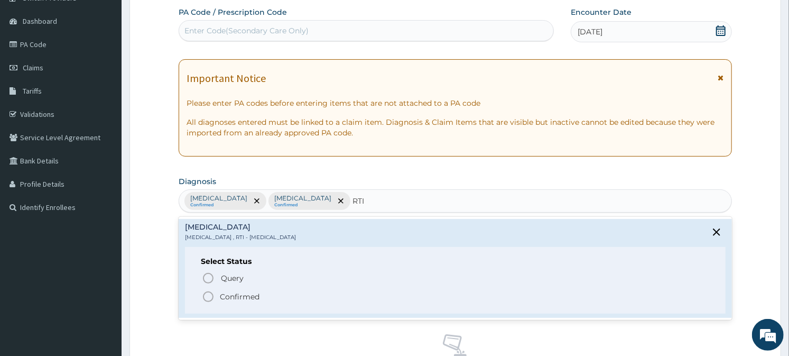
click at [205, 297] on icon "status option filled" at bounding box center [208, 296] width 13 height 13
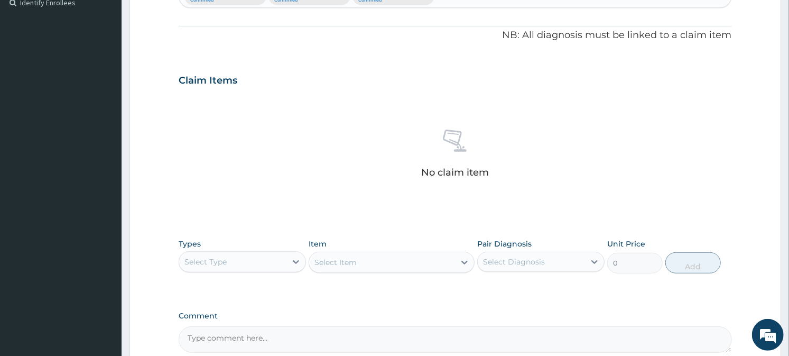
scroll to position [406, 0]
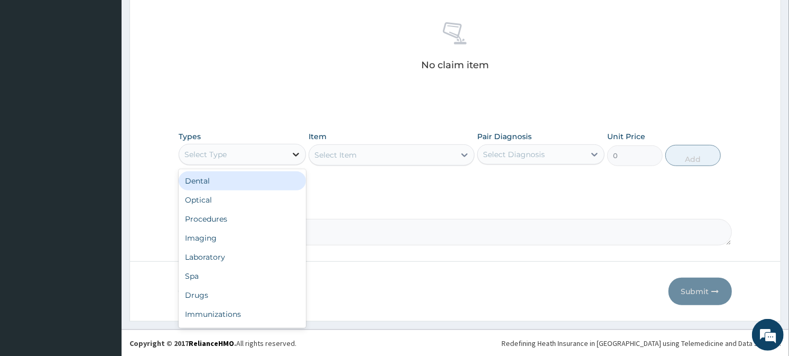
click at [294, 151] on icon at bounding box center [296, 154] width 11 height 11
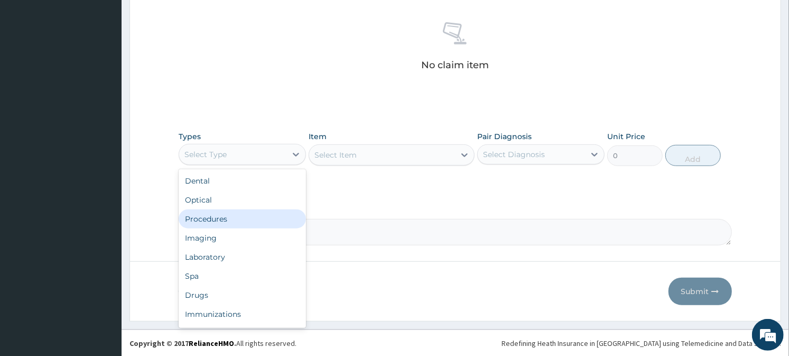
click at [239, 212] on div "Procedures" at bounding box center [242, 218] width 127 height 19
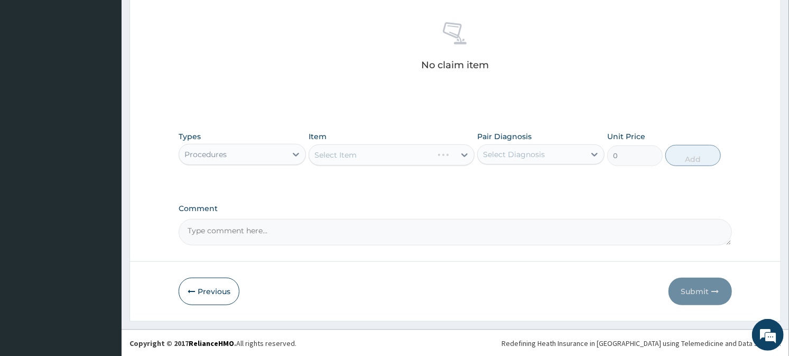
click at [400, 159] on div "Select Item" at bounding box center [392, 154] width 166 height 21
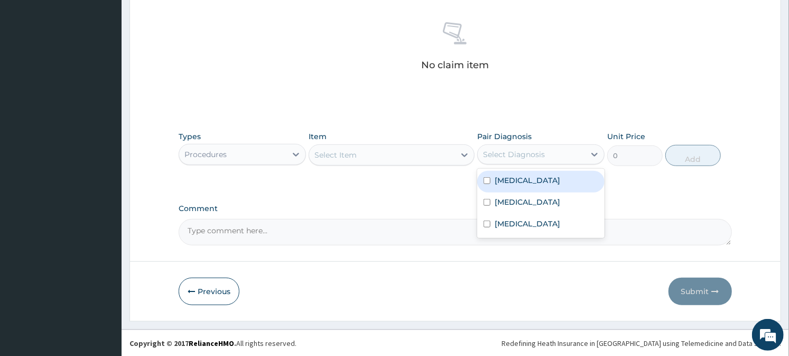
click at [541, 156] on div "Select Diagnosis" at bounding box center [514, 154] width 62 height 11
click at [536, 186] on div "[MEDICAL_DATA]" at bounding box center [540, 182] width 127 height 22
checkbox input "true"
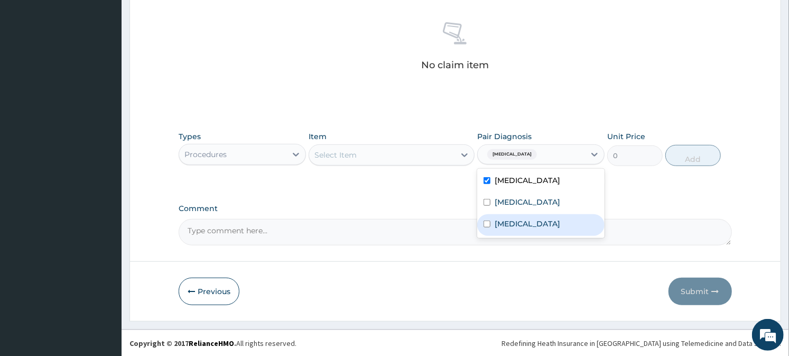
click at [520, 219] on label "[MEDICAL_DATA]" at bounding box center [528, 223] width 66 height 11
checkbox input "true"
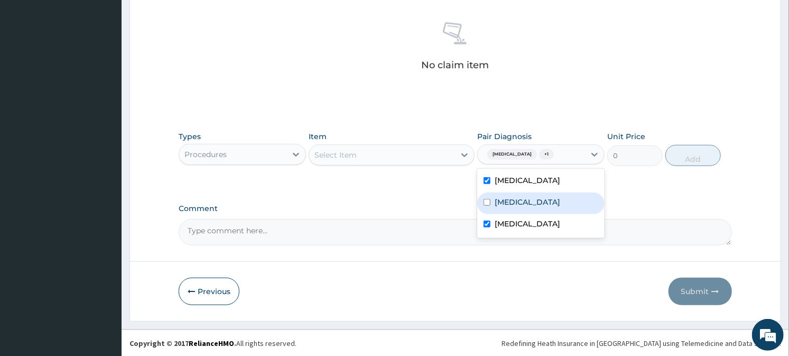
click at [513, 208] on div "[MEDICAL_DATA]" at bounding box center [540, 203] width 127 height 22
checkbox input "true"
click at [401, 156] on div "Select Item" at bounding box center [382, 154] width 146 height 17
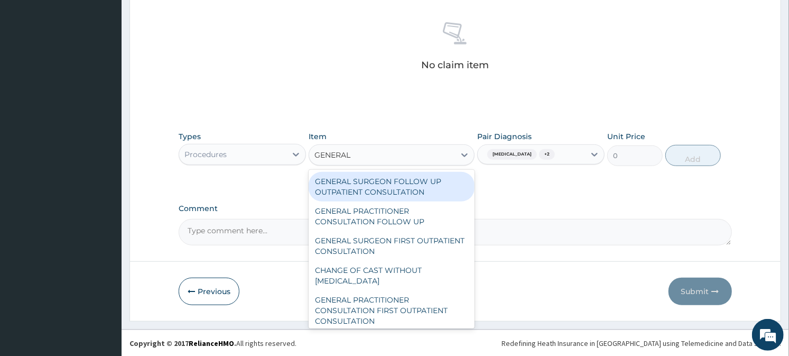
type input "GENERAL P"
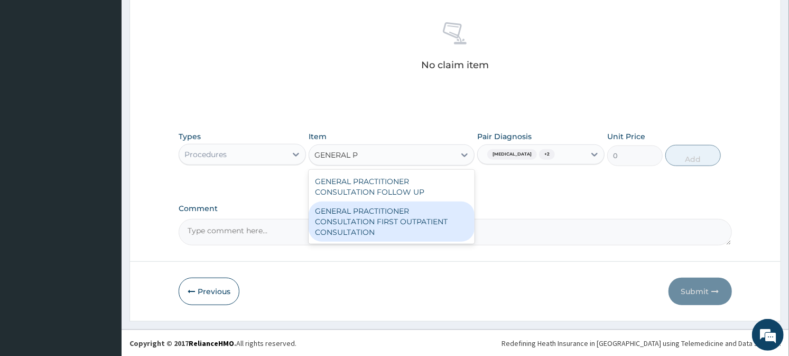
click at [377, 233] on div "GENERAL PRACTITIONER CONSULTATION FIRST OUTPATIENT CONSULTATION" at bounding box center [392, 221] width 166 height 40
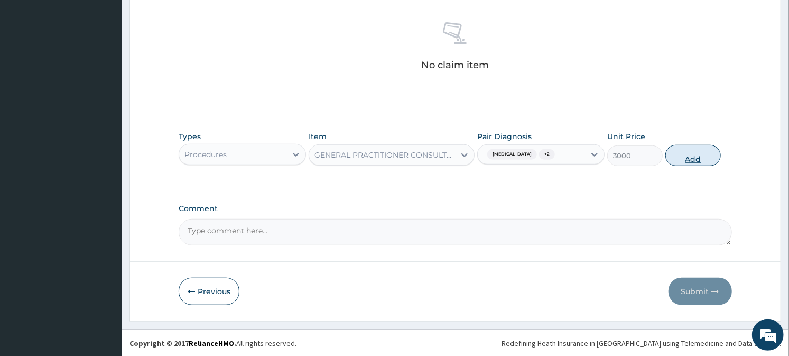
click at [714, 159] on button "Add" at bounding box center [693, 155] width 56 height 21
type input "0"
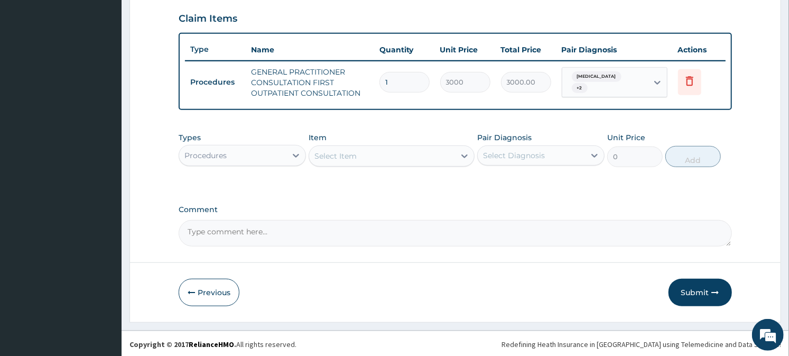
click at [284, 150] on div "Procedures" at bounding box center [232, 155] width 107 height 17
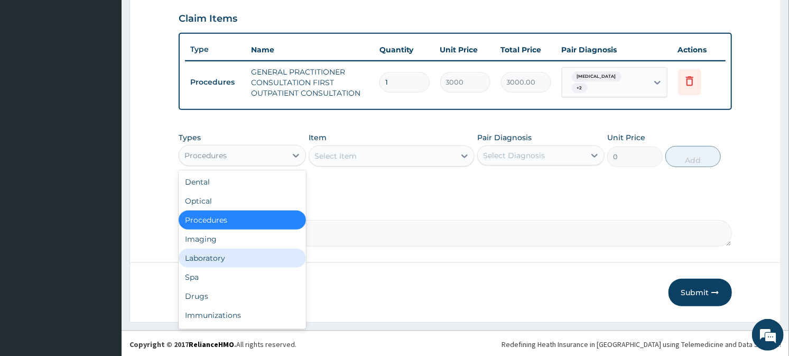
click at [229, 257] on div "Laboratory" at bounding box center [242, 257] width 127 height 19
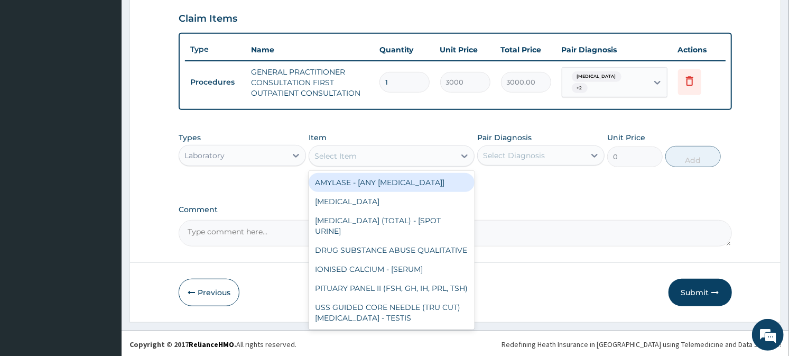
click at [448, 153] on div "Select Item" at bounding box center [382, 155] width 146 height 17
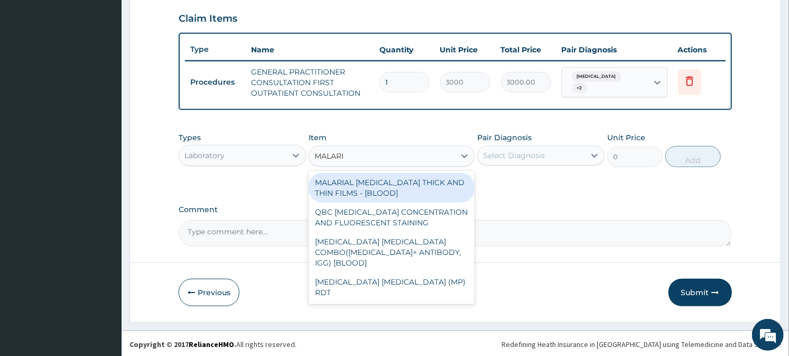
type input "[MEDICAL_DATA]"
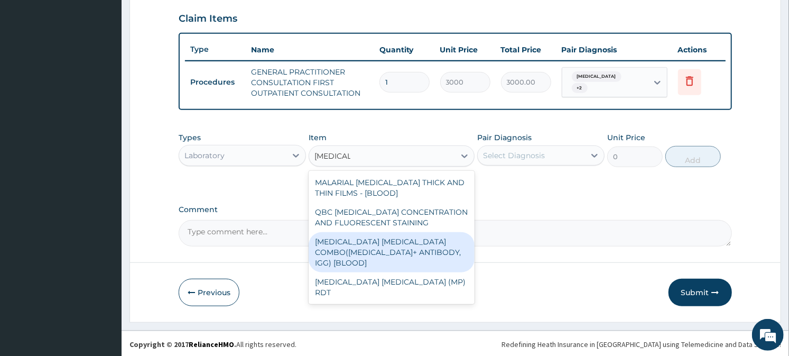
click at [400, 241] on div "[MEDICAL_DATA] [MEDICAL_DATA] COMBO([MEDICAL_DATA]+ ANTIBODY, IGG) [BLOOD]" at bounding box center [392, 252] width 166 height 40
type input "2000"
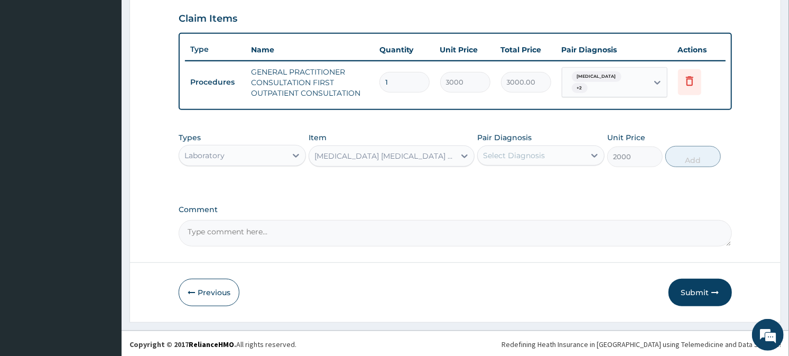
click at [566, 153] on div "Select Diagnosis" at bounding box center [531, 155] width 107 height 17
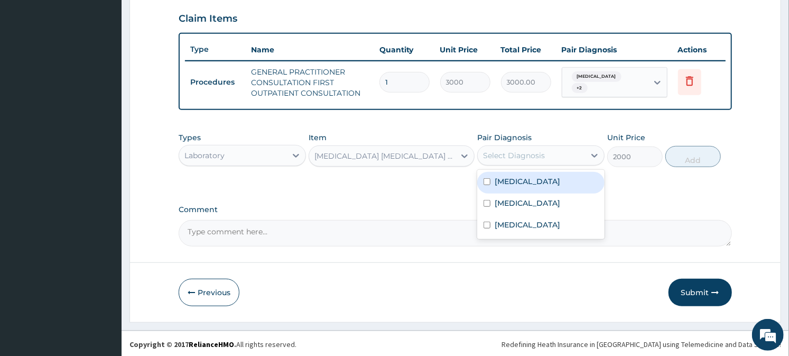
click at [553, 177] on div "[MEDICAL_DATA]" at bounding box center [540, 183] width 127 height 22
checkbox input "true"
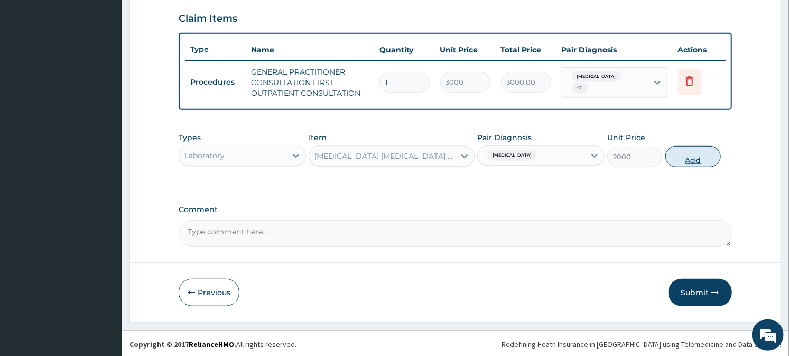
click at [672, 159] on button "Add" at bounding box center [693, 156] width 56 height 21
type input "0"
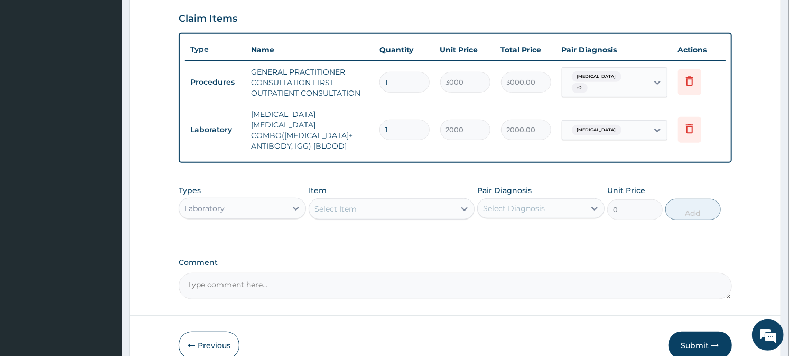
click at [271, 200] on div "Laboratory" at bounding box center [232, 208] width 107 height 17
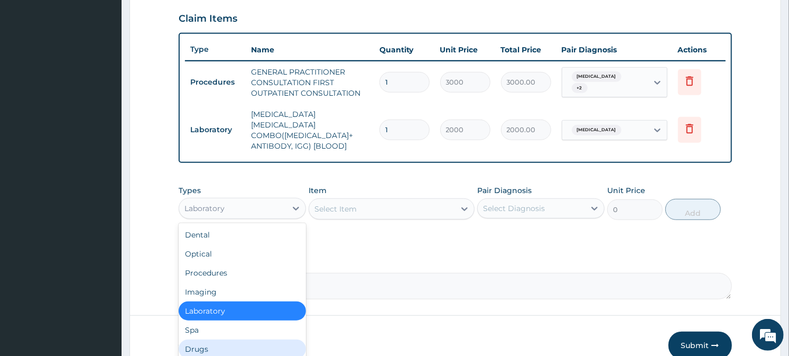
click at [218, 339] on div "Drugs" at bounding box center [242, 348] width 127 height 19
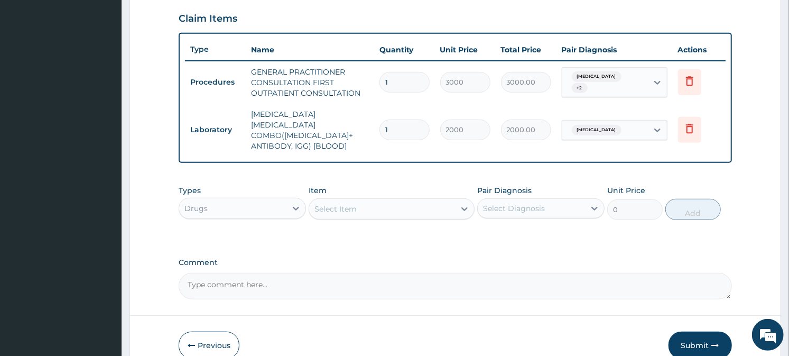
click at [368, 200] on div "Select Item" at bounding box center [382, 208] width 146 height 17
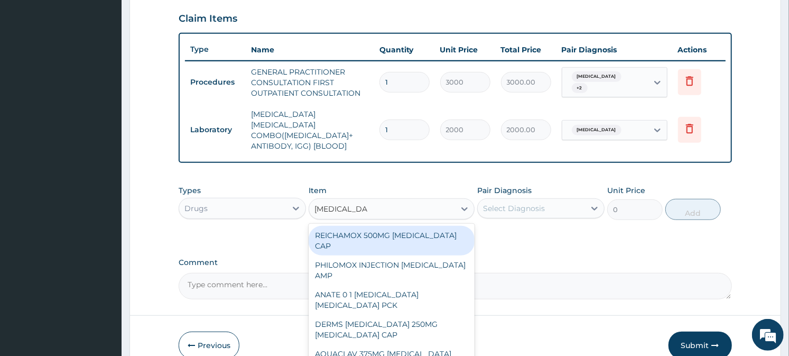
type input "[MEDICAL_DATA] 2"
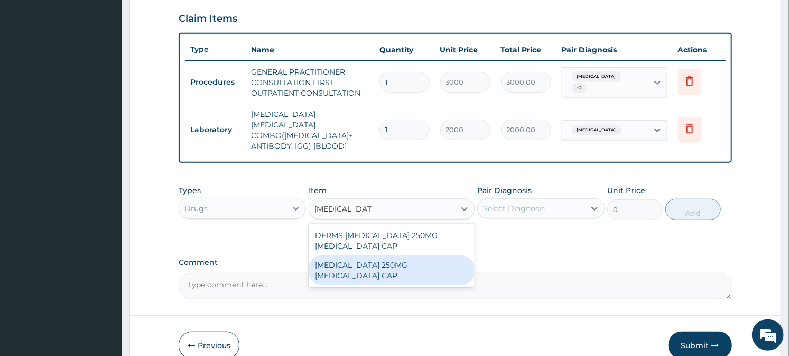
click at [365, 255] on div "[MEDICAL_DATA] 250MG [MEDICAL_DATA] CAP" at bounding box center [392, 270] width 166 height 30
type input "78"
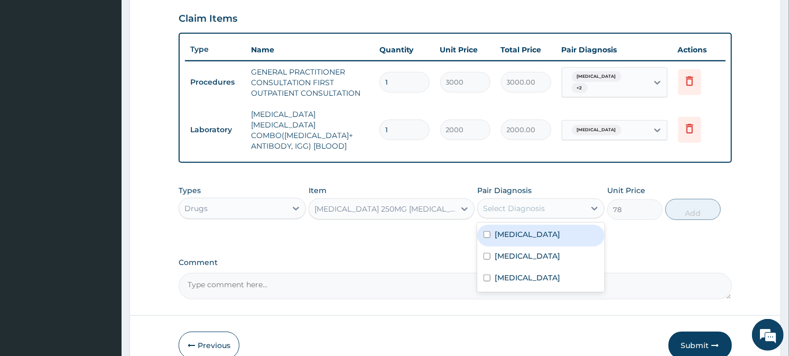
click at [519, 203] on div "Select Diagnosis" at bounding box center [514, 208] width 62 height 11
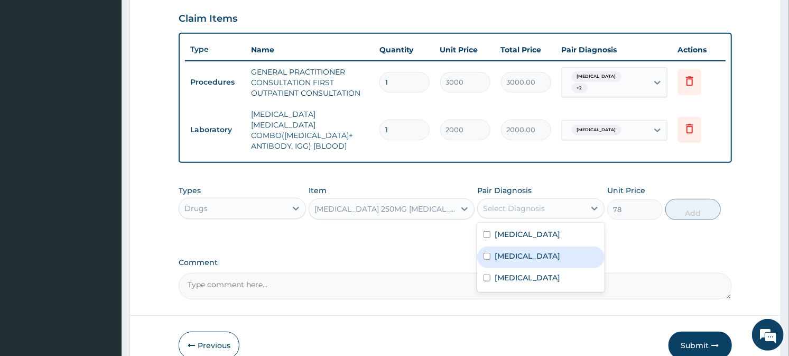
click at [517, 246] on div "[MEDICAL_DATA]" at bounding box center [540, 257] width 127 height 22
checkbox input "true"
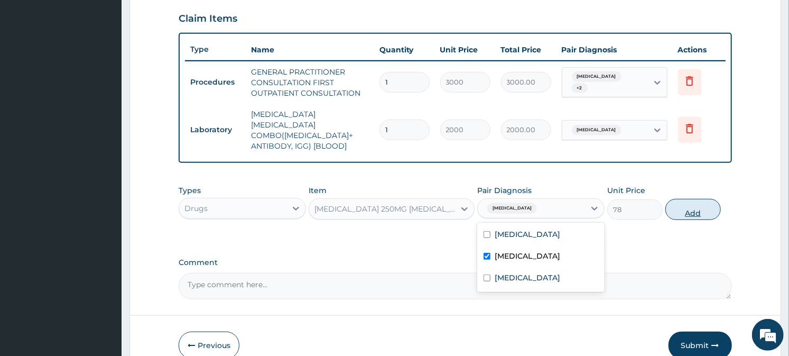
click at [704, 199] on button "Add" at bounding box center [693, 209] width 56 height 21
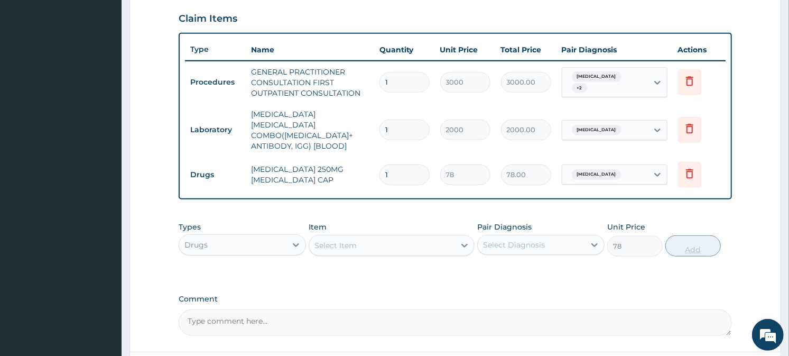
type input "0"
click at [338, 240] on div "Select Item" at bounding box center [336, 245] width 42 height 11
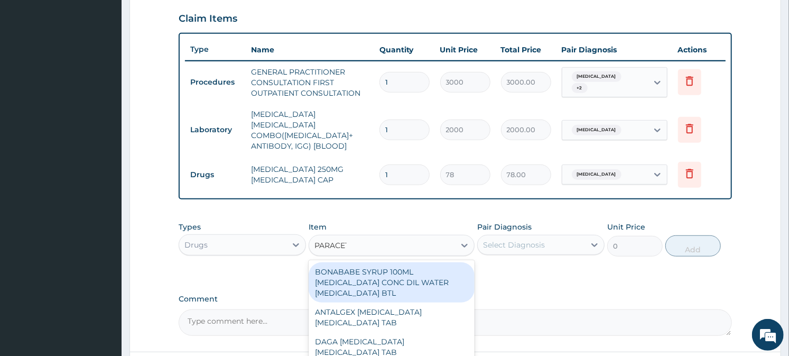
type input "PARACETA"
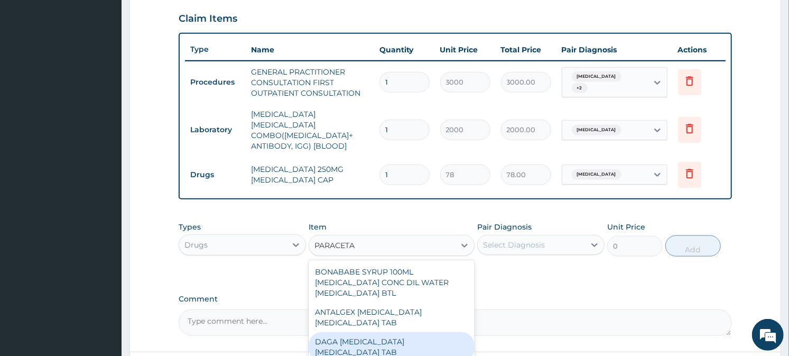
click at [352, 343] on div "DAGA PARACETAMOL ACETAMINOPHEN TAB" at bounding box center [392, 347] width 166 height 30
type input "24"
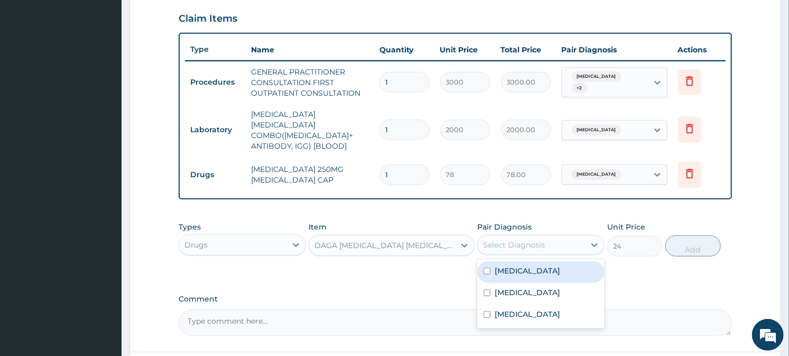
click at [568, 236] on div "Select Diagnosis" at bounding box center [531, 244] width 107 height 17
click at [552, 261] on div "Malaria" at bounding box center [540, 272] width 127 height 22
checkbox input "true"
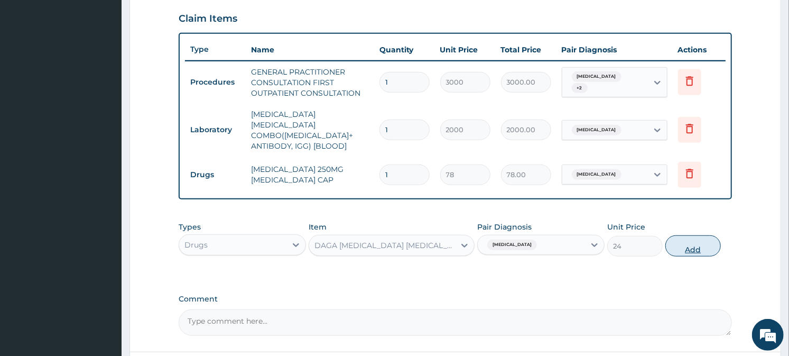
click at [716, 236] on button "Add" at bounding box center [693, 245] width 56 height 21
type input "0"
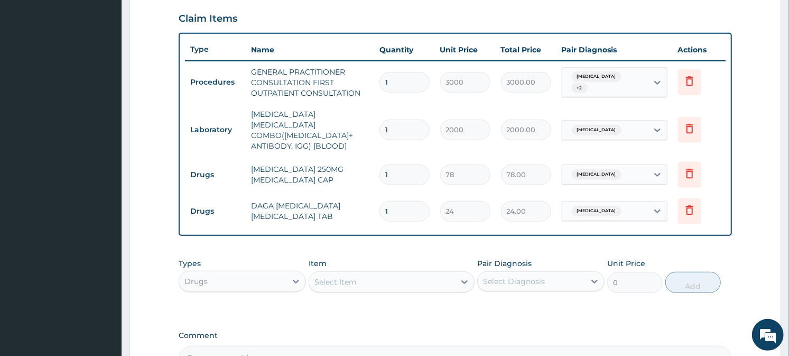
click at [400, 273] on div "Select Item" at bounding box center [382, 281] width 146 height 17
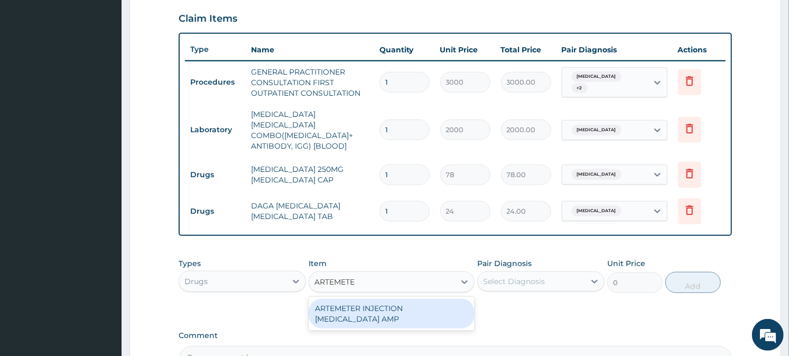
type input "ARTEMET"
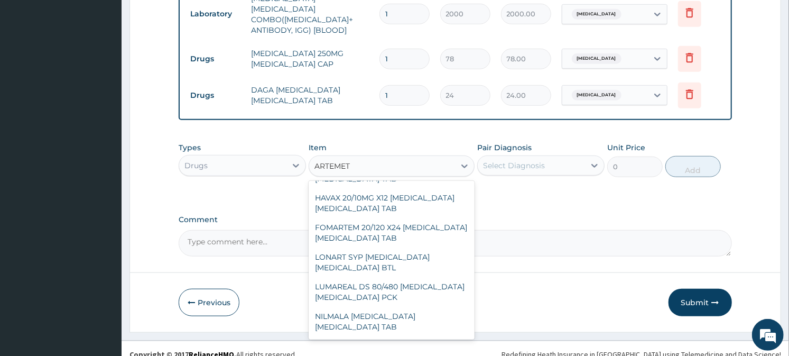
scroll to position [1621, 0]
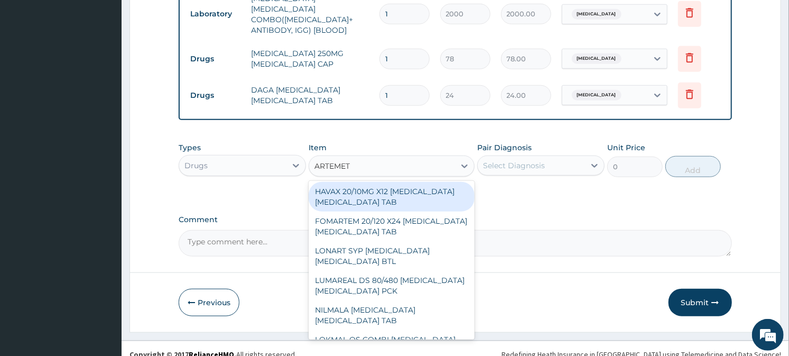
click at [353, 202] on div "HAVAX 20/10MG X12 ARTEMETHER LUMEFANTRINE TAB" at bounding box center [392, 197] width 166 height 30
type input "300"
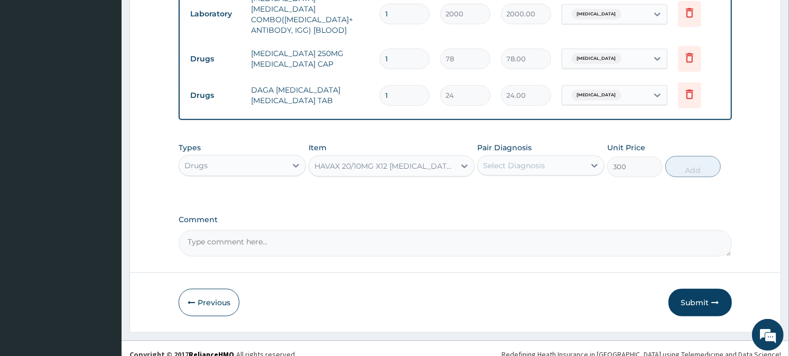
click at [513, 160] on div "Select Diagnosis" at bounding box center [514, 165] width 62 height 11
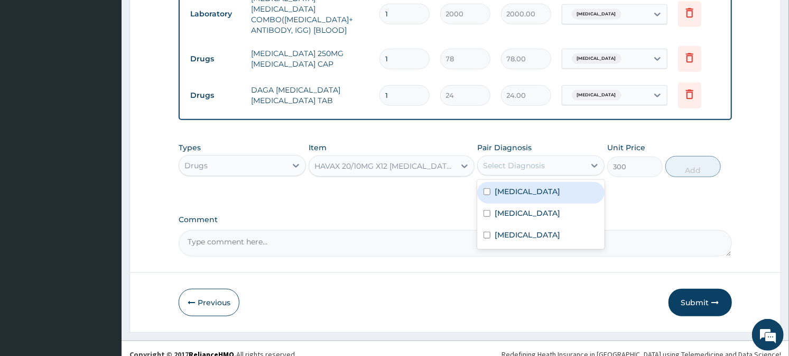
click at [511, 186] on label "Malaria" at bounding box center [528, 191] width 66 height 11
checkbox input "true"
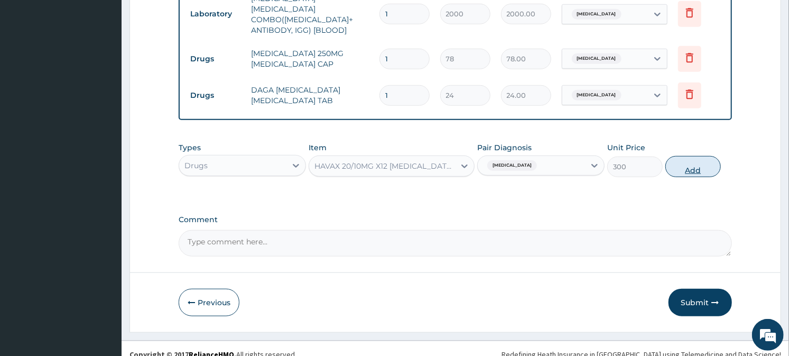
click at [683, 159] on button "Add" at bounding box center [693, 166] width 56 height 21
type input "0"
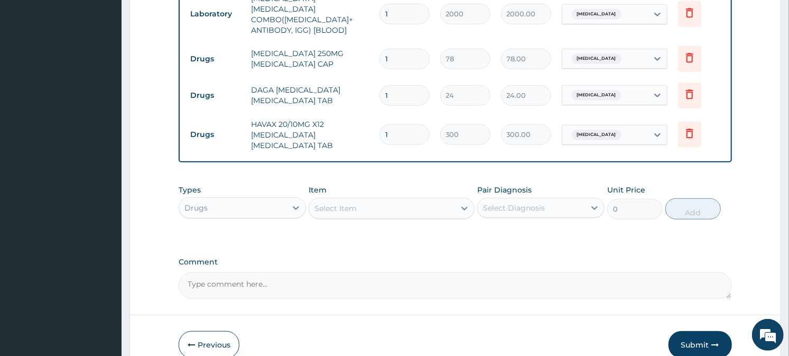
click at [374, 200] on div "Select Item" at bounding box center [382, 208] width 146 height 17
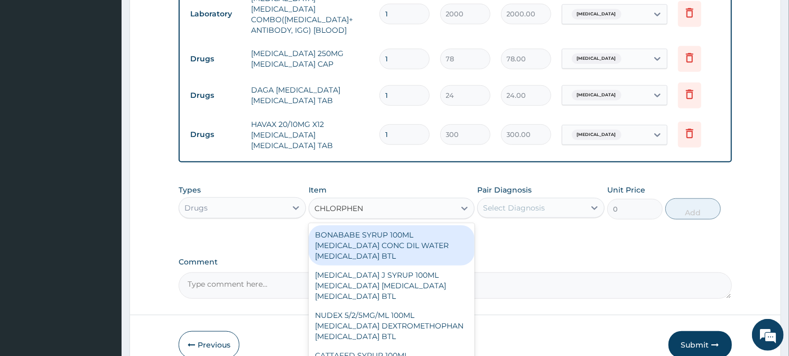
type input "CHLORPHENI"
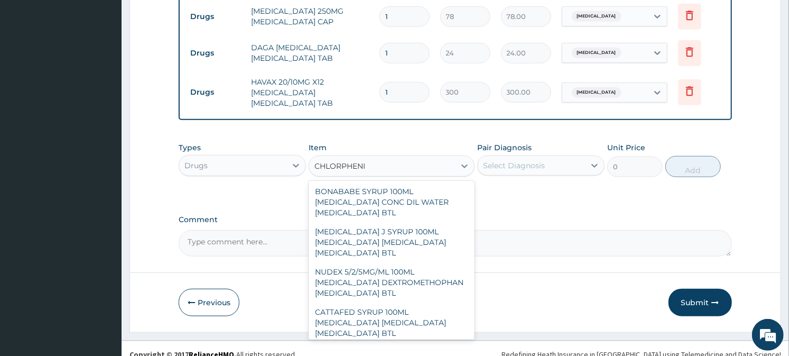
scroll to position [0, 0]
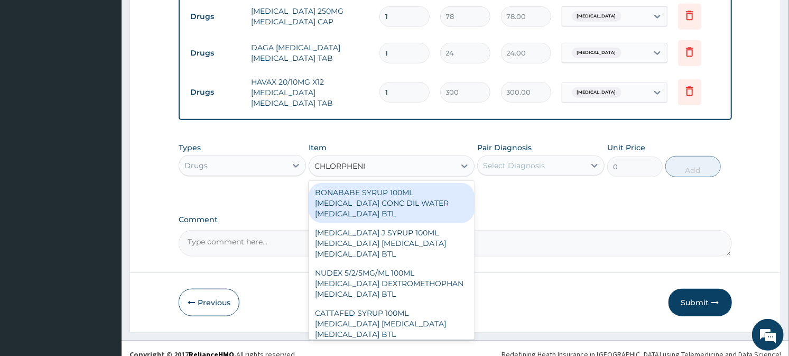
click at [398, 191] on div "BONABABE SYRUP 100ML CHLORPHENIRAMINE CONC DIL WATER PARACETAMOL BTL" at bounding box center [392, 203] width 166 height 40
type input "360"
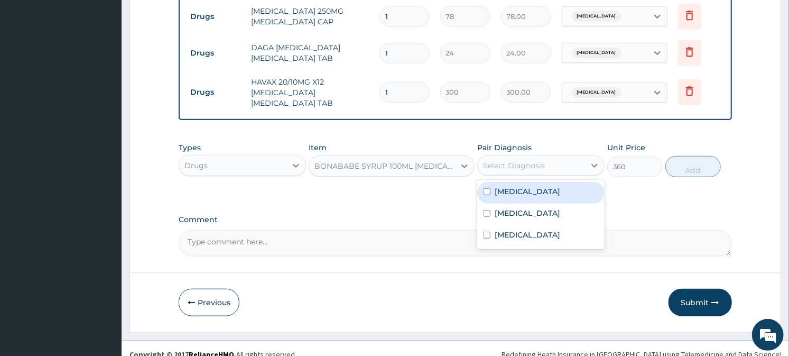
click at [538, 160] on div "Select Diagnosis" at bounding box center [514, 165] width 62 height 11
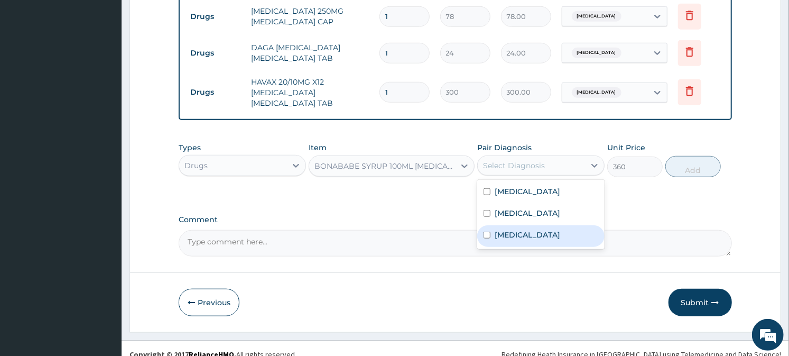
click at [523, 229] on label "Respiratory tract infection" at bounding box center [528, 234] width 66 height 11
checkbox input "true"
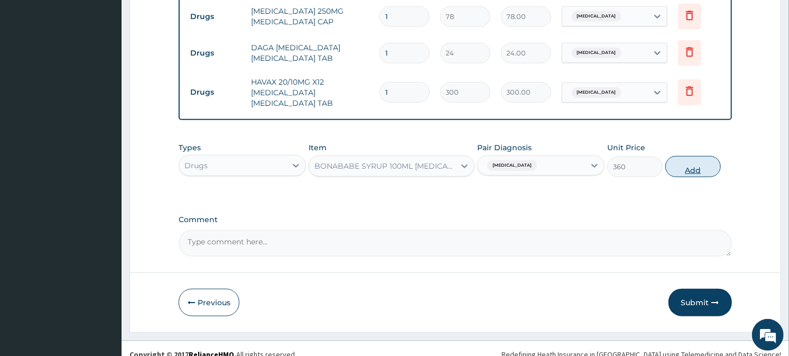
click at [694, 156] on button "Add" at bounding box center [693, 166] width 56 height 21
type input "0"
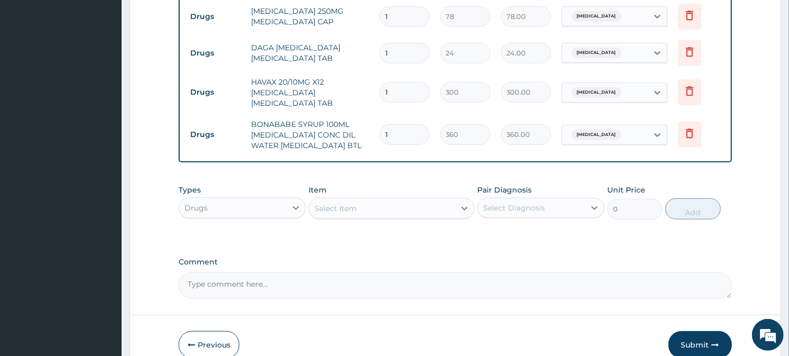
click at [400, 82] on input "1" at bounding box center [405, 92] width 50 height 21
type input "12"
type input "3600.00"
type input "12"
click at [402, 49] on input "1" at bounding box center [405, 53] width 50 height 21
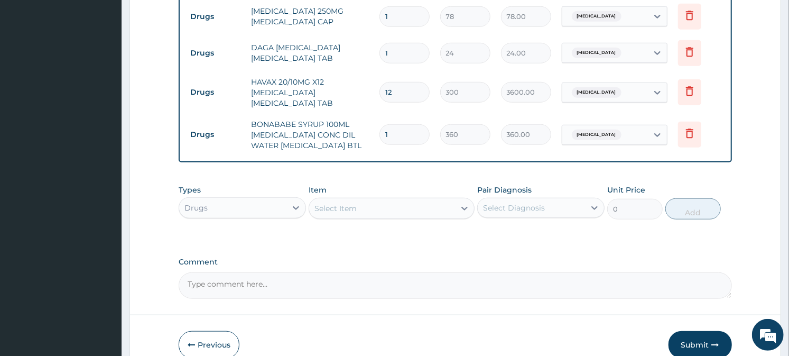
type input "0.00"
type input "9"
type input "216.00"
type input "0.00"
type input "6"
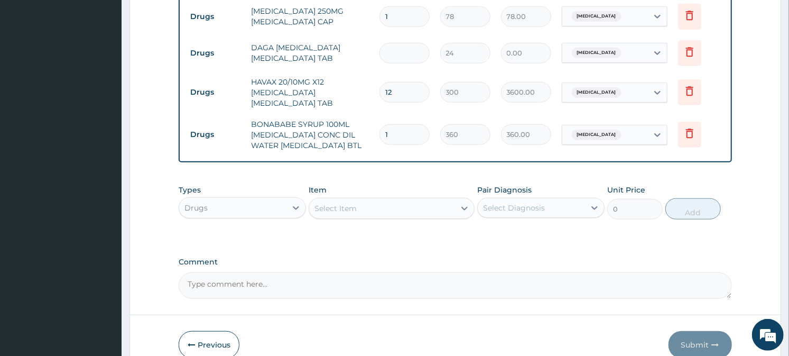
type input "144.00"
type input "6"
click at [412, 6] on input "1" at bounding box center [405, 16] width 50 height 21
type input "10"
type input "780.00"
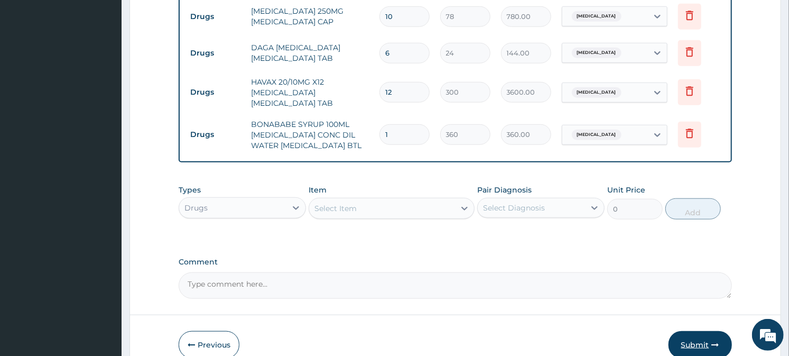
type input "10"
click at [719, 341] on icon "button" at bounding box center [715, 344] width 7 height 7
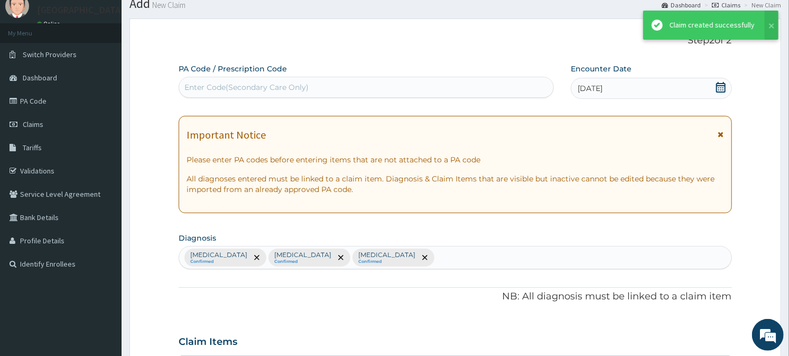
scroll to position [519, 0]
